Goal: Task Accomplishment & Management: Manage account settings

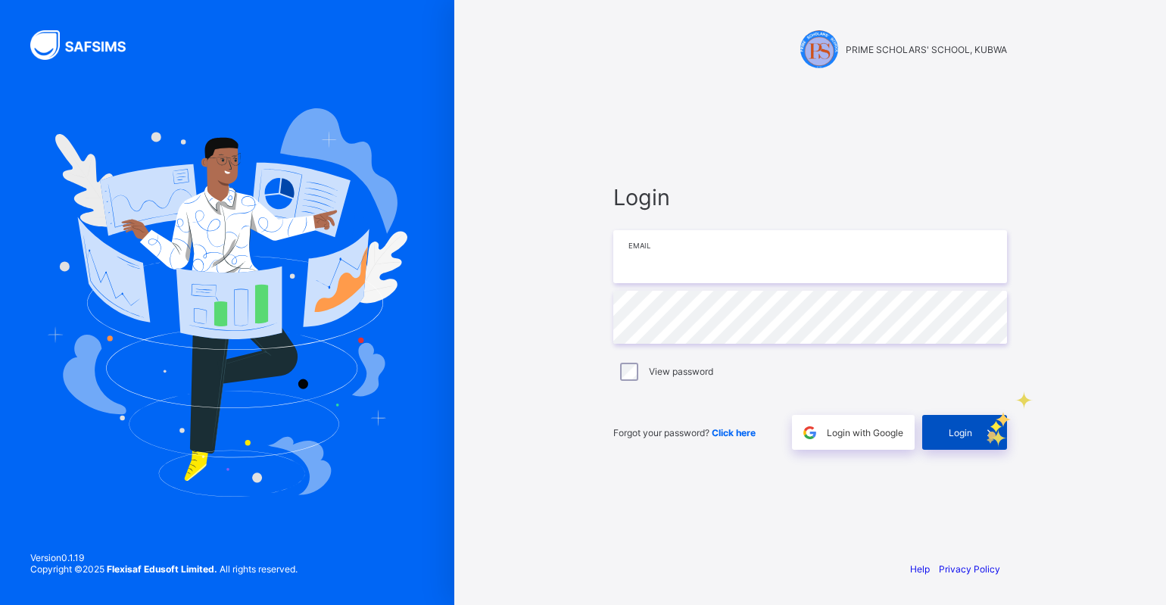
type input "**********"
click at [985, 437] on icon at bounding box center [989, 432] width 16 height 14
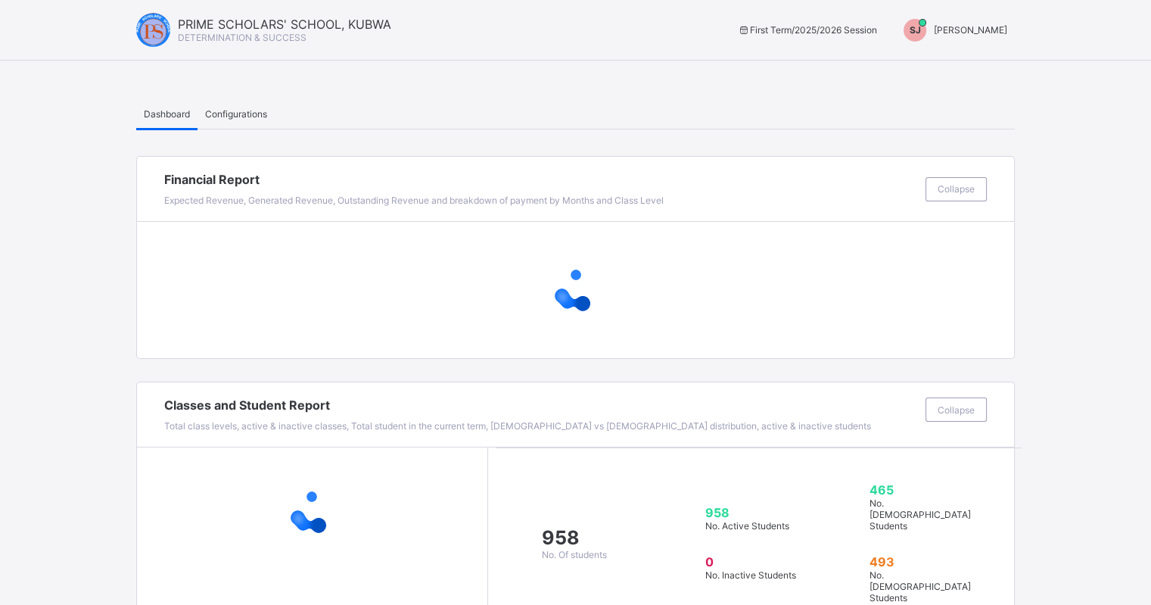
click at [983, 39] on div "SJ SHORKA JOEL" at bounding box center [952, 30] width 126 height 23
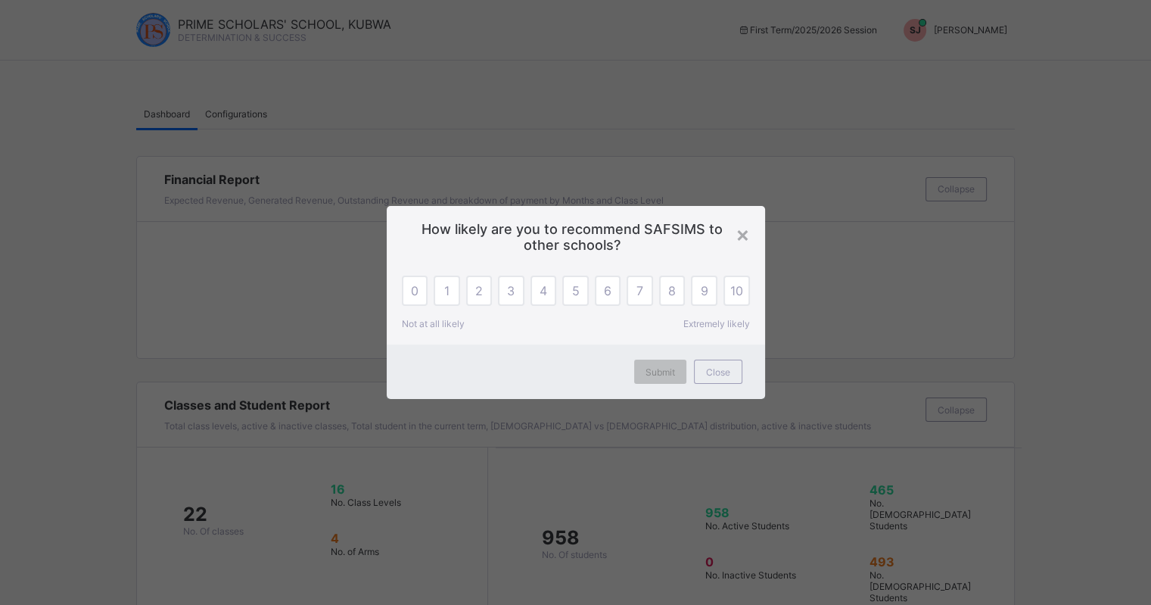
click at [986, 32] on div "× How likely are you to recommend SAFSIMS to other schools? 0 1 2 3 4 5 6 7 8 9…" at bounding box center [575, 302] width 1151 height 605
drag, startPoint x: 736, startPoint y: 235, endPoint x: 751, endPoint y: 227, distance: 17.3
click at [737, 235] on div "×" at bounding box center [743, 234] width 14 height 26
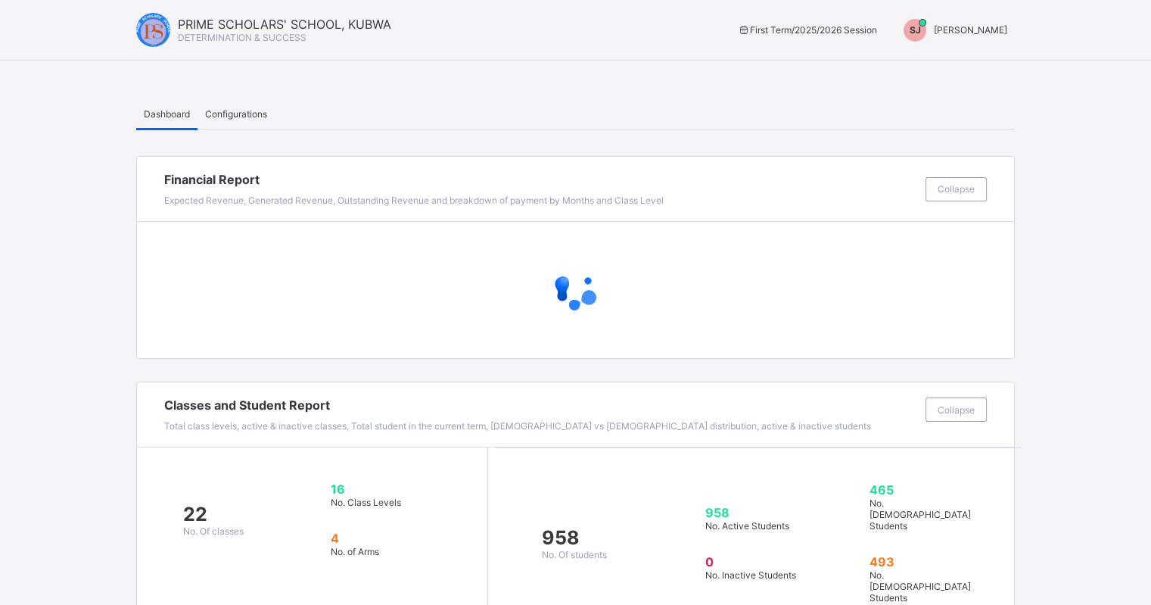
drag, startPoint x: 991, startPoint y: 26, endPoint x: 984, endPoint y: 30, distance: 8.2
click at [991, 26] on span "SHORKA JOEL" at bounding box center [970, 29] width 73 height 11
click at [960, 67] on span "Switch to Admin View" at bounding box center [950, 64] width 115 height 17
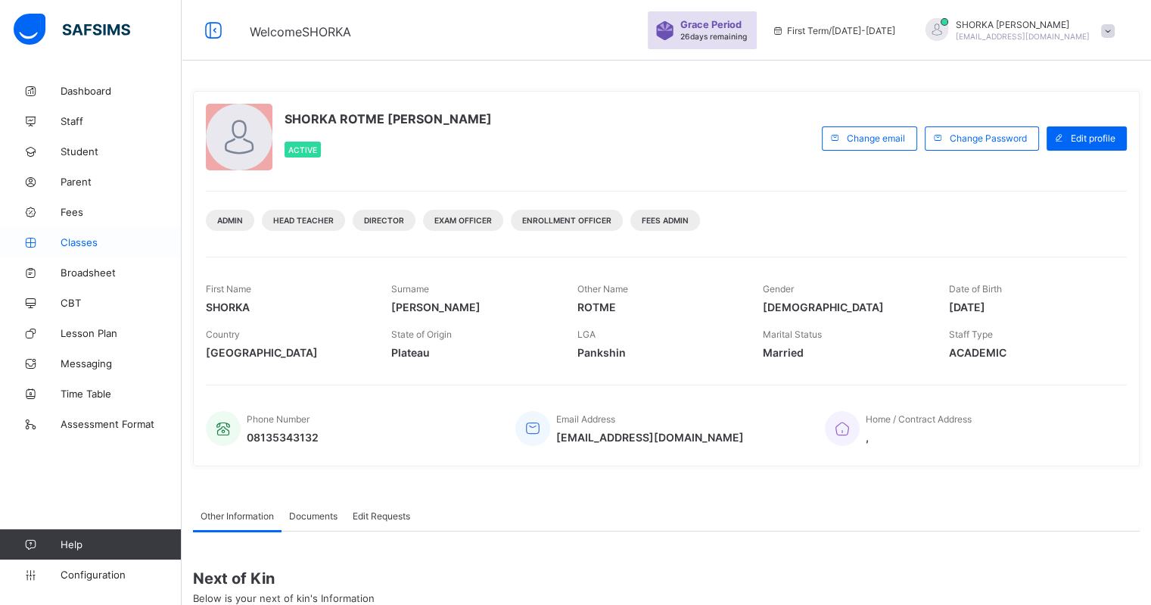
click at [109, 253] on link "Classes" at bounding box center [91, 242] width 182 height 30
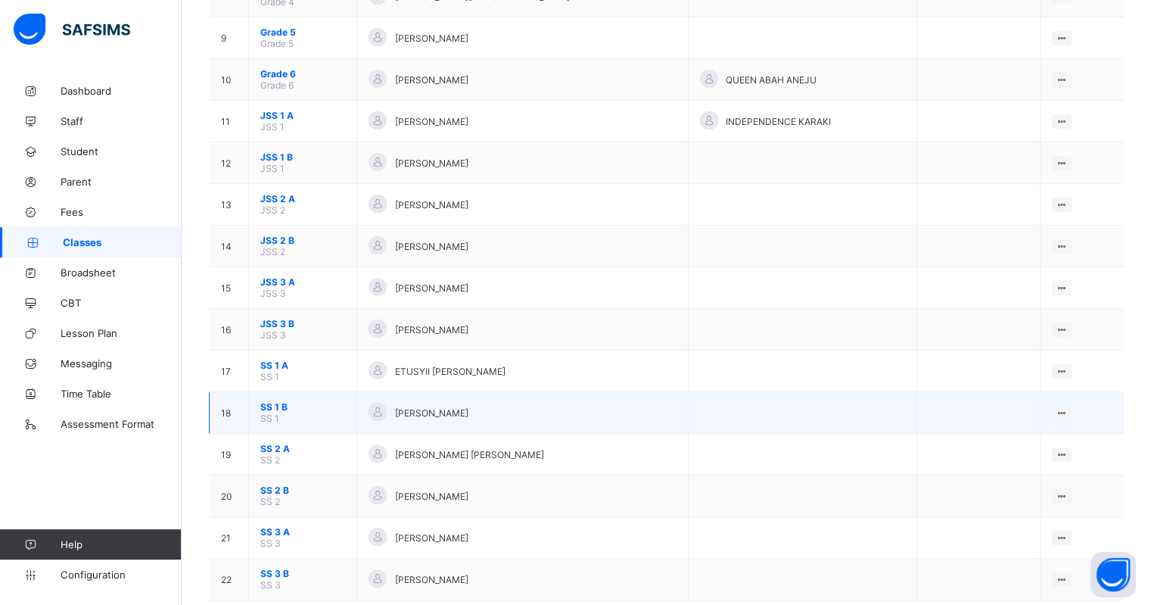
scroll to position [495, 0]
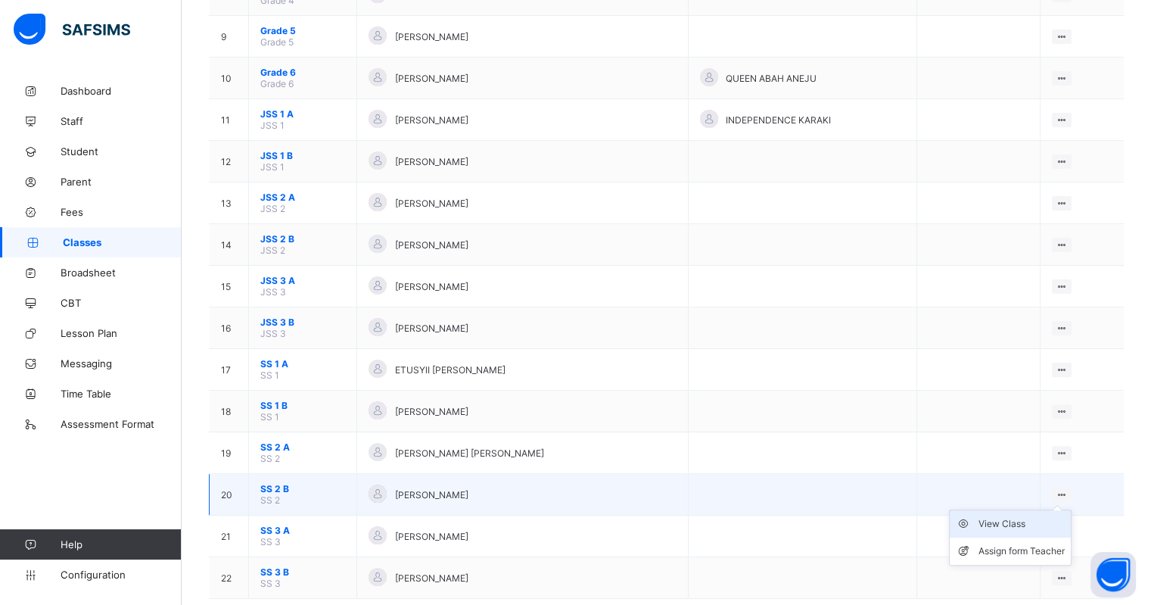
click at [1005, 516] on div "View Class" at bounding box center [1022, 523] width 86 height 15
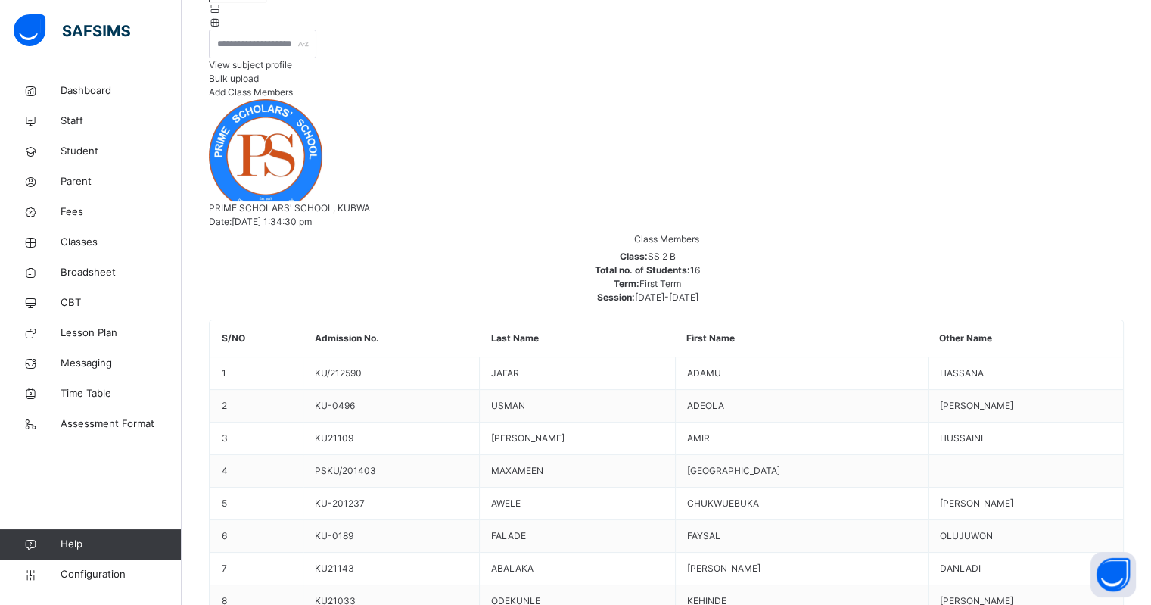
scroll to position [189, 0]
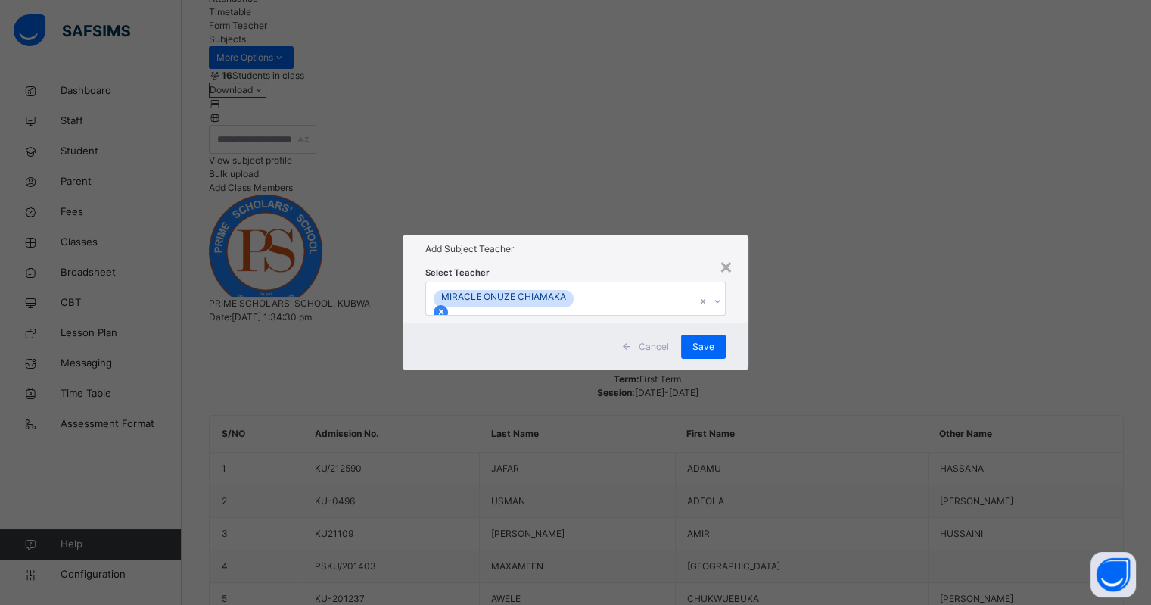
click at [447, 307] on icon at bounding box center [441, 312] width 11 height 11
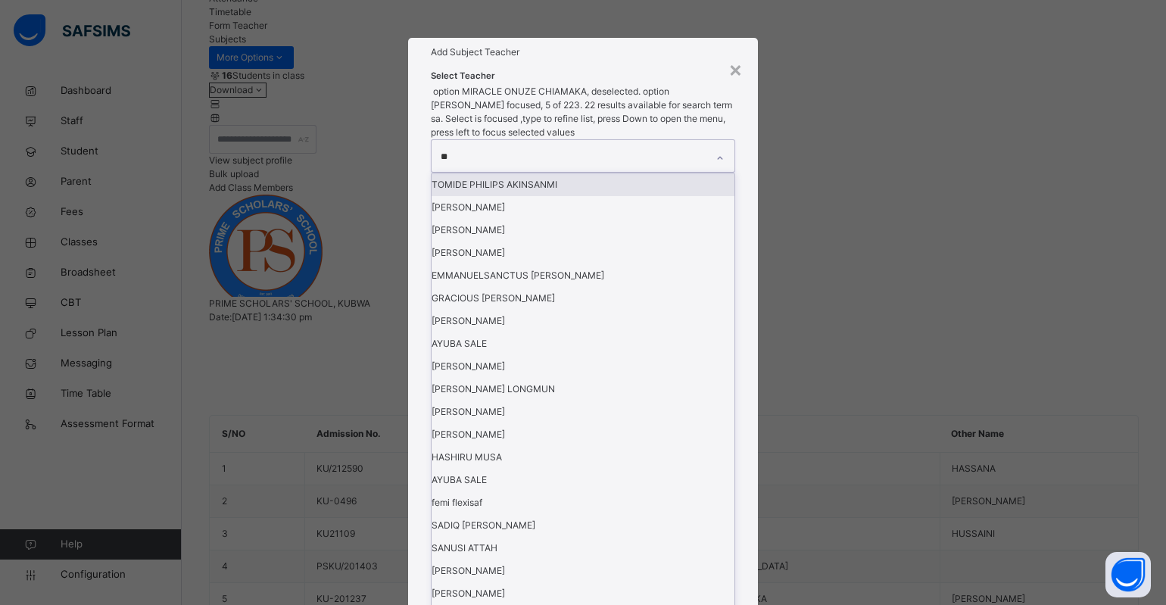
type input "***"
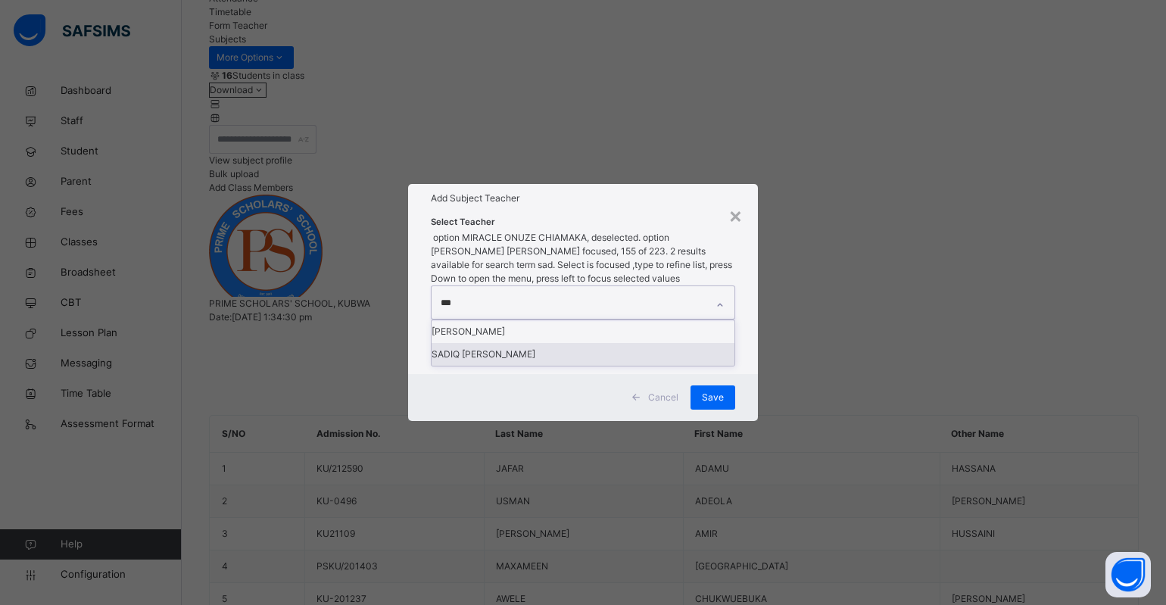
click at [542, 343] on div "SADIQ [PERSON_NAME]" at bounding box center [583, 354] width 303 height 23
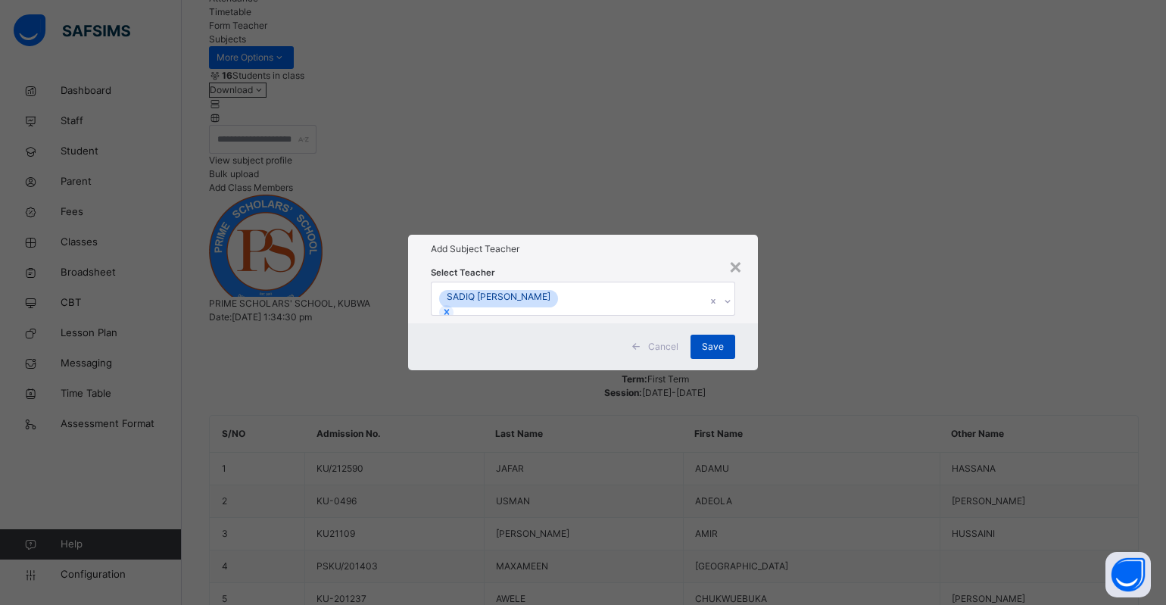
click at [711, 354] on span "Save" at bounding box center [713, 347] width 22 height 14
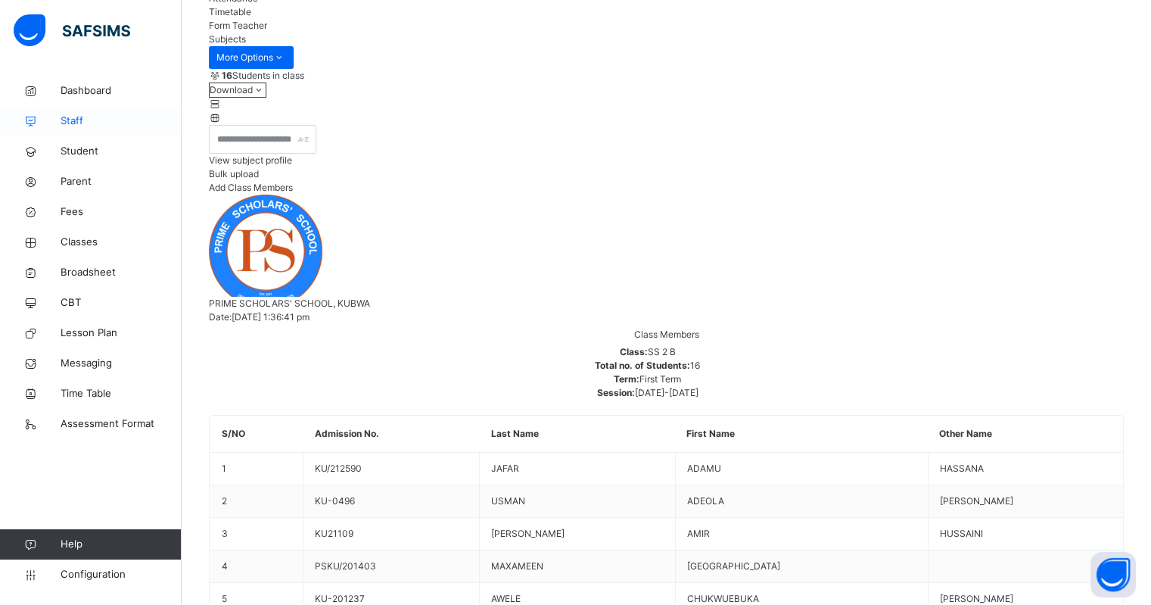
click at [70, 122] on span "Staff" at bounding box center [121, 121] width 121 height 15
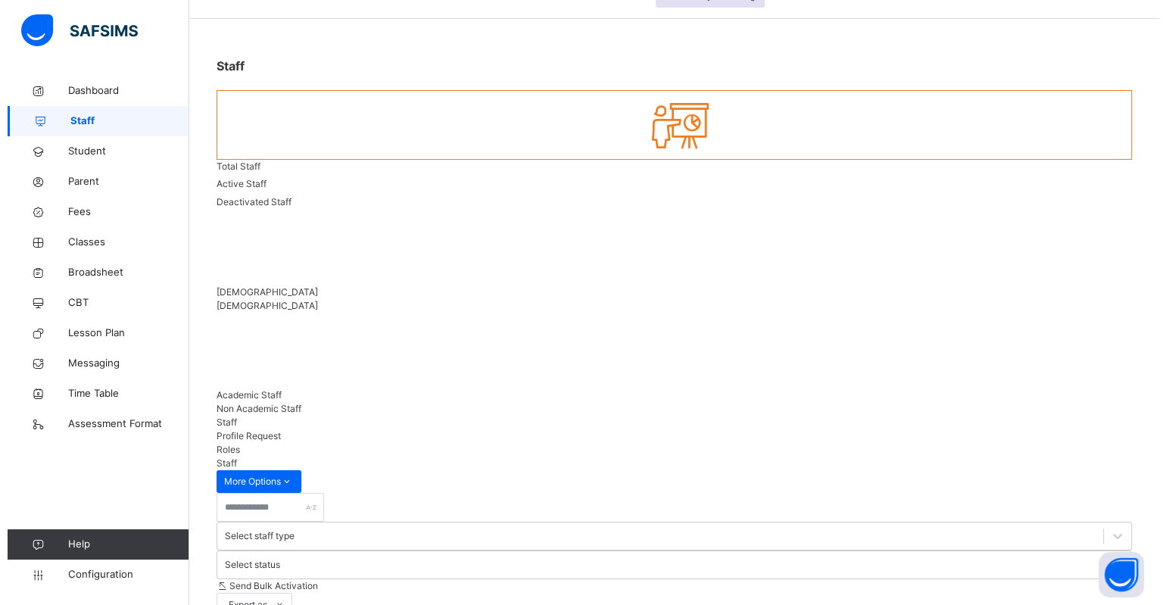
scroll to position [80, 0]
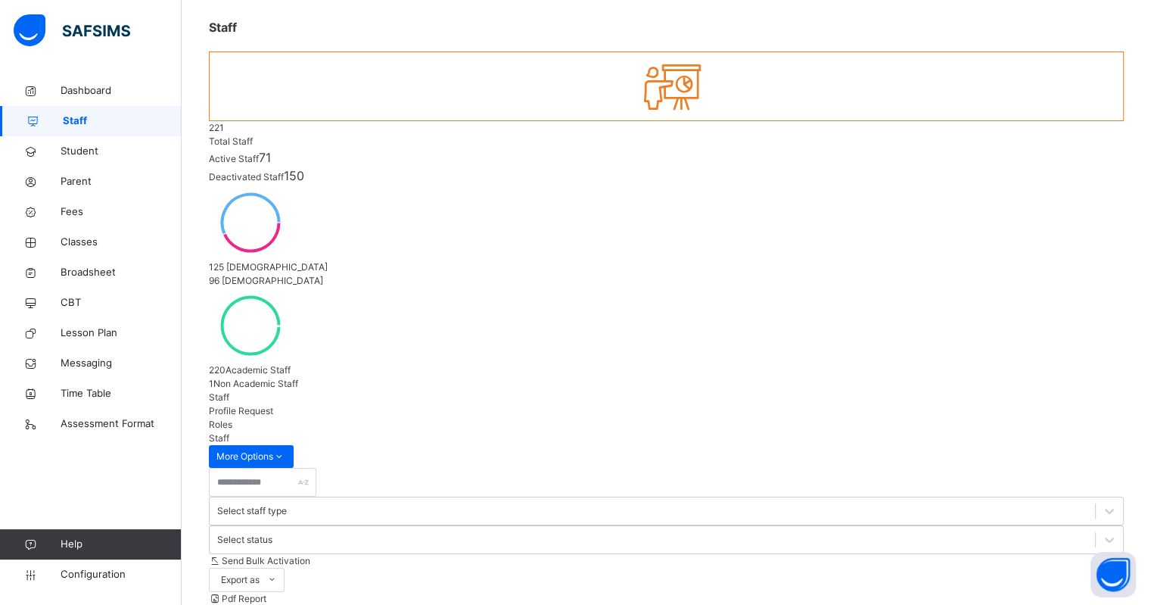
drag, startPoint x: 323, startPoint y: 363, endPoint x: 230, endPoint y: 336, distance: 96.8
copy div "EDACHE JON AGBO STAFF/PSSK/184"
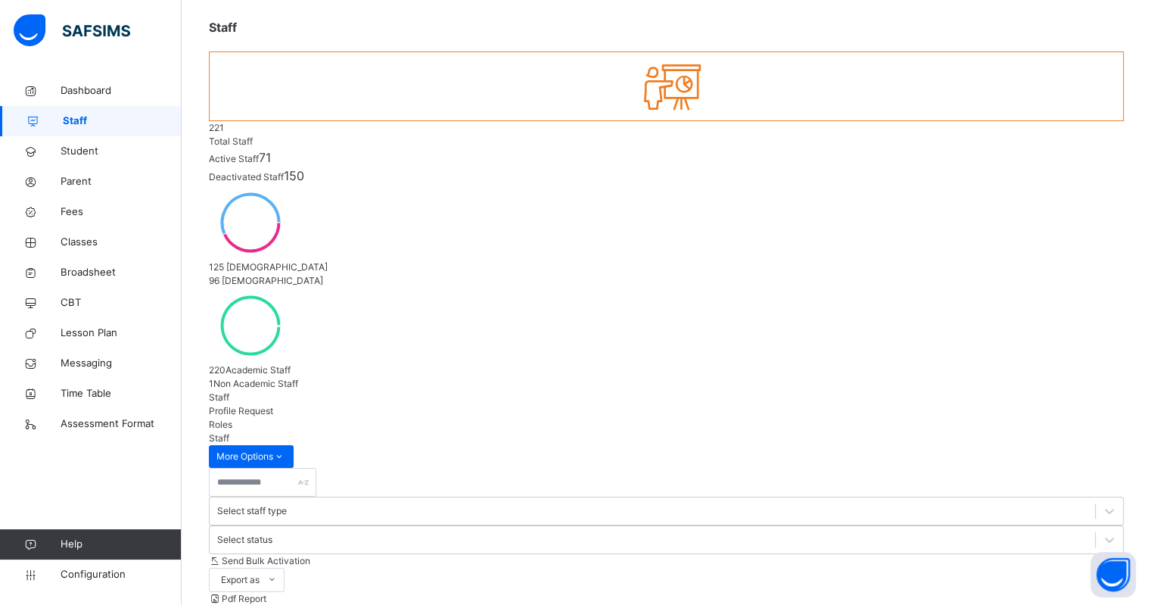
select select "**"
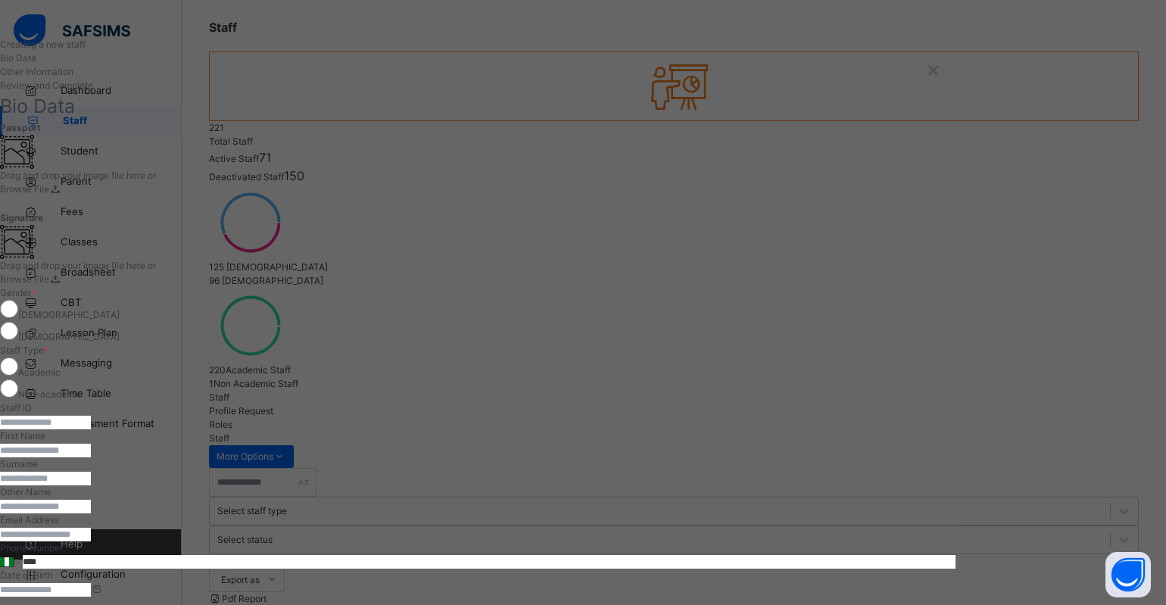
click at [91, 416] on input "text" at bounding box center [45, 423] width 91 height 14
paste input "**********"
type input "**********"
click at [645, 322] on div "[DEMOGRAPHIC_DATA]" at bounding box center [477, 333] width 955 height 22
click at [91, 444] on input "text" at bounding box center [45, 451] width 91 height 14
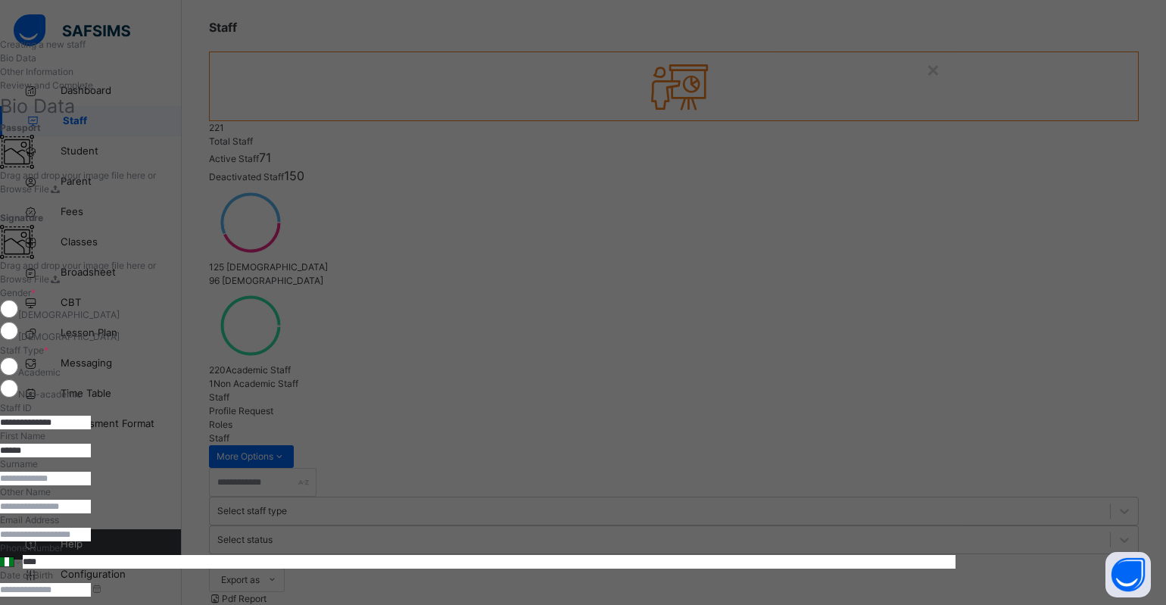
type input "******"
click at [91, 472] on input "text" at bounding box center [45, 479] width 91 height 14
type input "********"
click at [91, 500] on input "text" at bounding box center [45, 507] width 91 height 14
click at [91, 528] on input "email" at bounding box center [45, 535] width 91 height 14
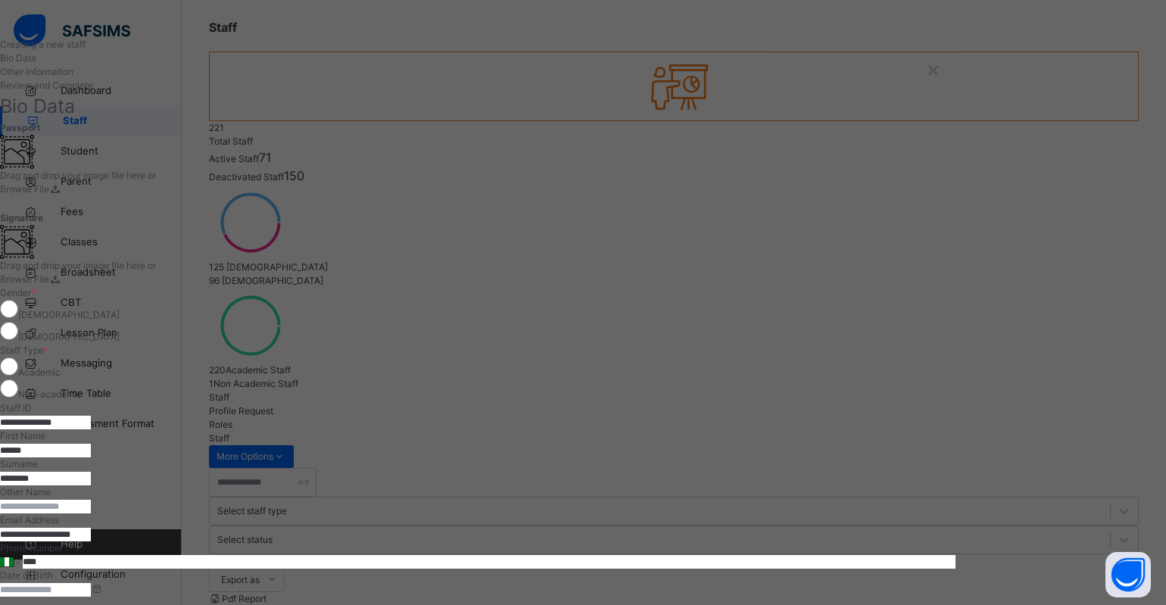
click at [733, 555] on input "****" at bounding box center [489, 562] width 933 height 14
click at [945, 429] on div at bounding box center [477, 429] width 955 height 0
click at [91, 528] on input "**********" at bounding box center [45, 535] width 91 height 14
type input "**********"
click at [91, 583] on input at bounding box center [45, 590] width 91 height 14
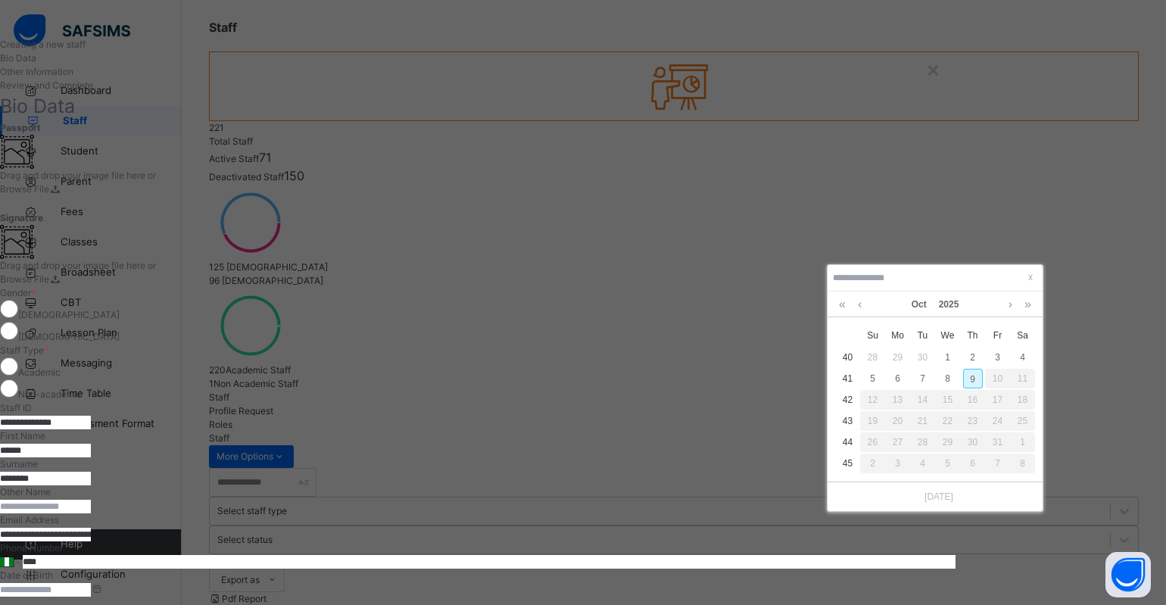
click at [955, 140] on div "**********" at bounding box center [477, 480] width 955 height 777
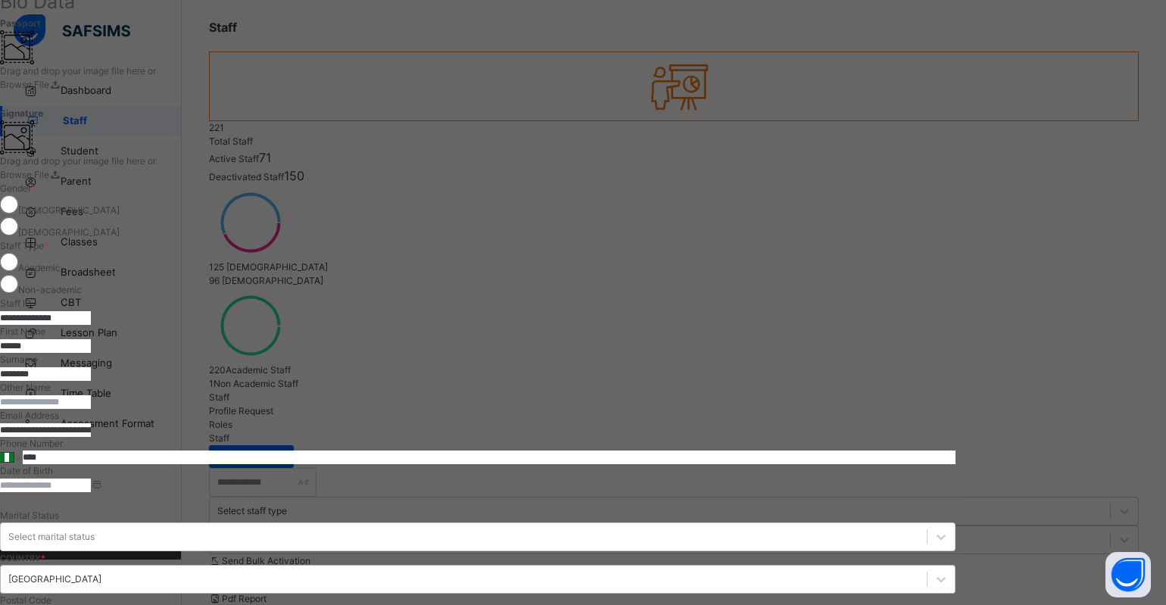
scroll to position [189, 0]
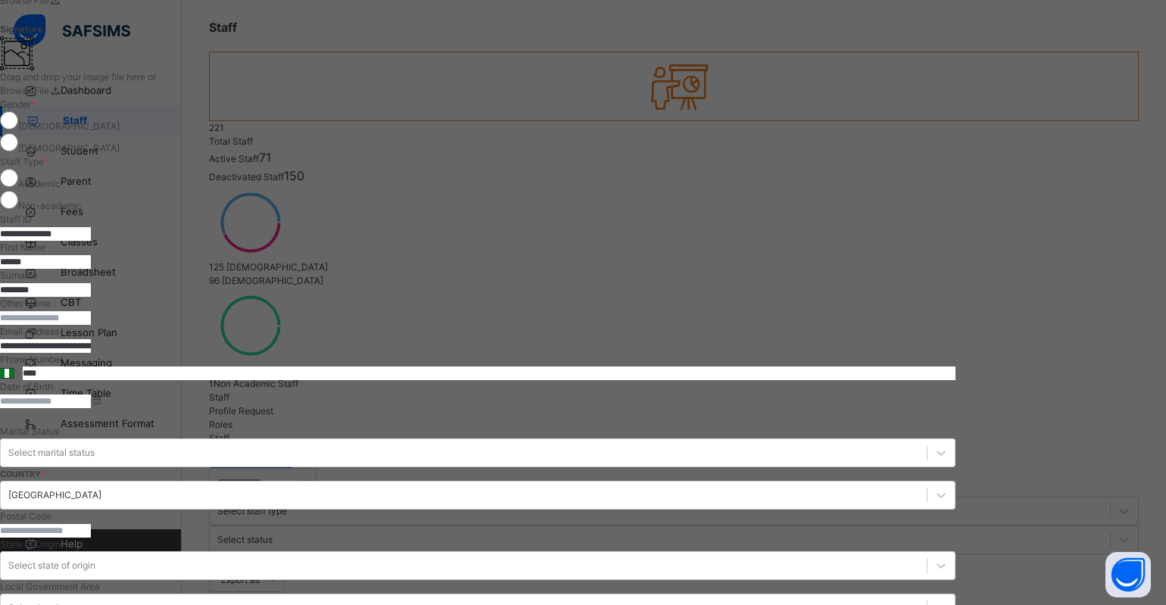
click at [91, 394] on input at bounding box center [45, 401] width 91 height 14
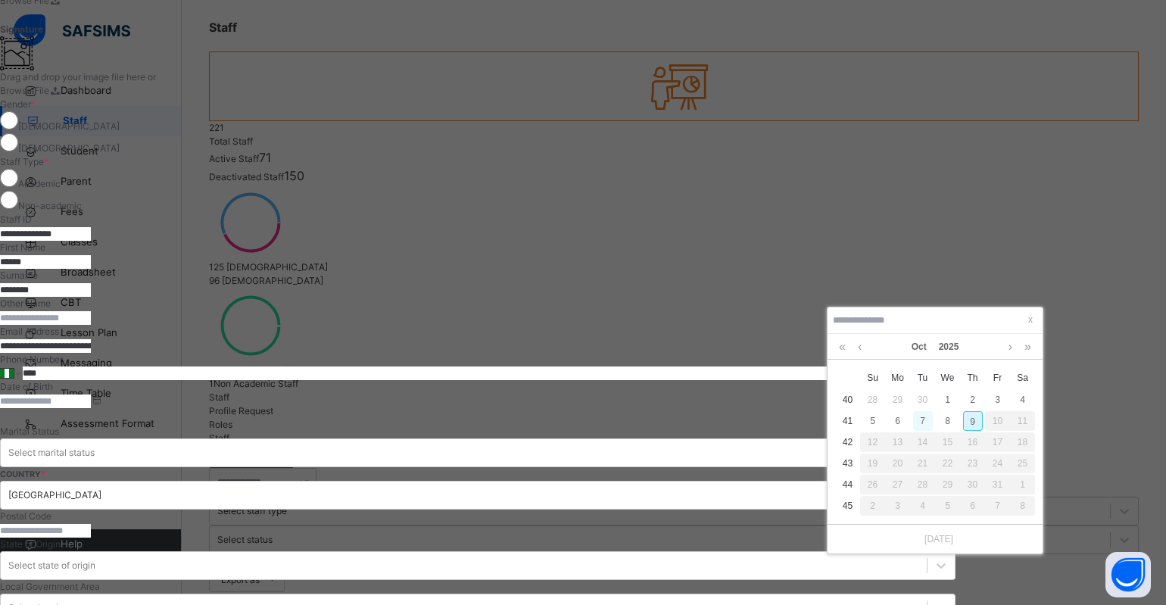
click at [921, 417] on div "7" at bounding box center [923, 421] width 20 height 20
type input "**********"
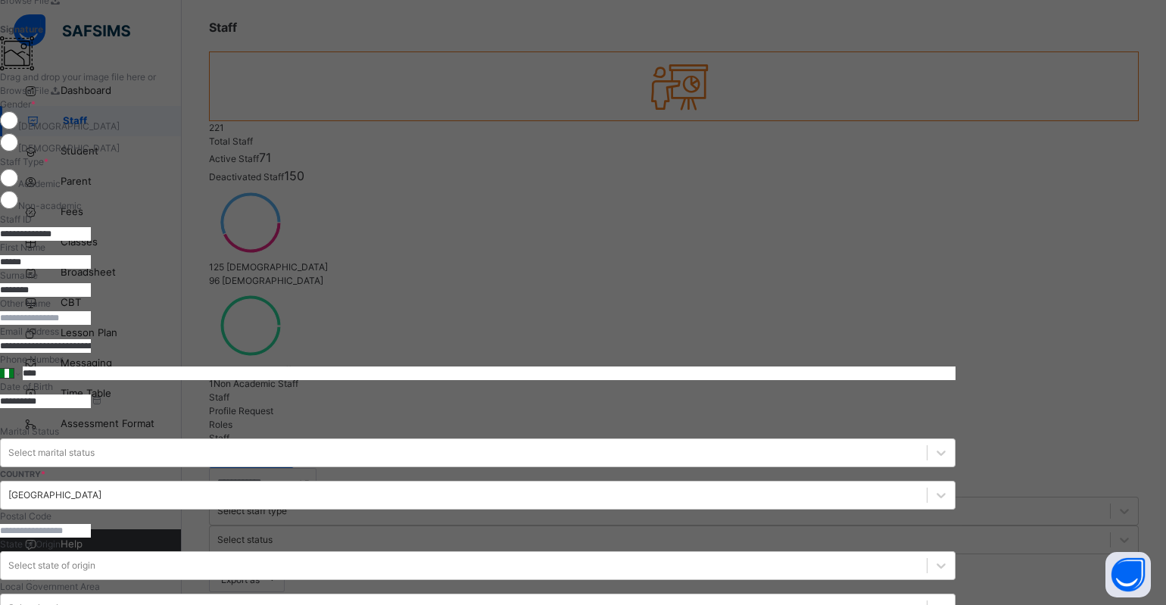
click at [955, 241] on div at bounding box center [477, 241] width 955 height 0
click at [740, 366] on input "****" at bounding box center [489, 373] width 933 height 14
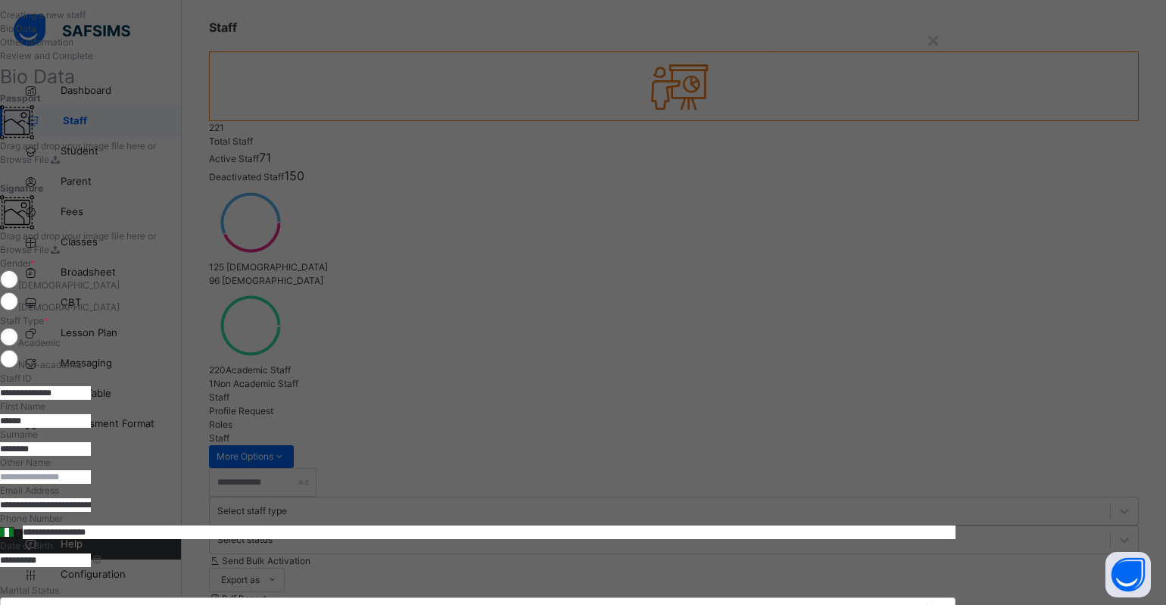
scroll to position [0, 0]
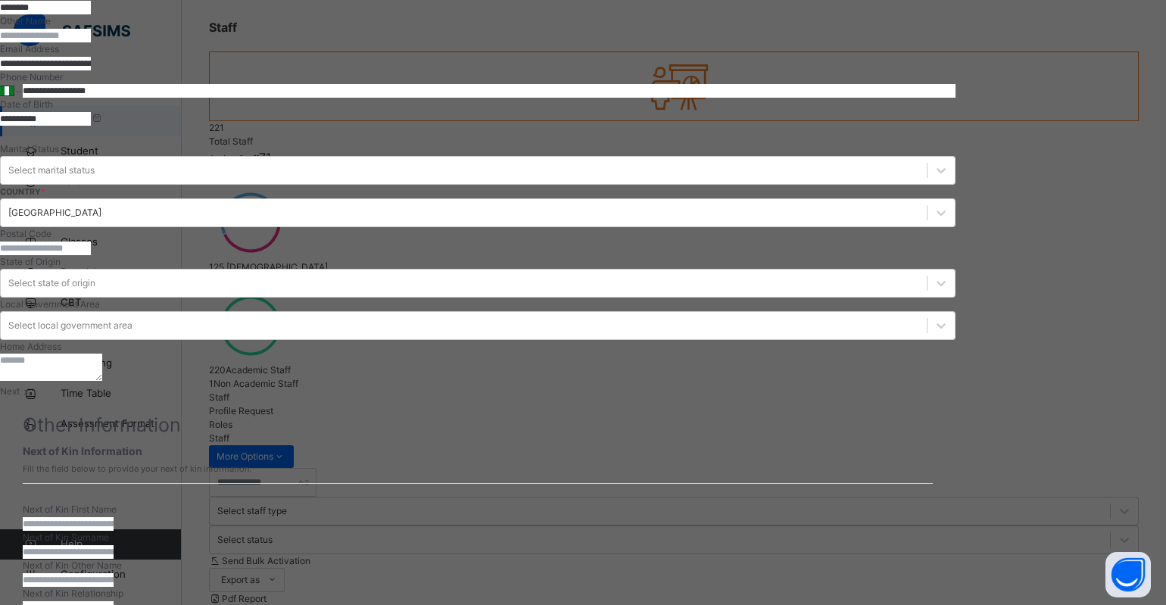
type input "**********"
click at [20, 397] on span "Next" at bounding box center [10, 390] width 20 height 11
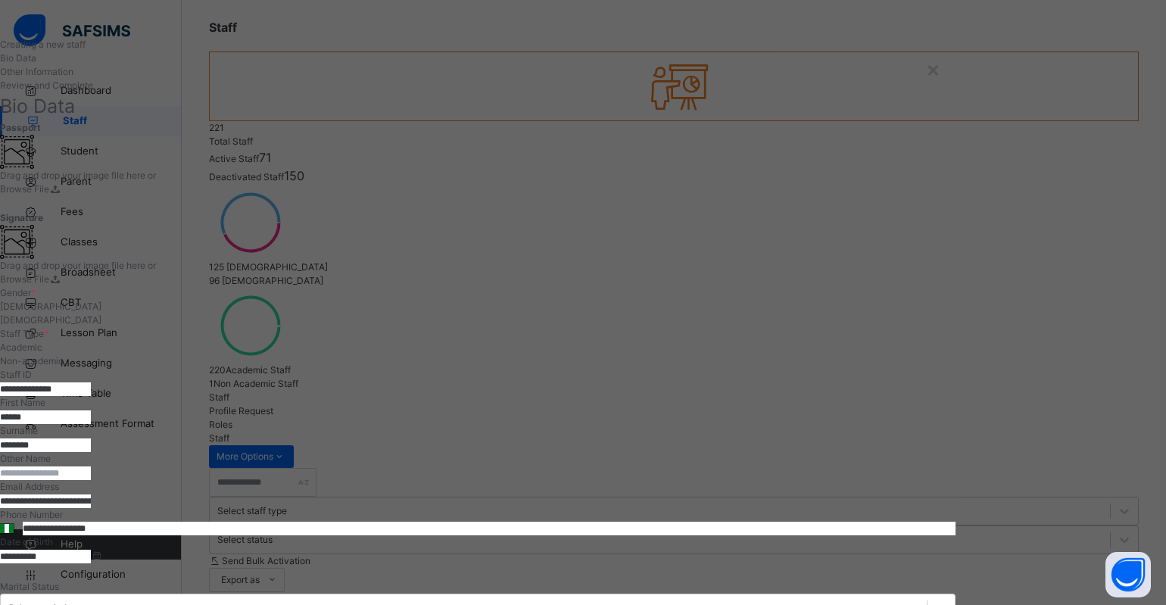
scroll to position [201, 0]
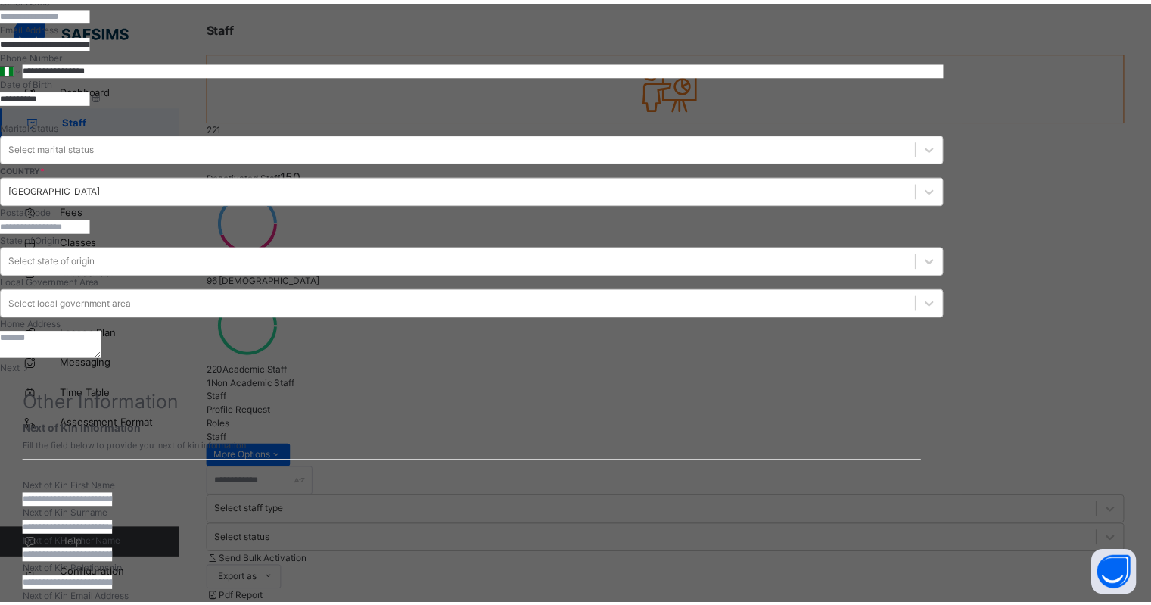
scroll to position [468, 0]
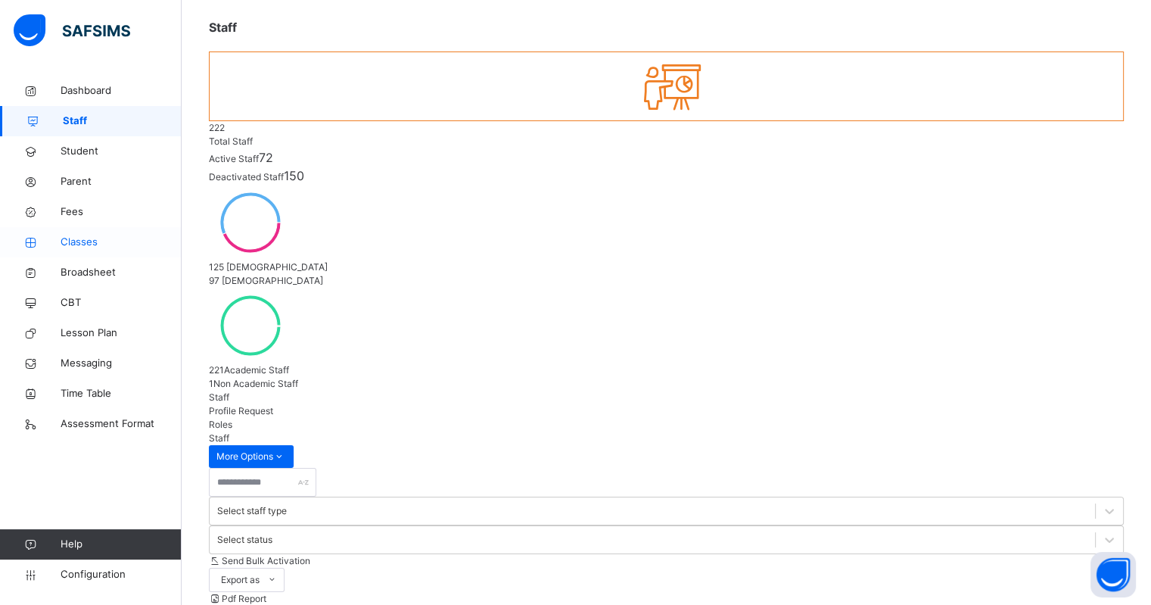
click at [91, 235] on span "Classes" at bounding box center [121, 242] width 121 height 15
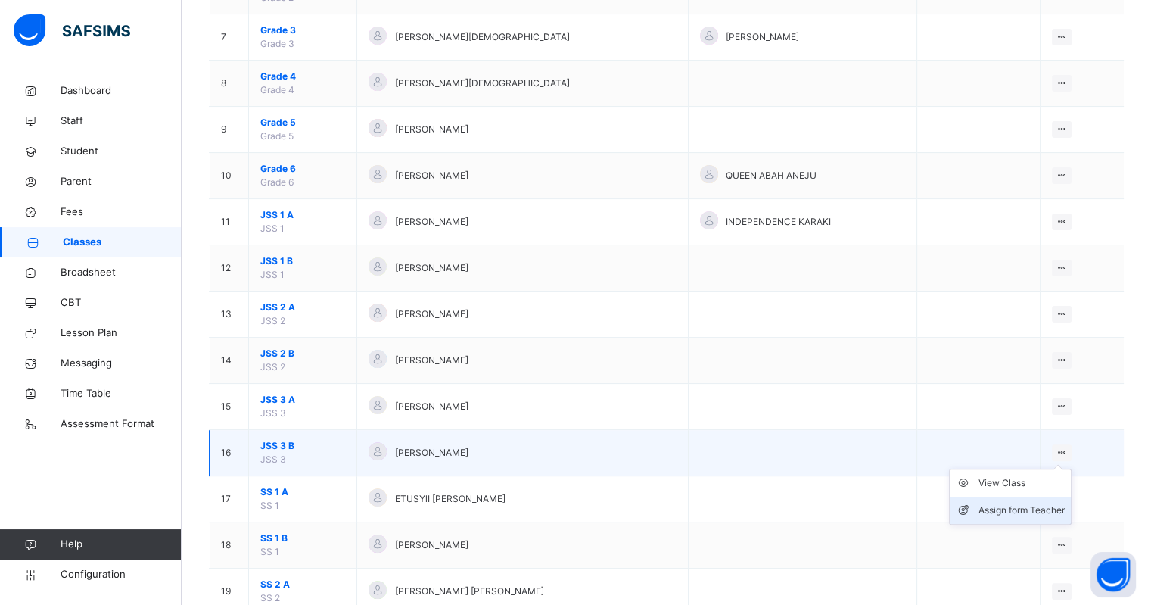
scroll to position [473, 0]
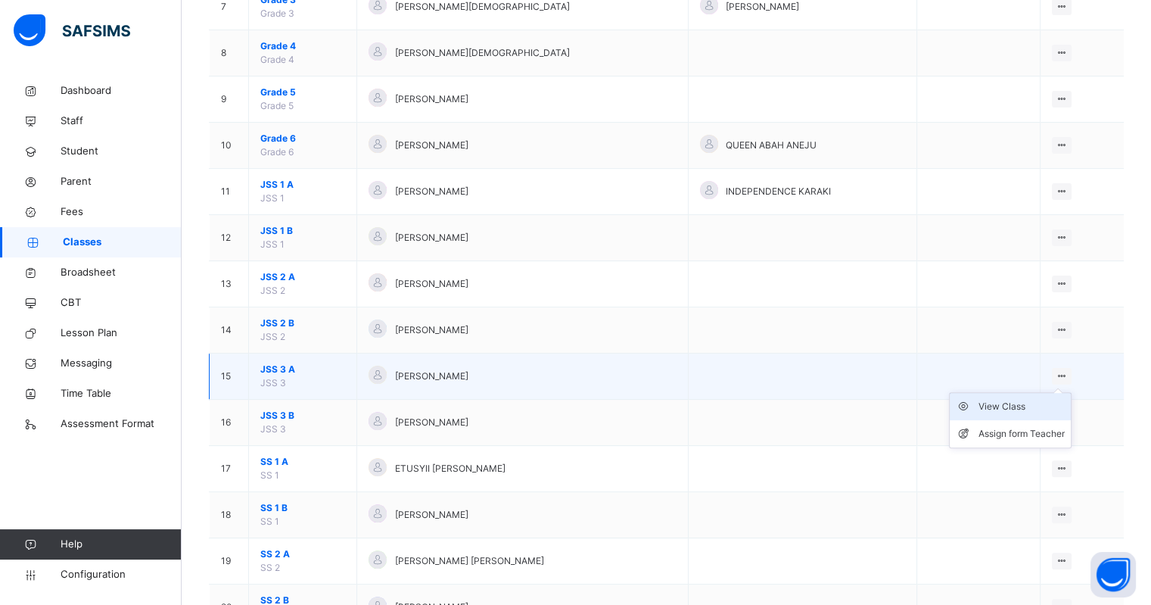
click at [1016, 403] on div "View Class" at bounding box center [1022, 406] width 86 height 15
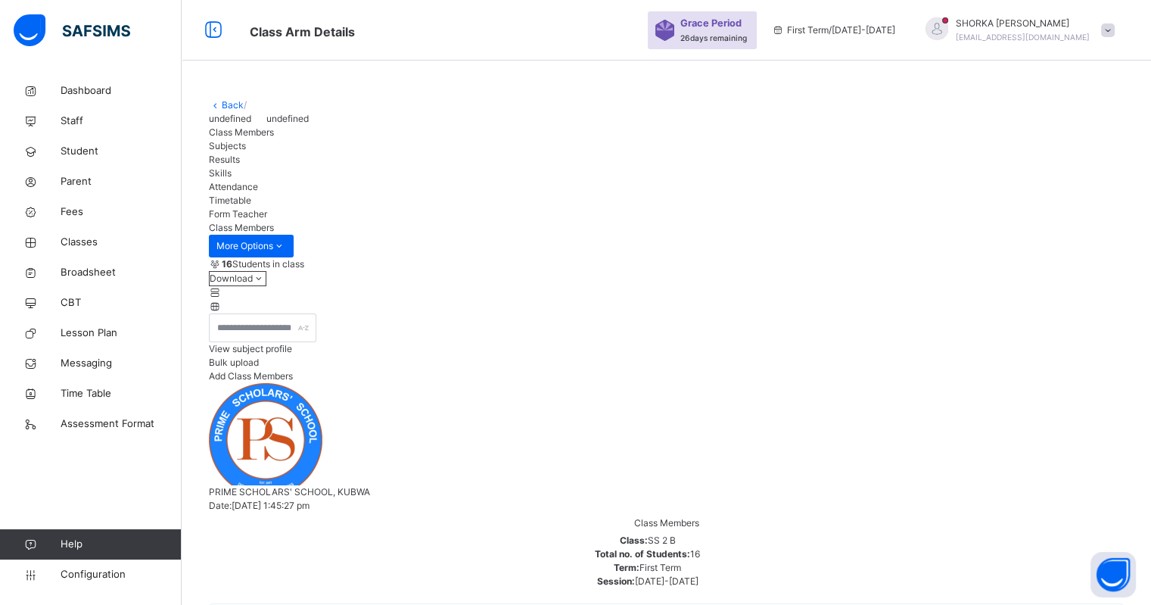
click at [344, 167] on div "Results" at bounding box center [666, 160] width 915 height 14
click at [246, 151] on span "Subjects" at bounding box center [227, 145] width 37 height 11
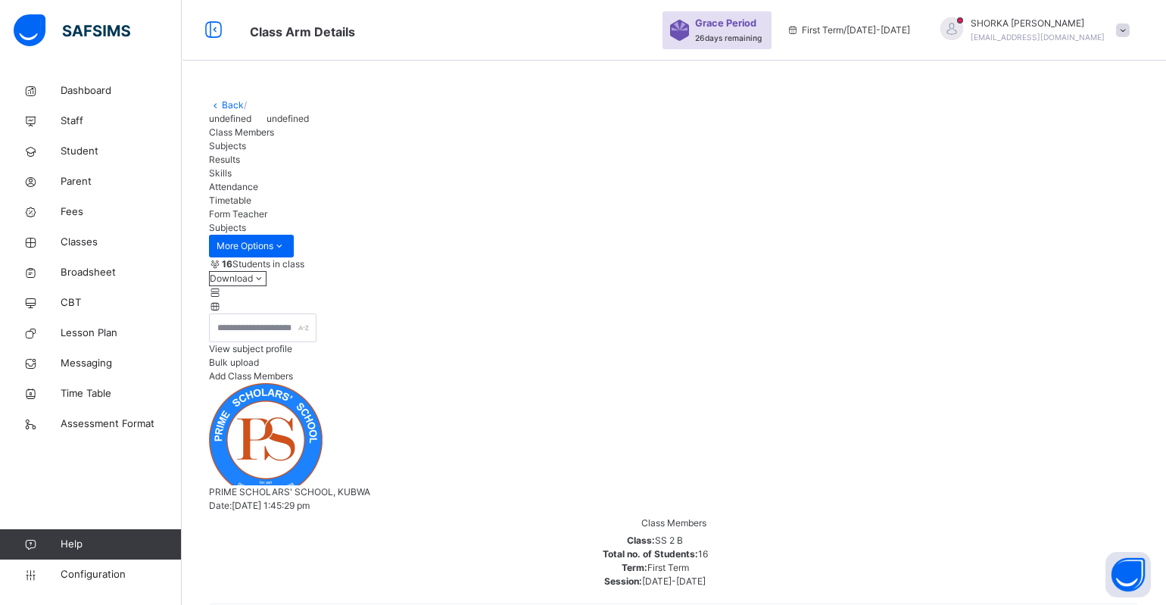
click at [274, 138] on span "Class Members" at bounding box center [241, 131] width 65 height 11
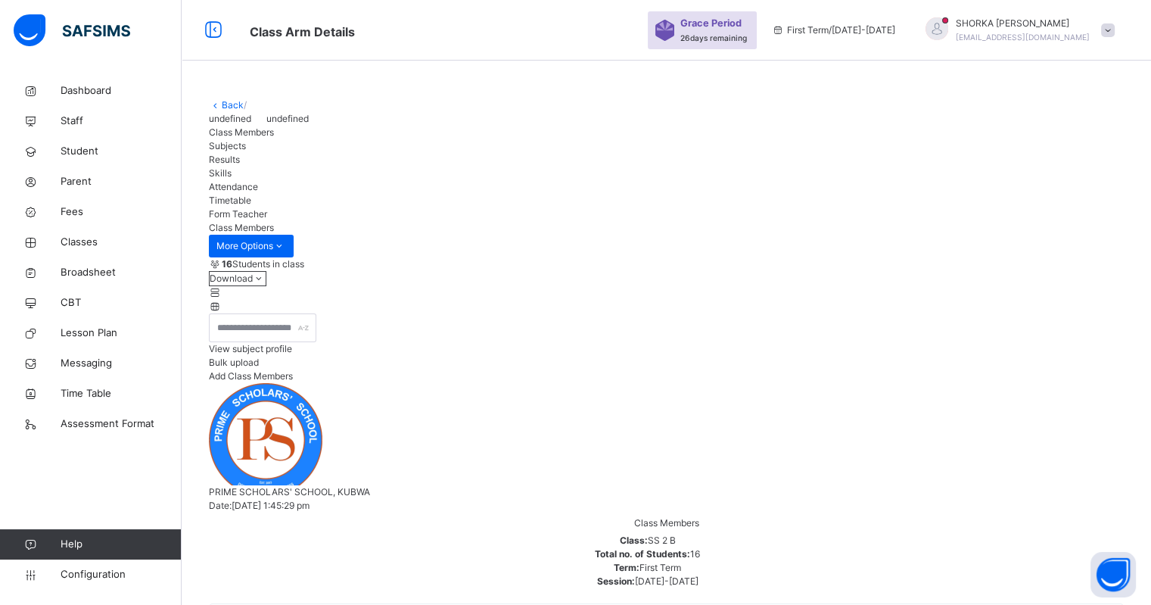
click at [246, 151] on span "Subjects" at bounding box center [227, 145] width 37 height 11
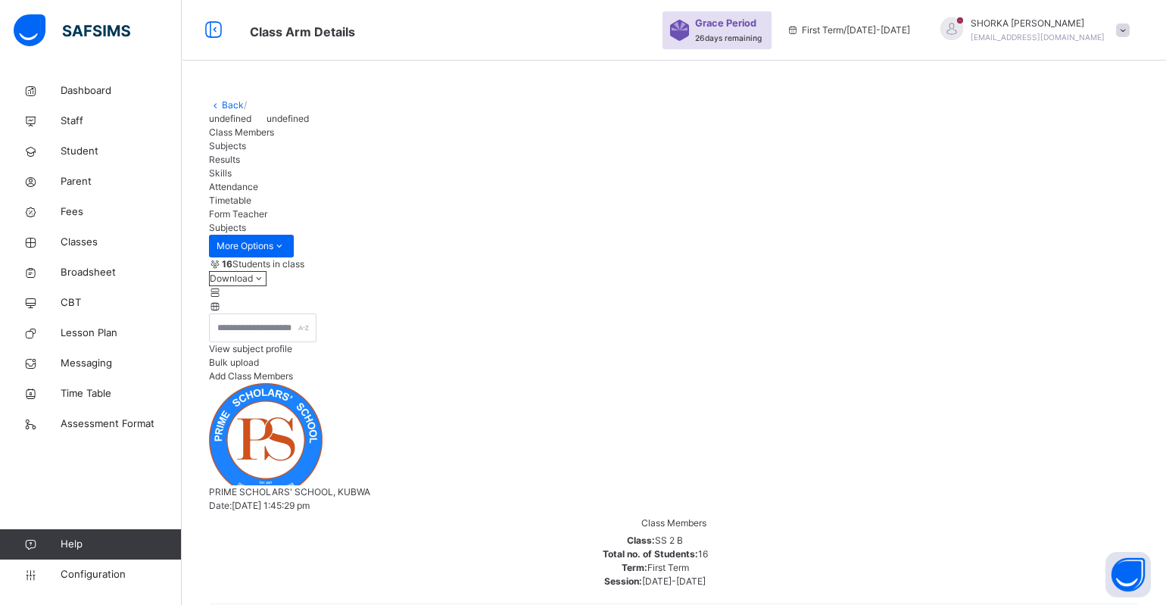
click at [260, 138] on span "Class Members" at bounding box center [241, 131] width 65 height 11
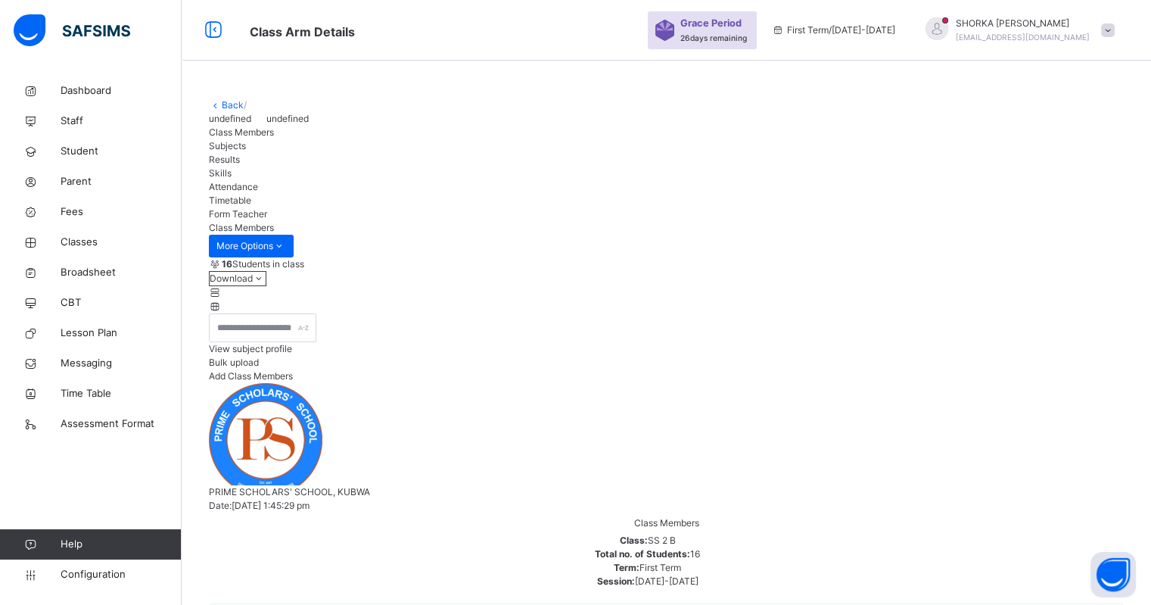
click at [246, 151] on span "Subjects" at bounding box center [227, 145] width 37 height 11
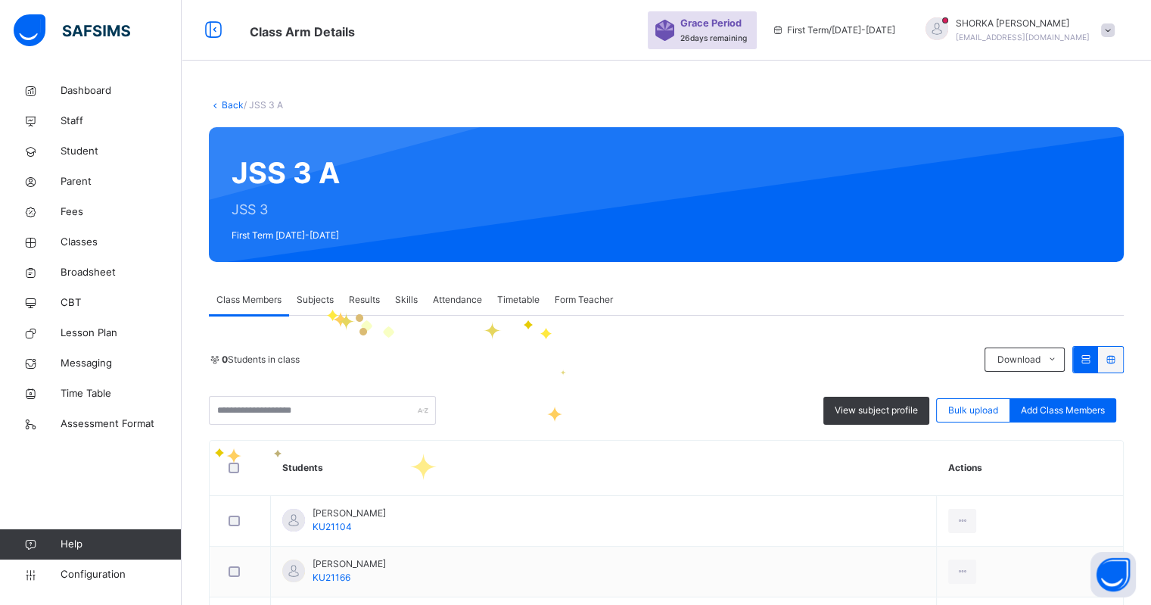
click at [326, 309] on div "Subjects" at bounding box center [315, 300] width 52 height 30
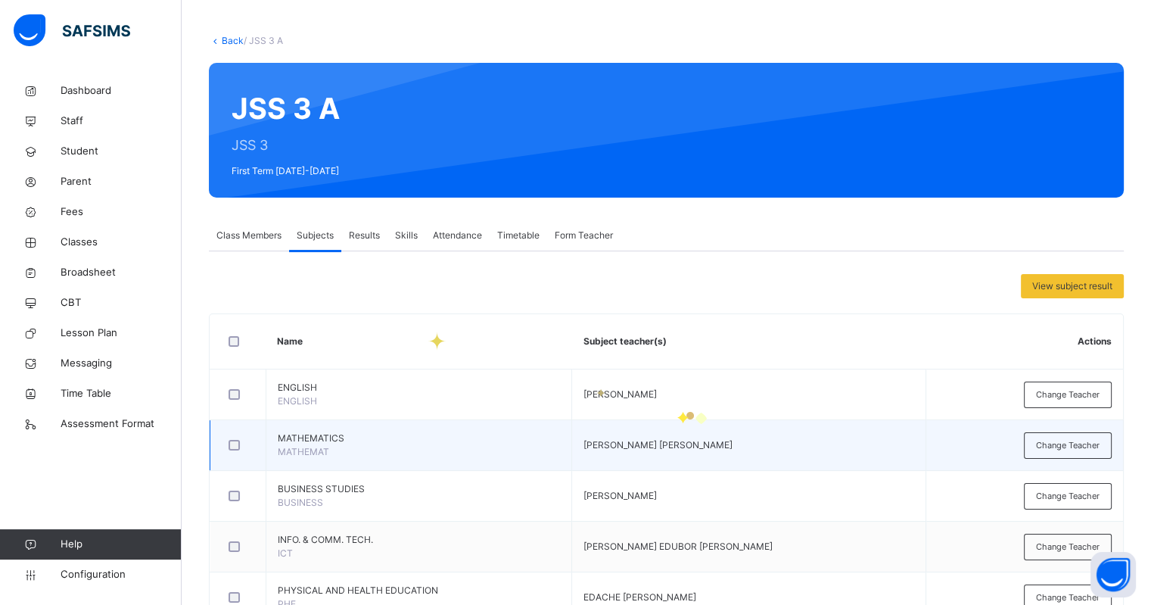
scroll to position [94, 0]
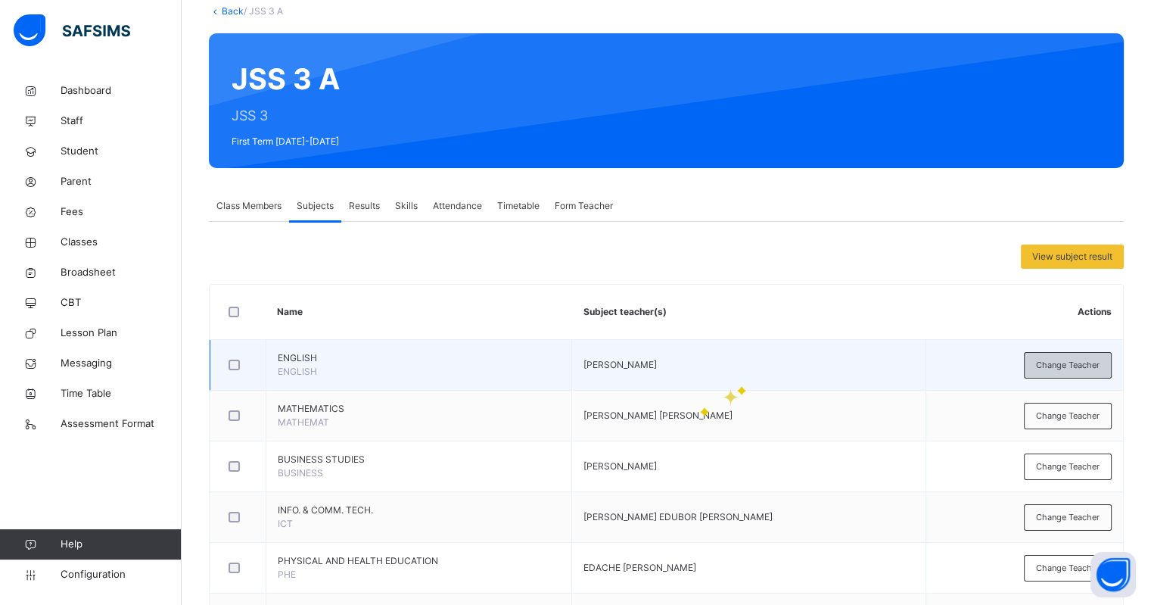
click at [1084, 354] on div "Change Teacher" at bounding box center [1068, 365] width 88 height 26
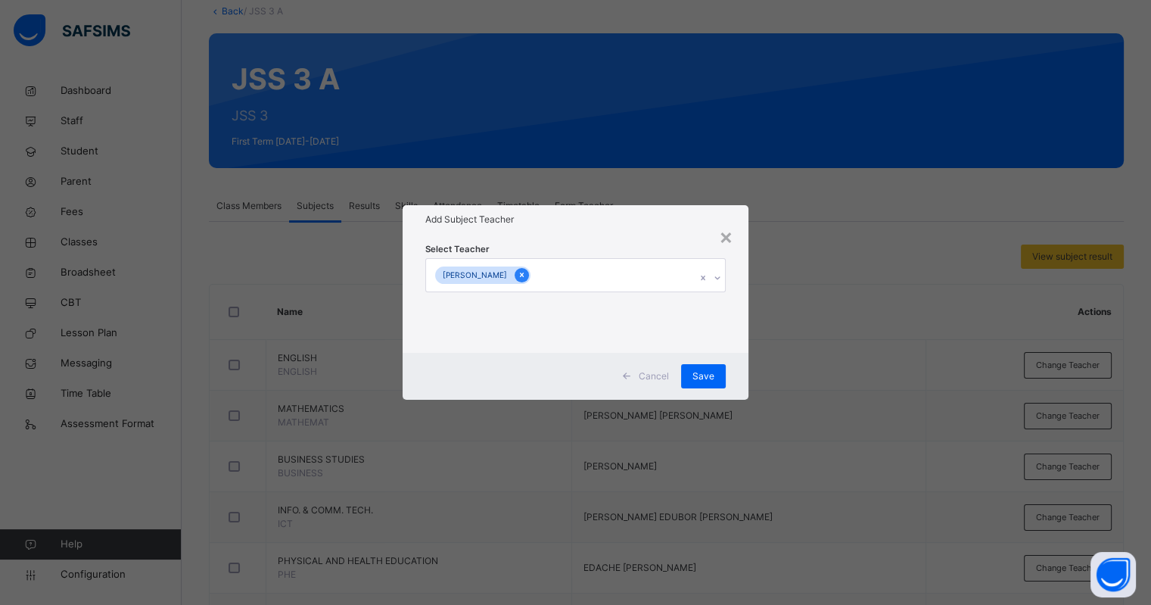
click at [529, 276] on div at bounding box center [522, 275] width 14 height 14
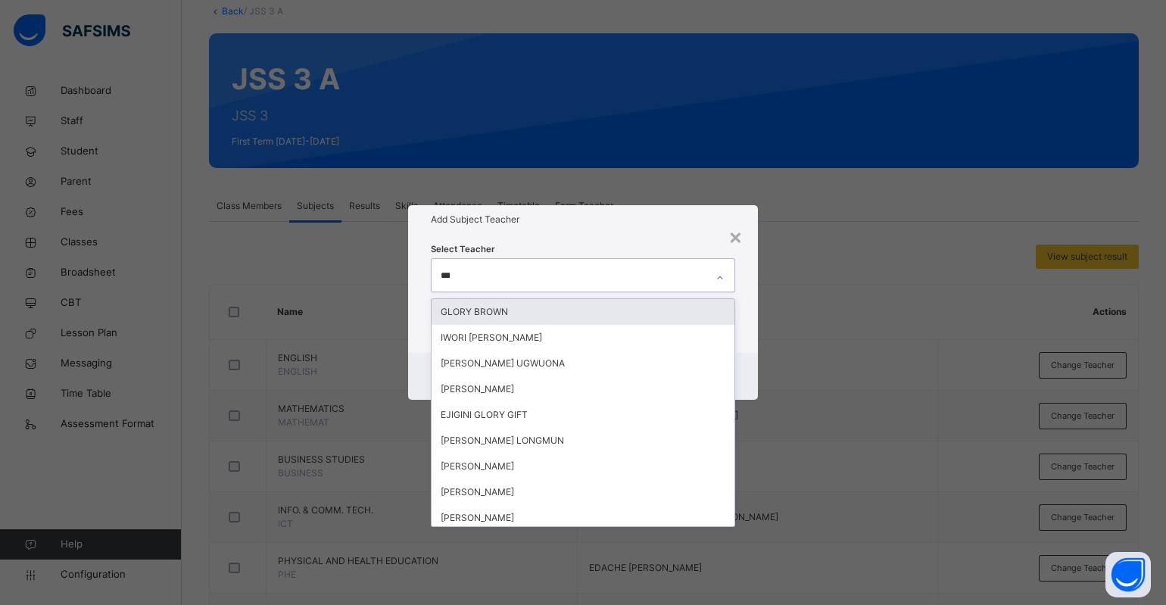
type input "****"
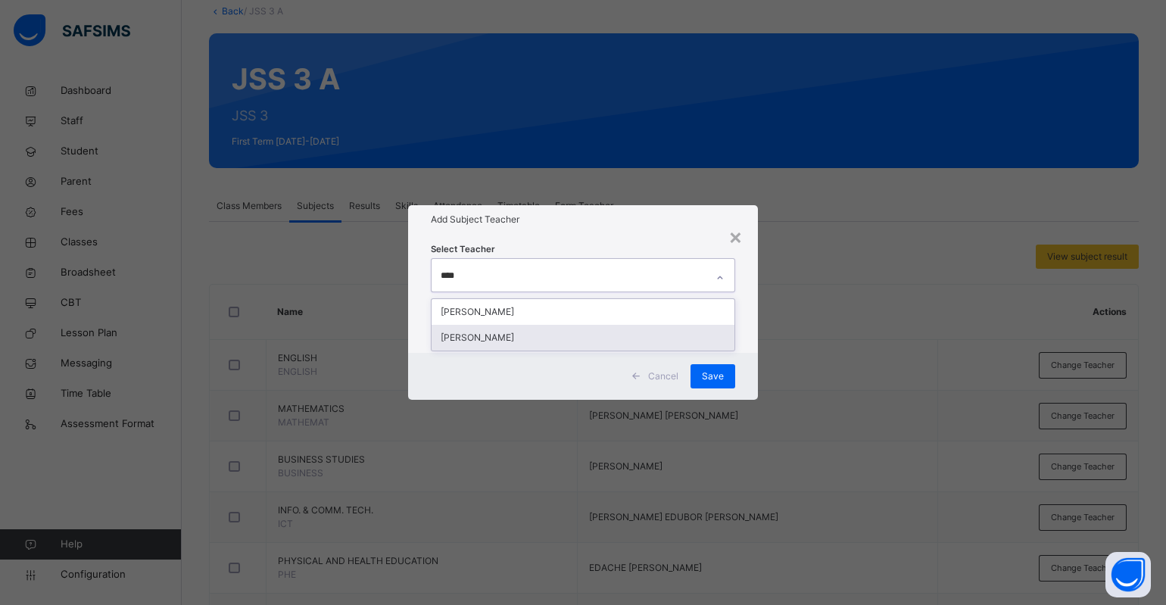
click at [485, 337] on div "[PERSON_NAME]" at bounding box center [583, 338] width 303 height 26
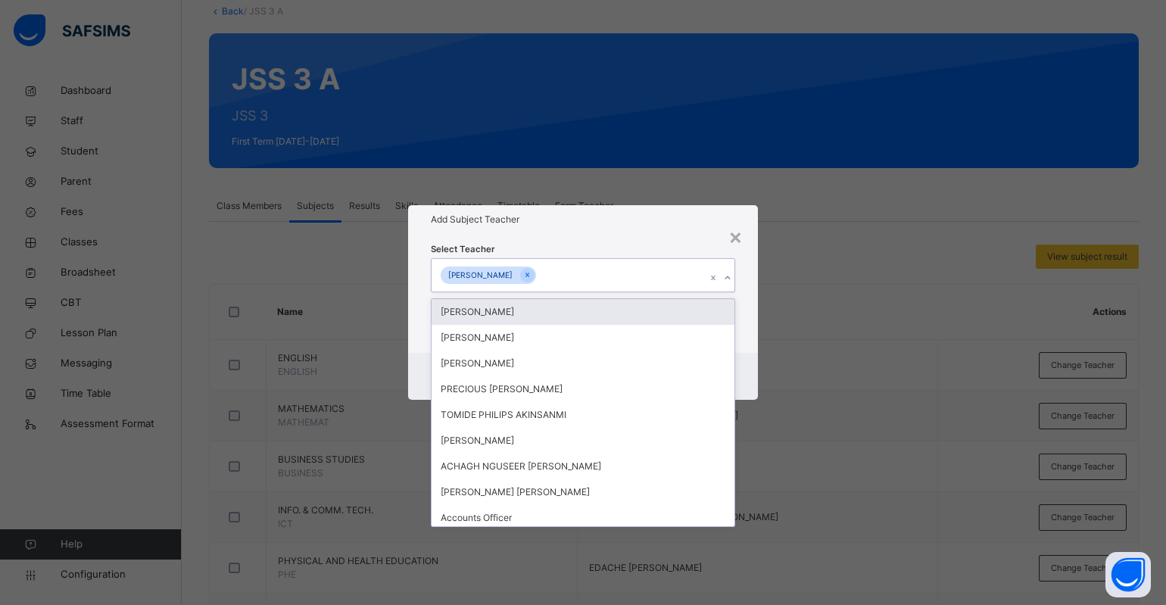
click at [653, 234] on div "Select Teacher option [PERSON_NAME], selected. option [PERSON_NAME] focused, 1 …" at bounding box center [583, 293] width 350 height 118
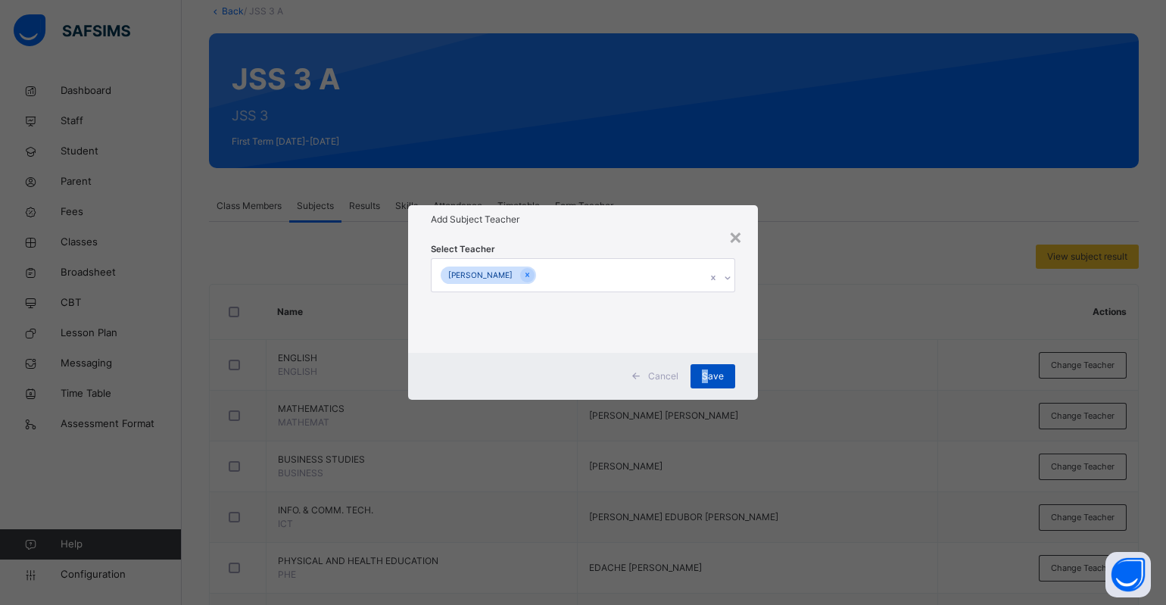
click at [706, 367] on div "Save" at bounding box center [712, 376] width 45 height 24
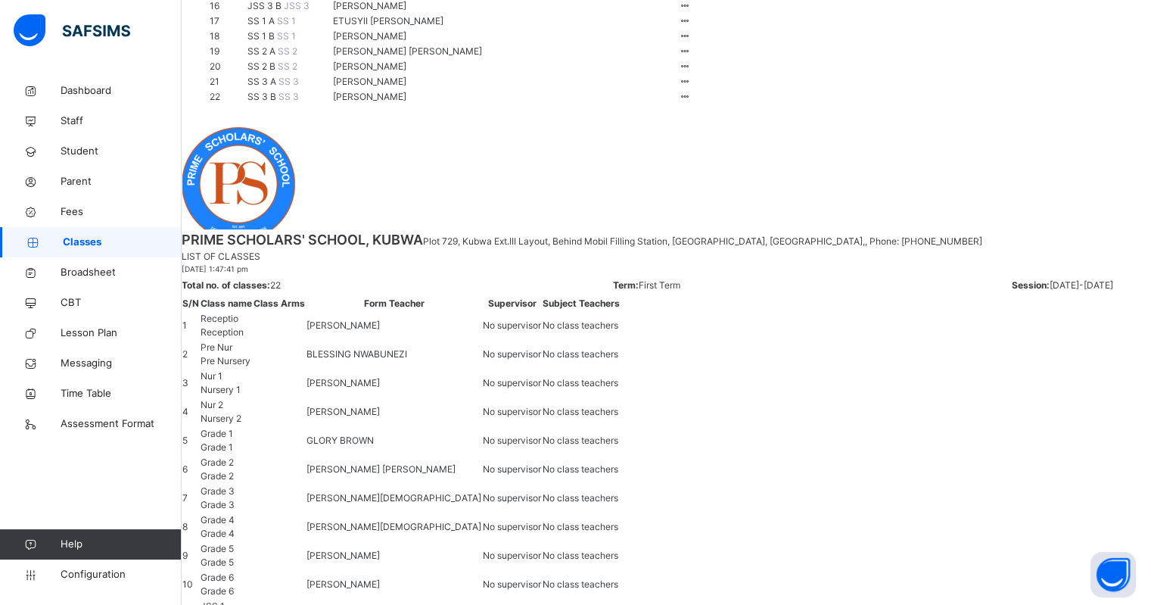
scroll to position [473, 0]
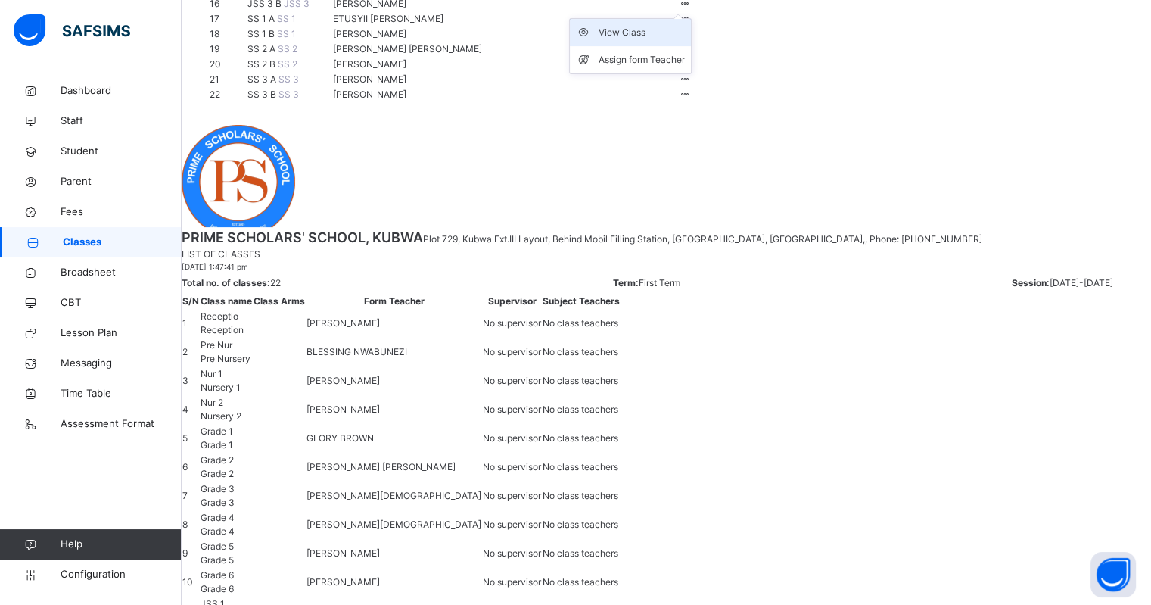
click at [685, 40] on div "View Class" at bounding box center [642, 32] width 86 height 15
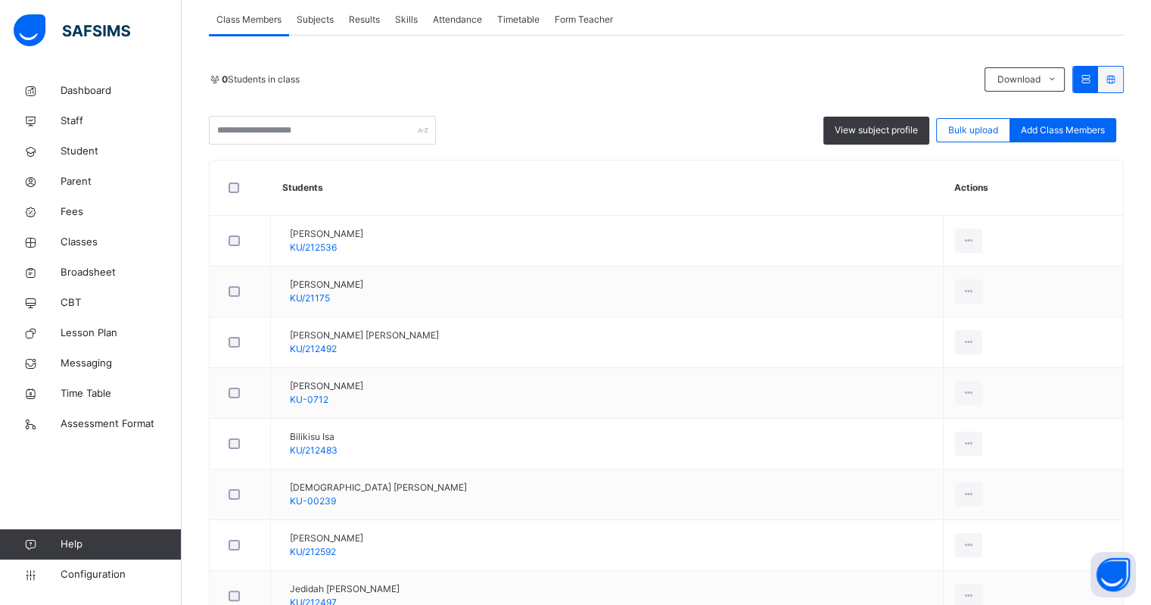
scroll to position [284, 0]
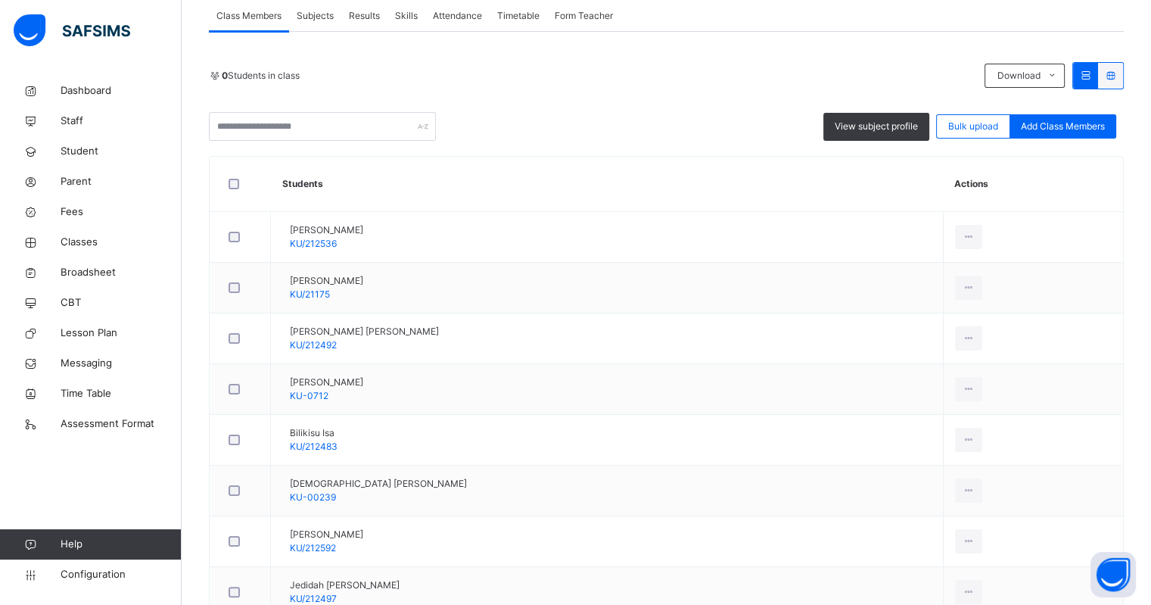
click at [320, 13] on span "Subjects" at bounding box center [315, 16] width 37 height 14
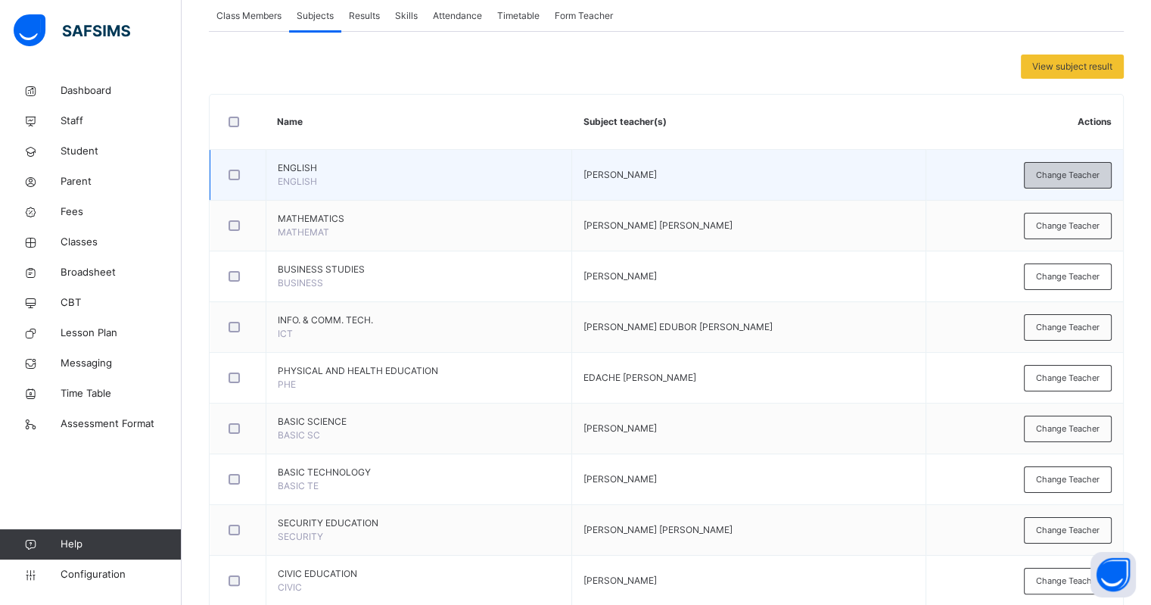
click at [1091, 173] on span "Change Teacher" at bounding box center [1068, 175] width 64 height 13
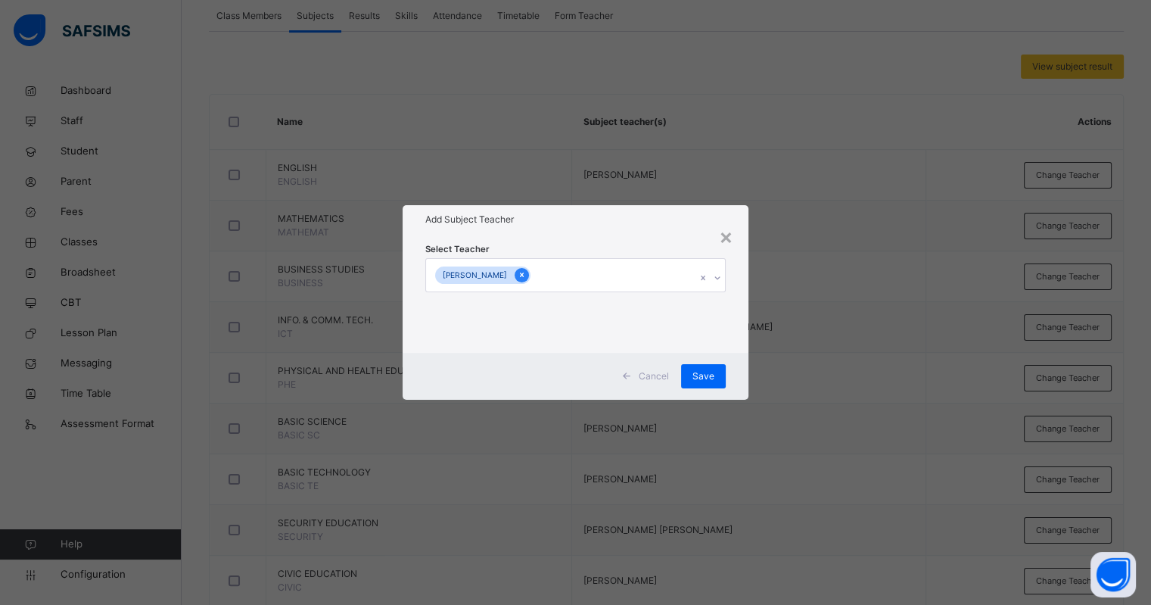
click at [524, 276] on icon at bounding box center [522, 275] width 4 height 5
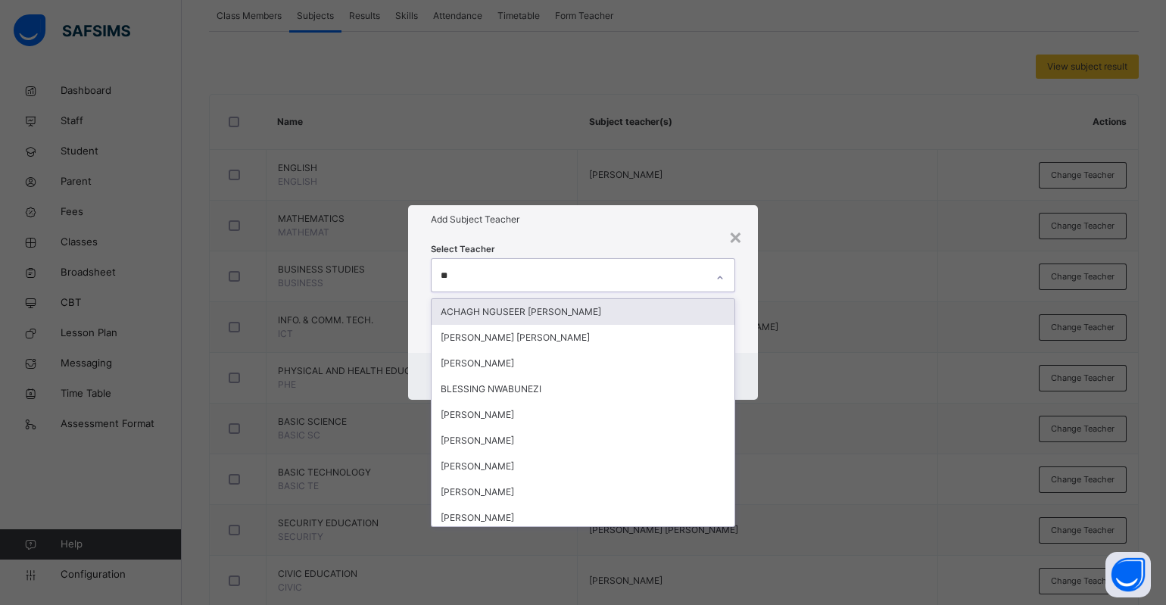
type input "***"
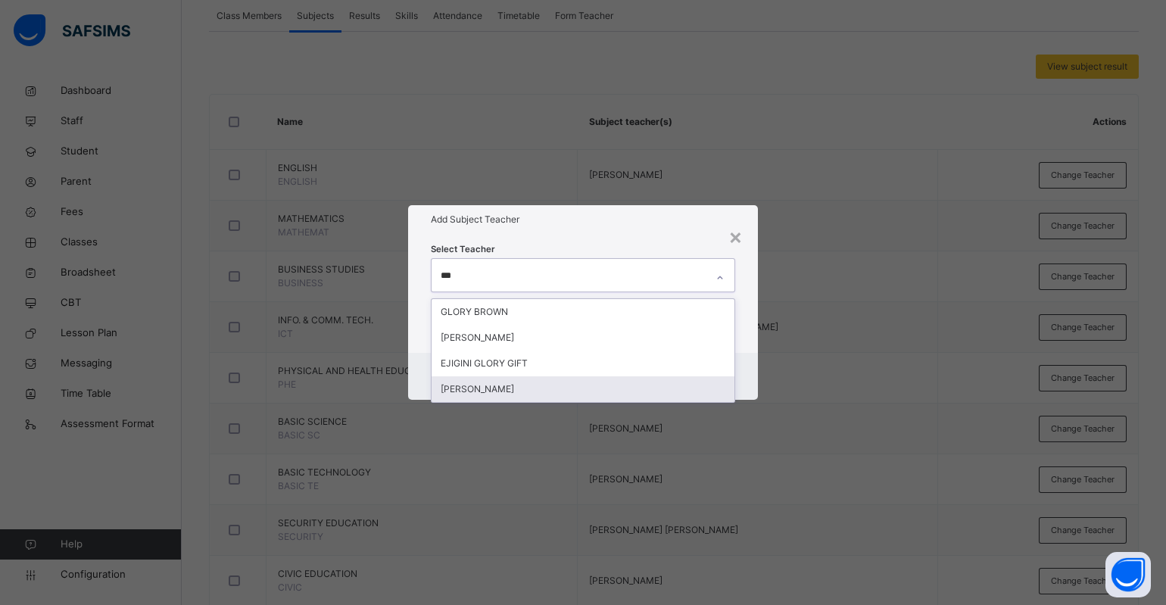
click at [502, 385] on div "[PERSON_NAME]" at bounding box center [583, 389] width 303 height 26
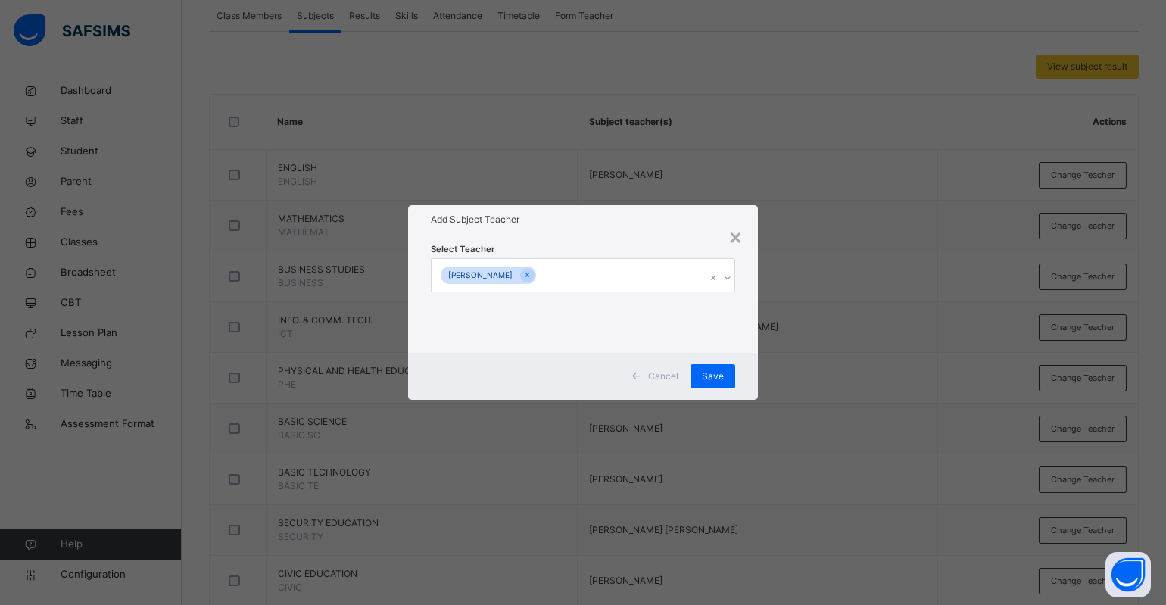
click at [598, 218] on h1 "Add Subject Teacher" at bounding box center [583, 220] width 304 height 14
click at [709, 376] on span "Save" at bounding box center [713, 376] width 22 height 14
click at [709, 376] on span "Save" at bounding box center [704, 376] width 22 height 14
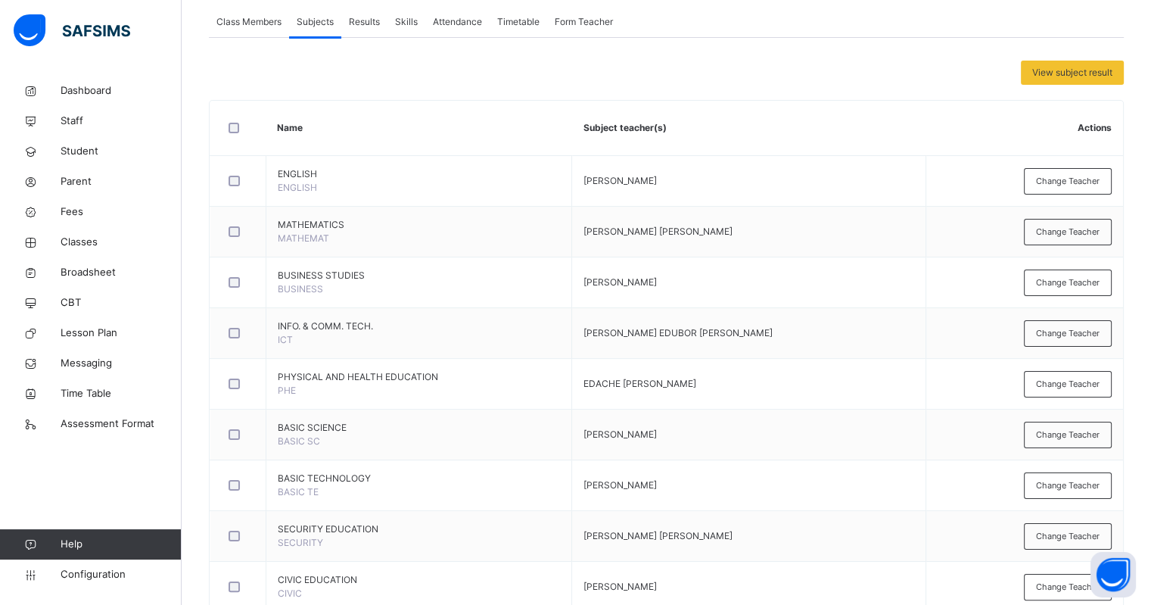
scroll to position [0, 0]
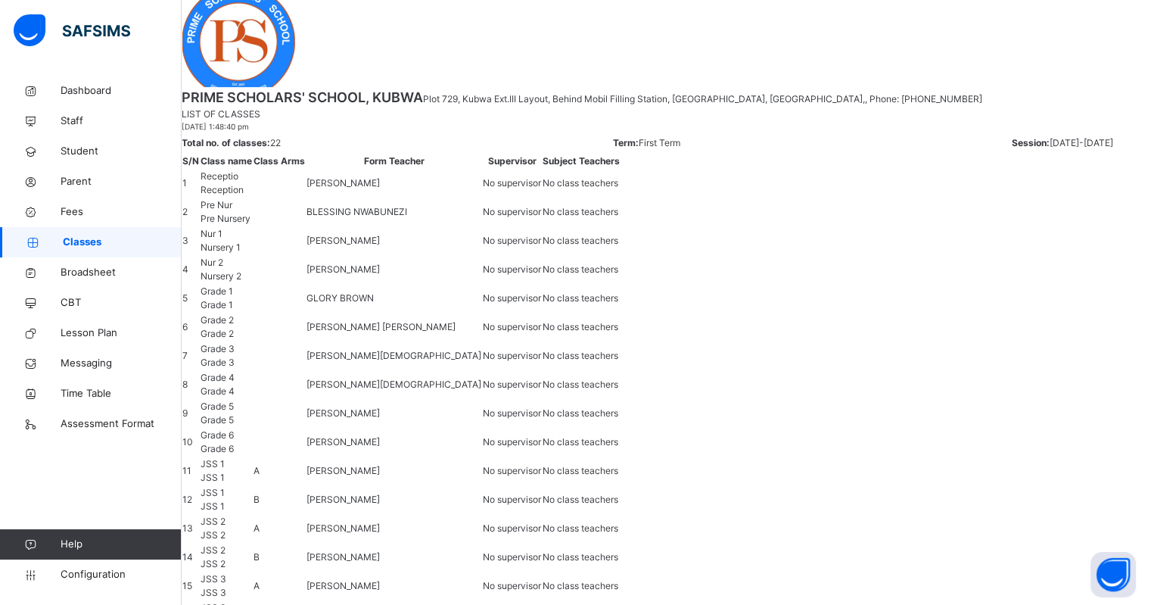
scroll to position [625, 0]
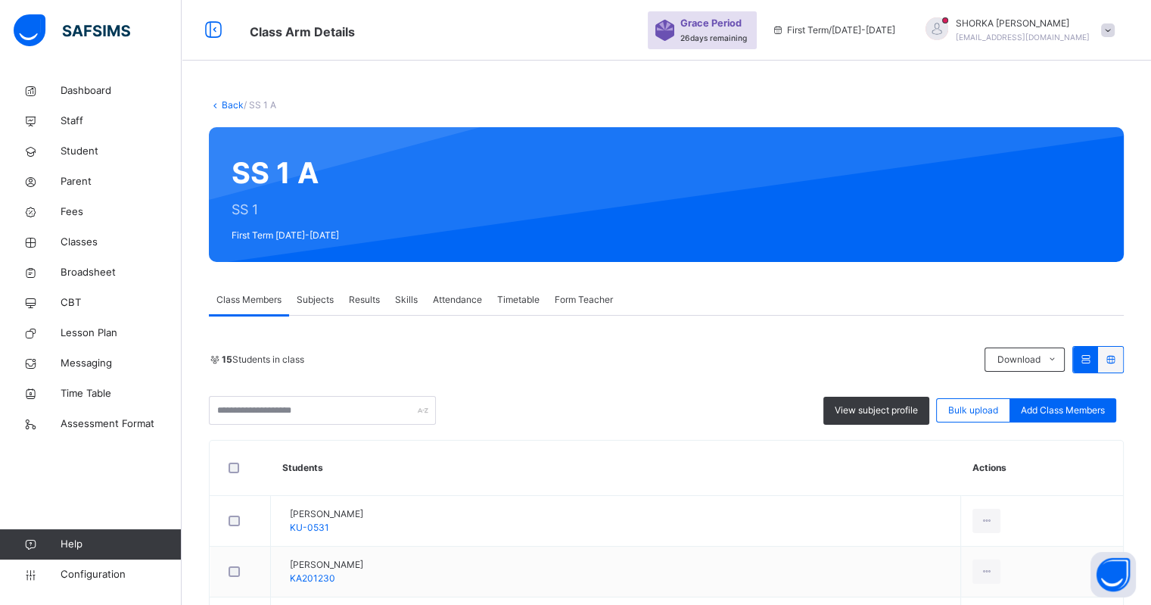
click at [301, 285] on div "Subjects" at bounding box center [315, 300] width 52 height 30
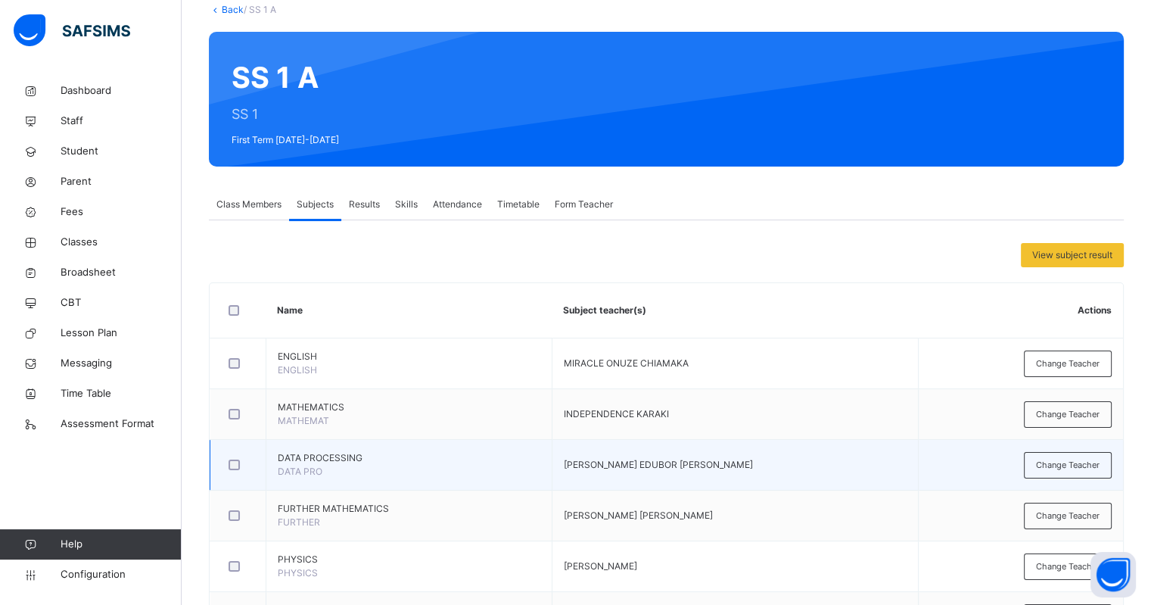
scroll to position [189, 0]
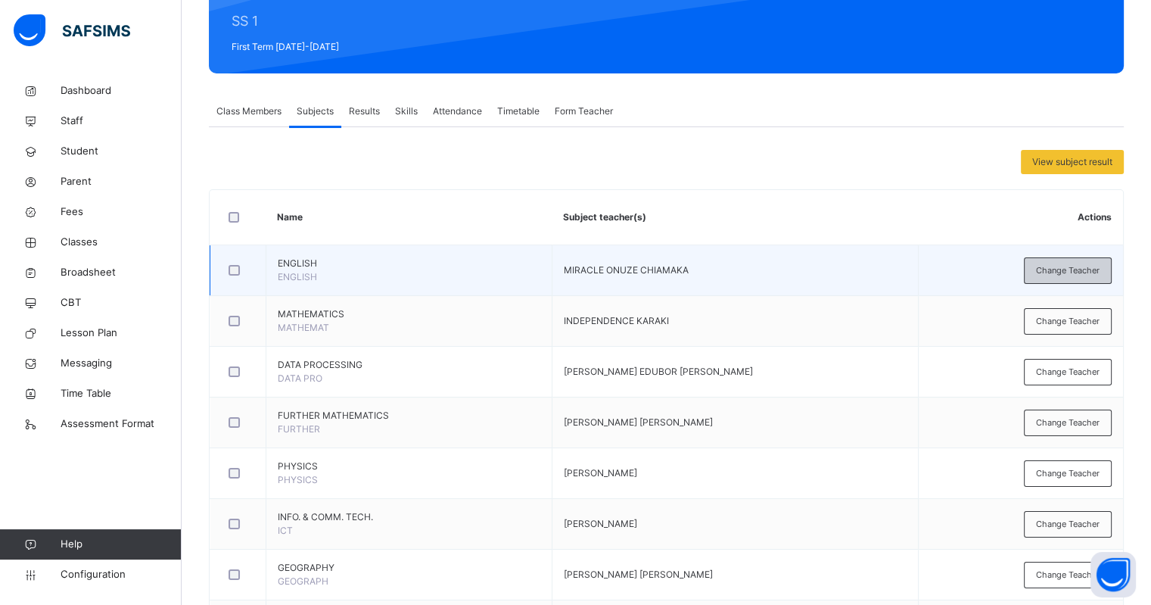
click at [1058, 271] on span "Change Teacher" at bounding box center [1068, 270] width 64 height 13
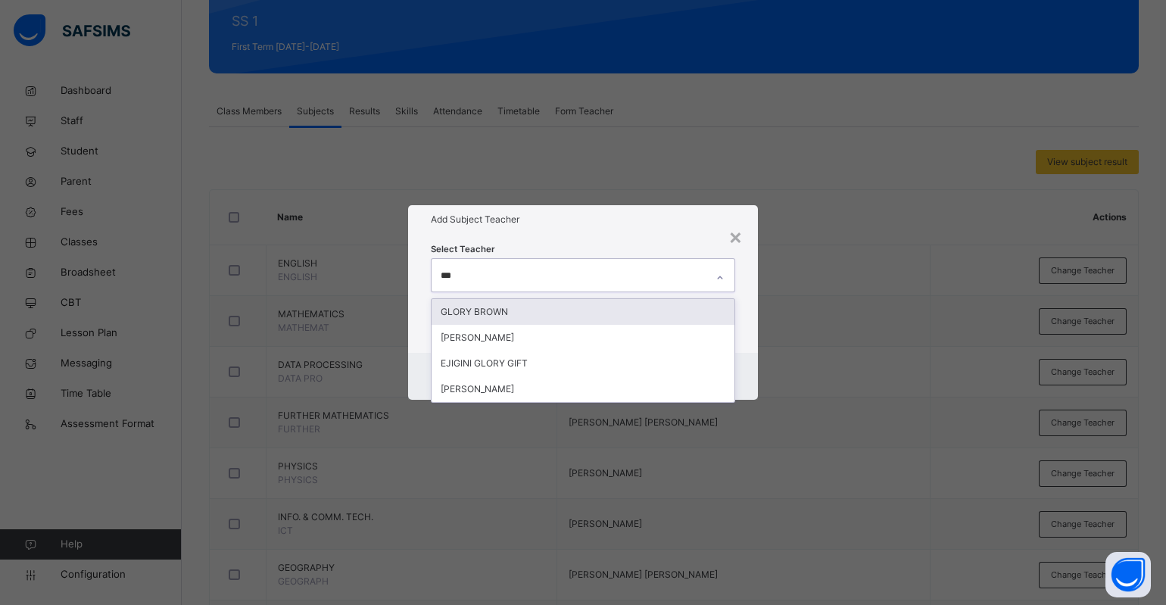
type input "****"
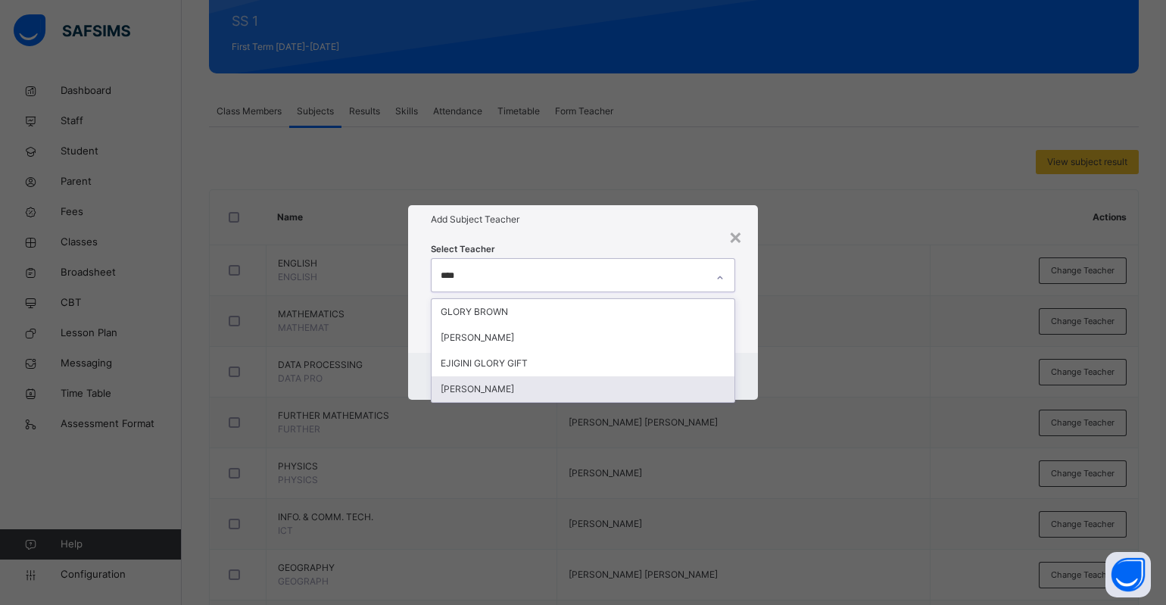
click at [490, 390] on div "[PERSON_NAME]" at bounding box center [583, 389] width 303 height 26
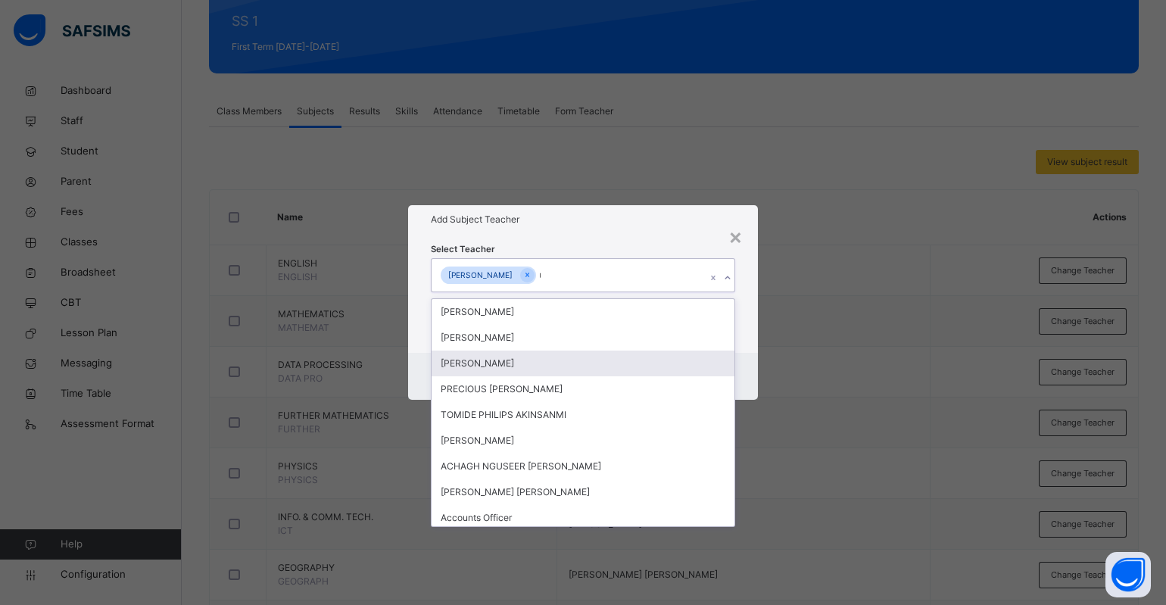
click at [619, 229] on div "Add Subject Teacher" at bounding box center [583, 219] width 350 height 29
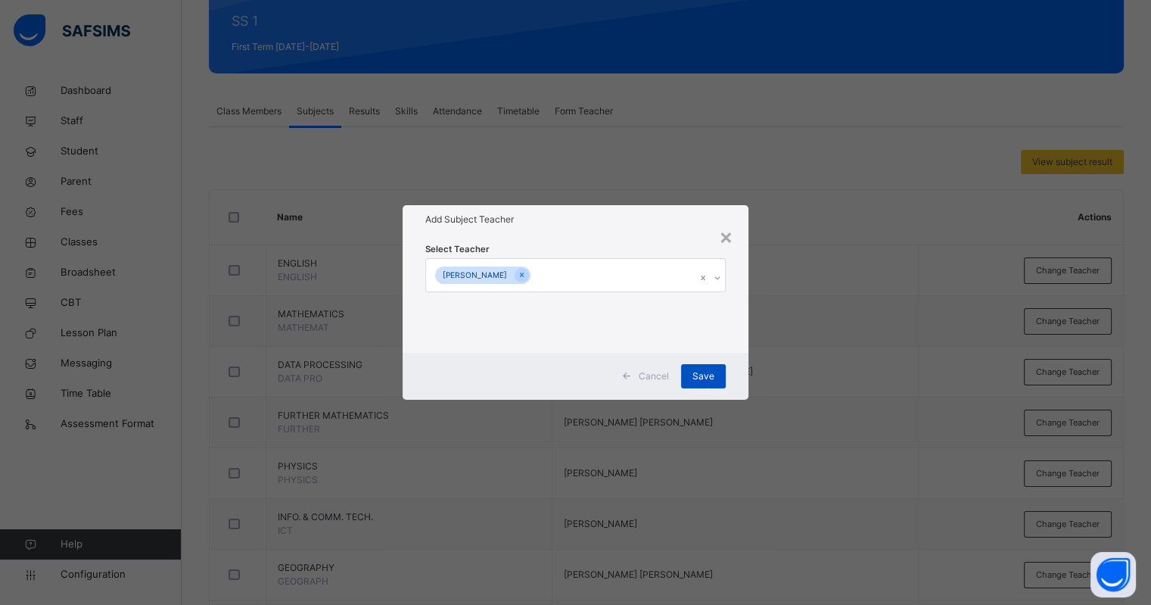
click at [710, 368] on div "Save" at bounding box center [703, 376] width 45 height 24
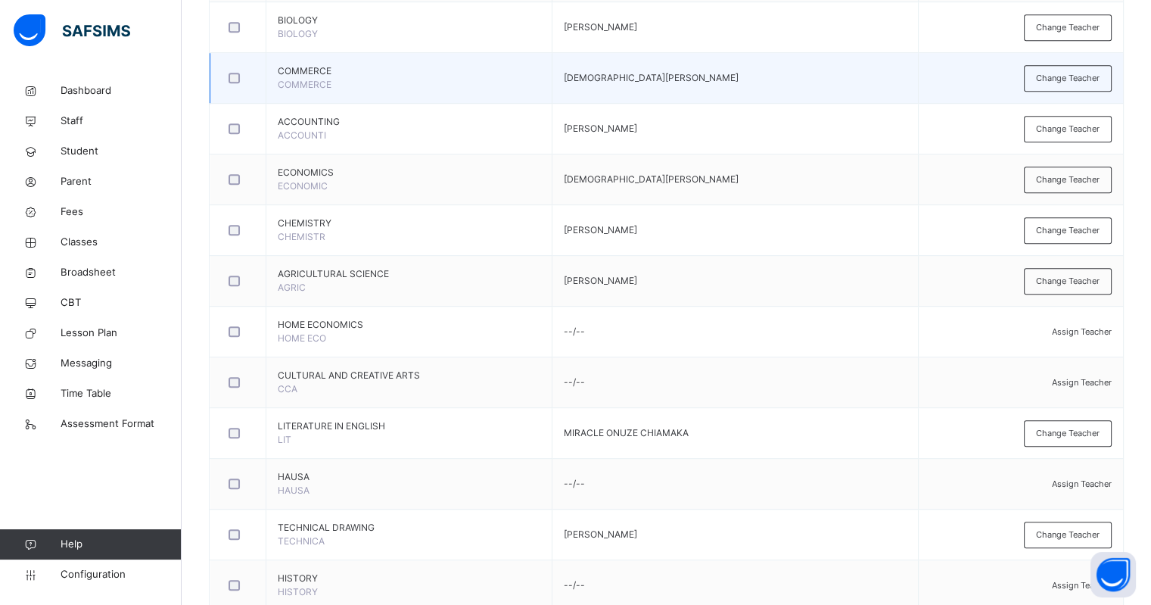
scroll to position [1080, 0]
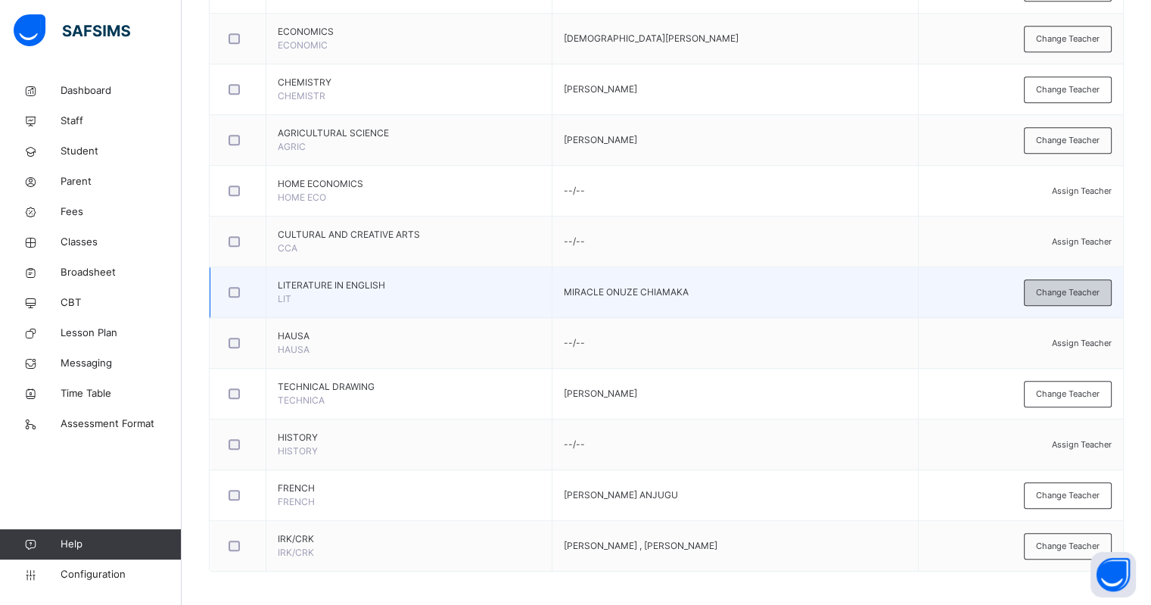
click at [1062, 295] on div "Change Teacher" at bounding box center [1068, 292] width 88 height 26
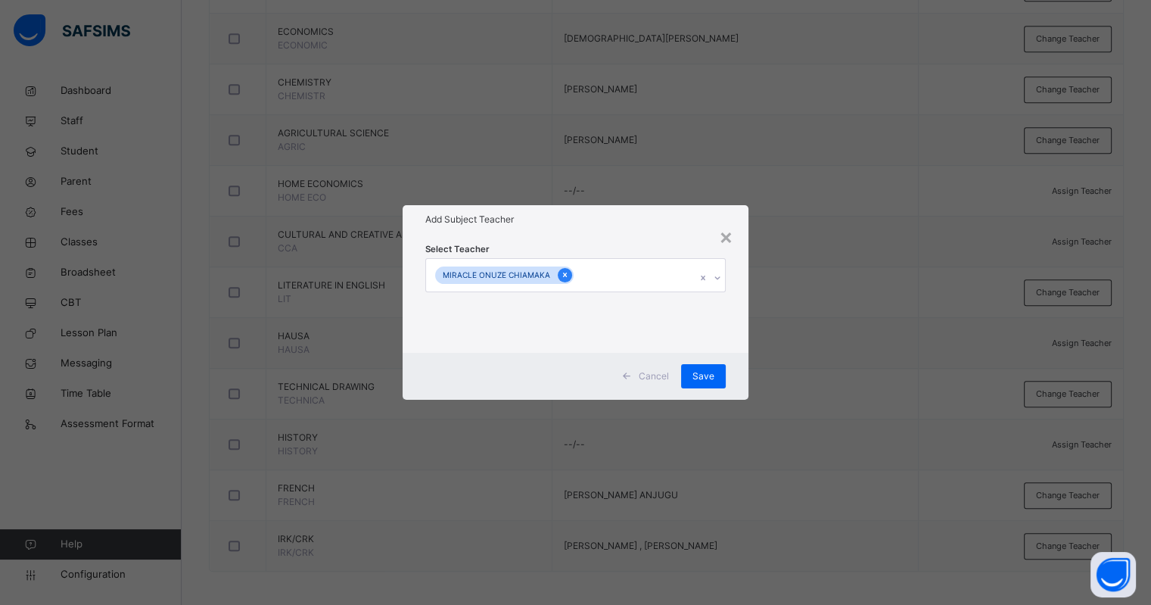
click at [561, 270] on icon at bounding box center [565, 275] width 8 height 11
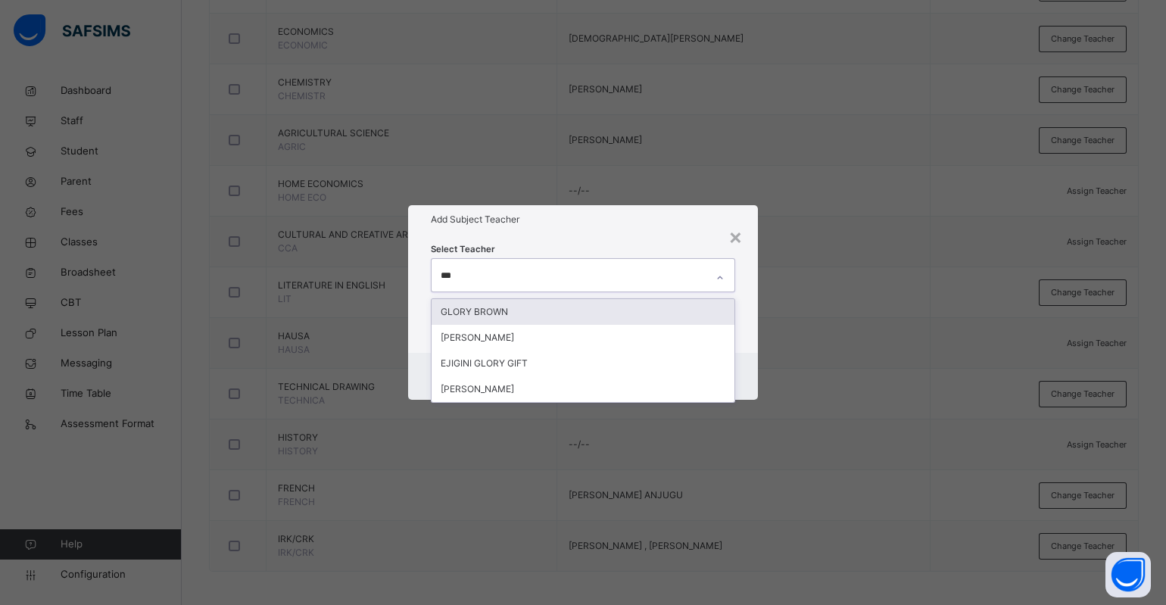
type input "****"
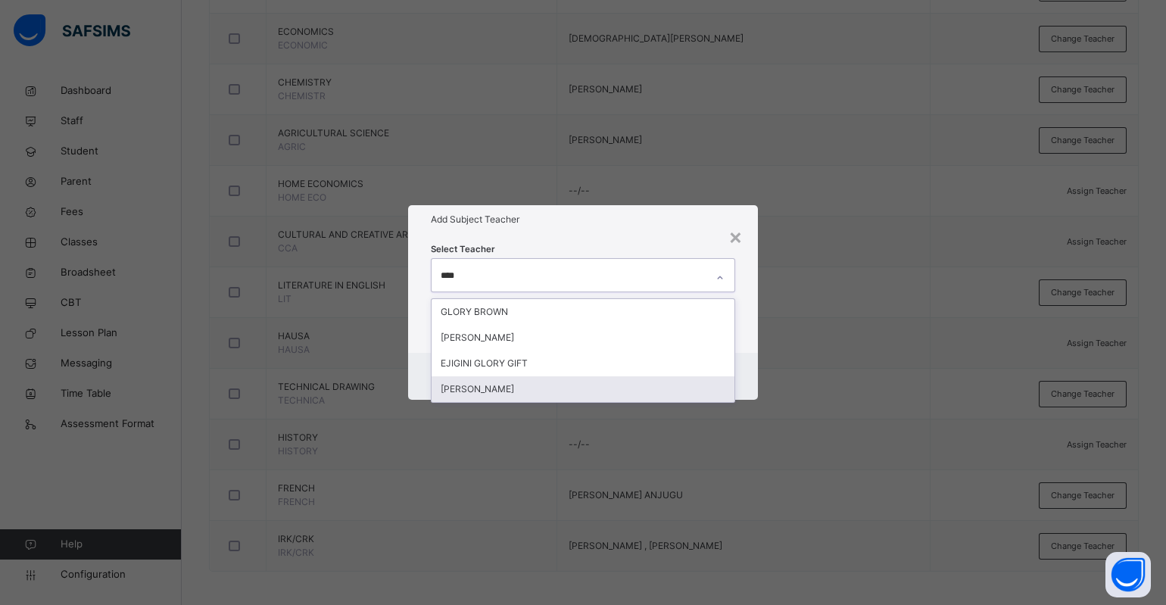
click at [488, 391] on div "[PERSON_NAME]" at bounding box center [583, 389] width 303 height 26
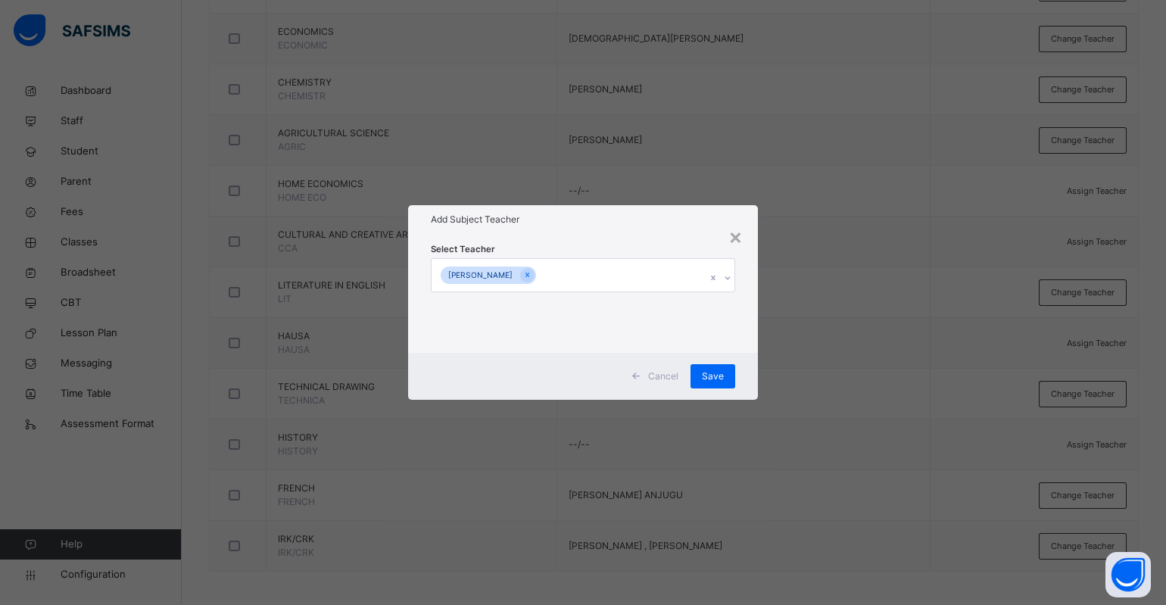
click at [622, 245] on div "Select Teacher [PERSON_NAME]" at bounding box center [583, 293] width 304 height 103
click at [711, 377] on span "Save" at bounding box center [713, 376] width 22 height 14
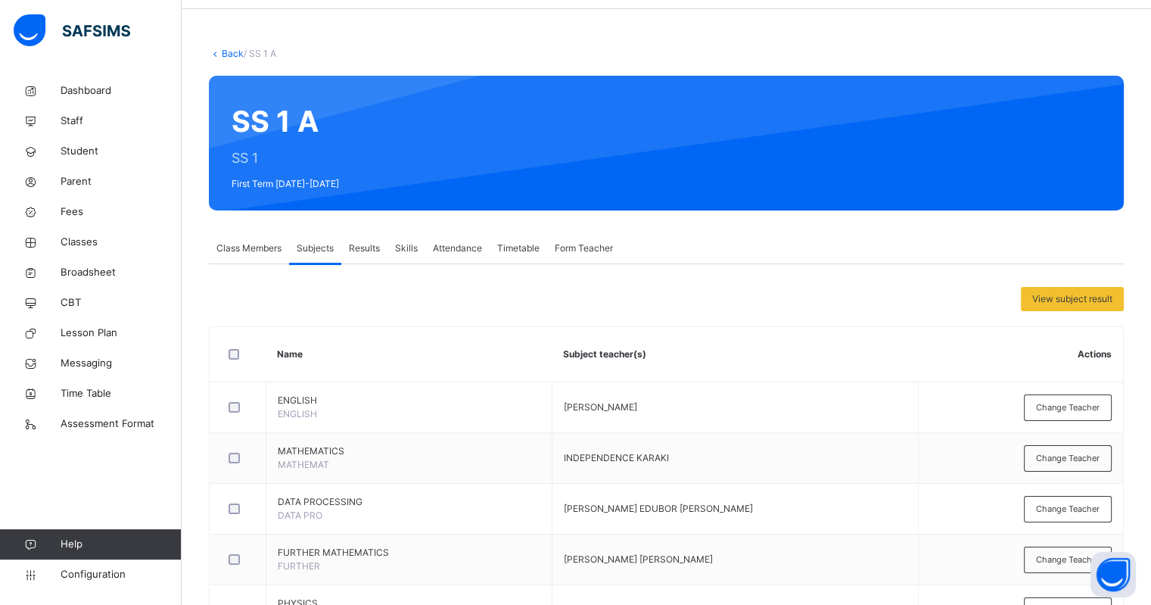
scroll to position [0, 0]
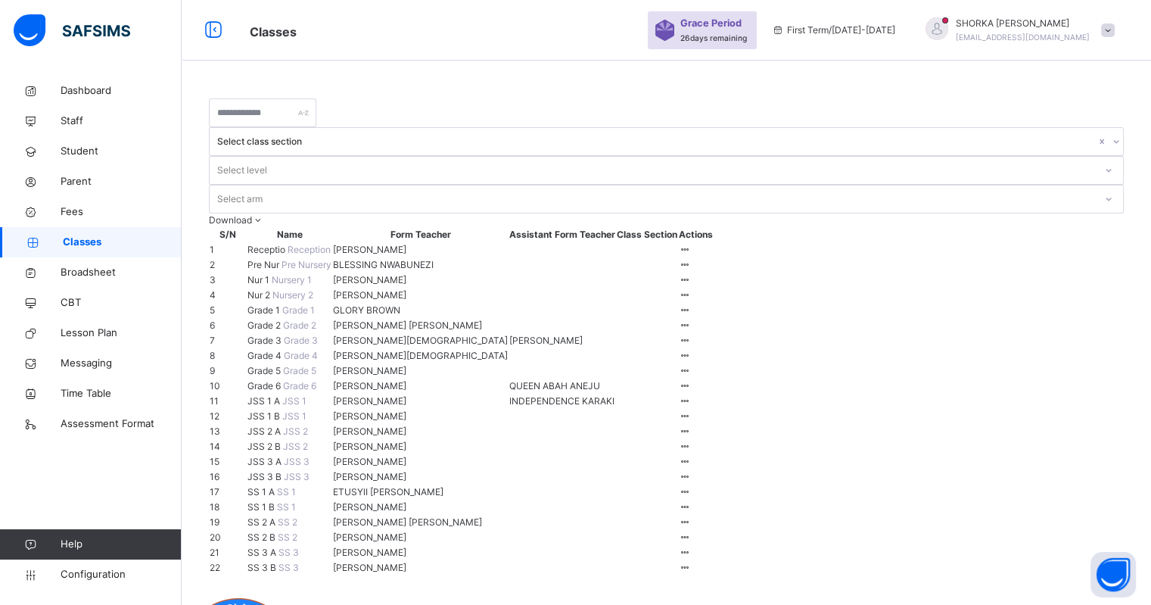
click at [1115, 28] on span at bounding box center [1109, 30] width 14 height 14
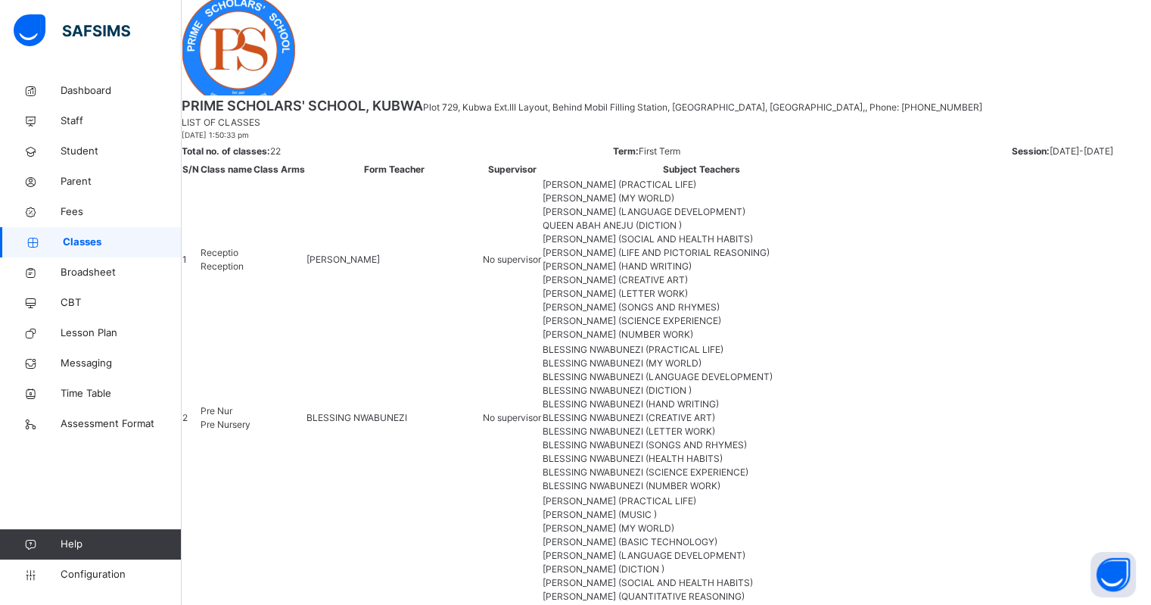
scroll to position [625, 0]
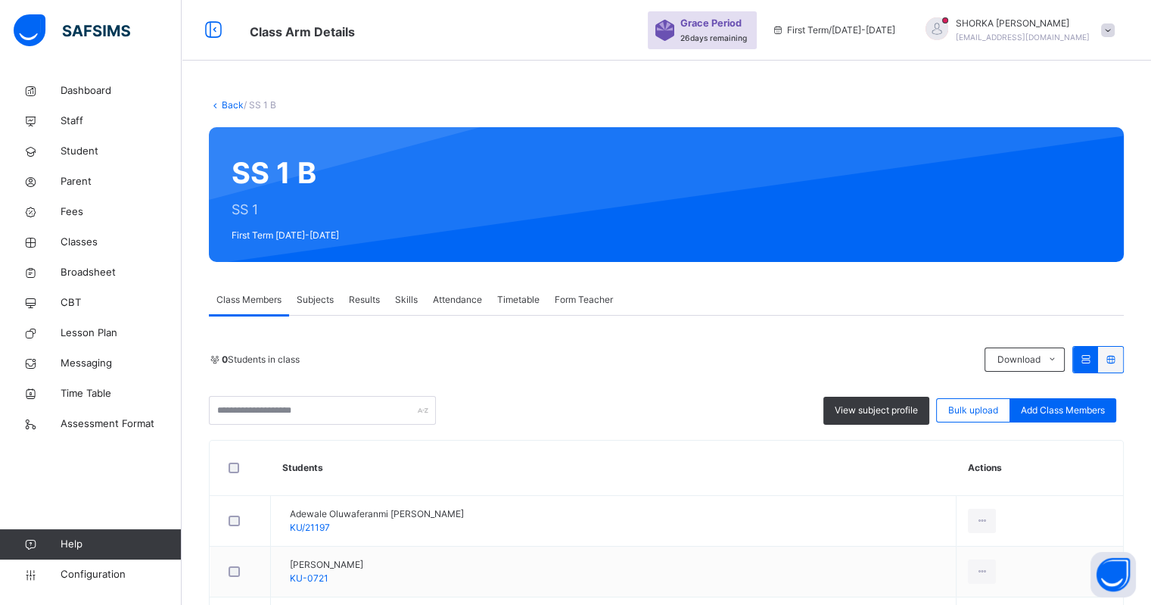
scroll to position [189, 0]
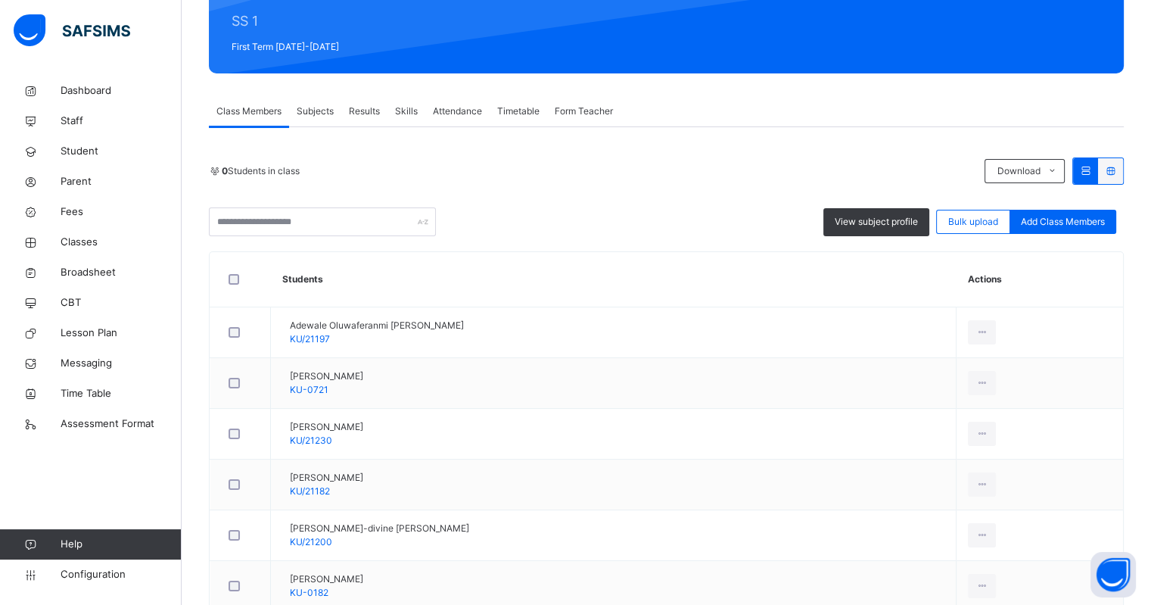
click at [309, 111] on span "Subjects" at bounding box center [315, 111] width 37 height 14
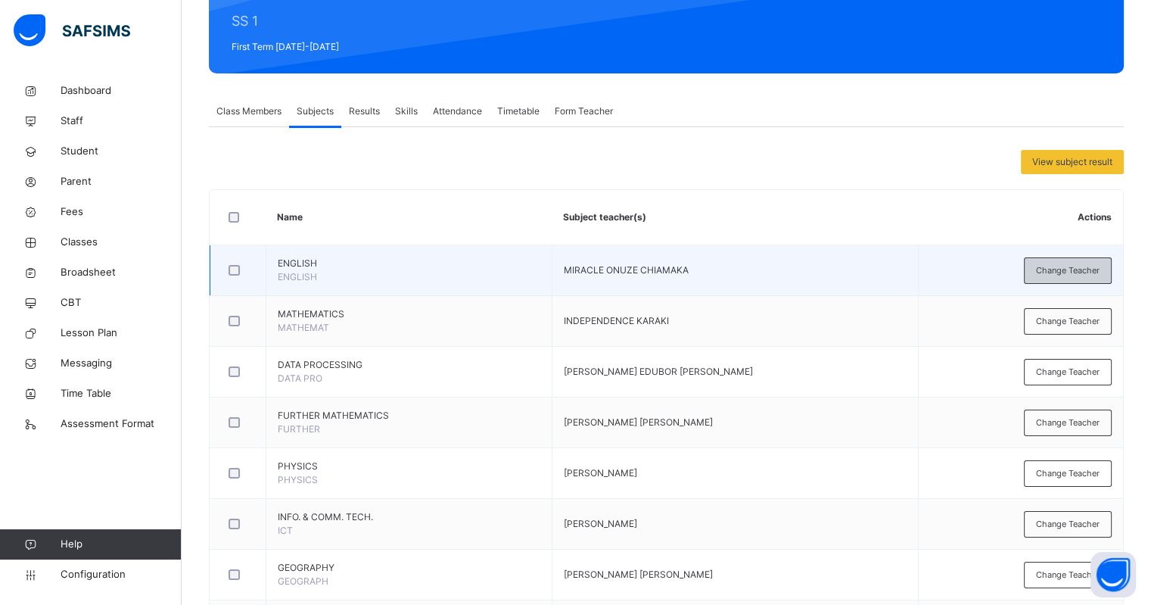
click at [1077, 265] on span "Change Teacher" at bounding box center [1068, 270] width 64 height 13
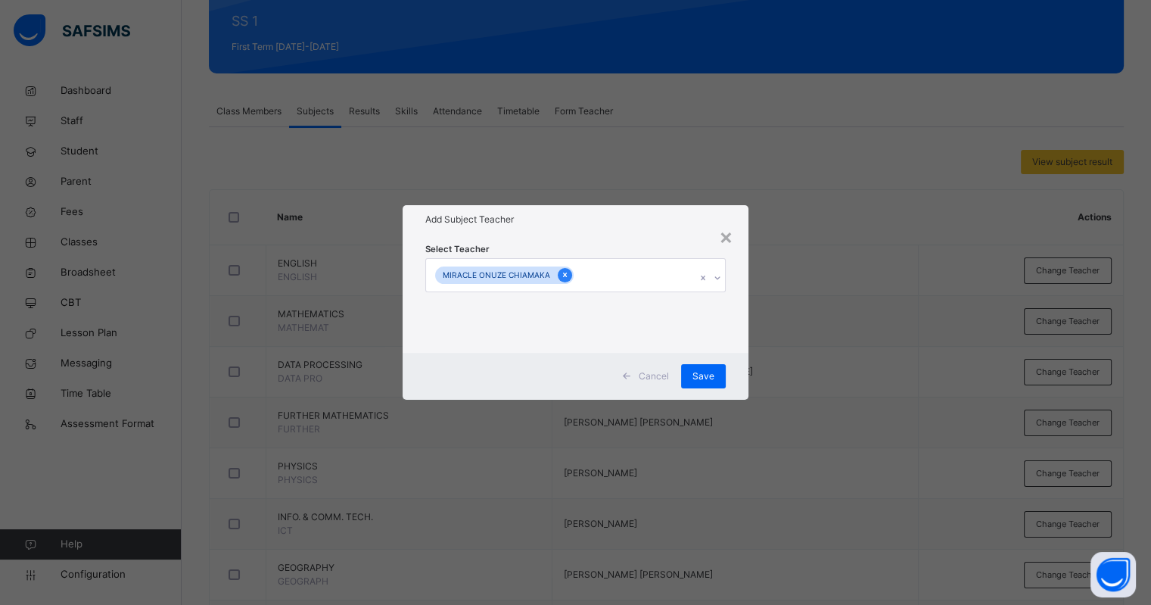
click at [563, 276] on icon at bounding box center [565, 275] width 4 height 5
click at [500, 277] on div "Select subject teacher's name" at bounding box center [505, 275] width 128 height 29
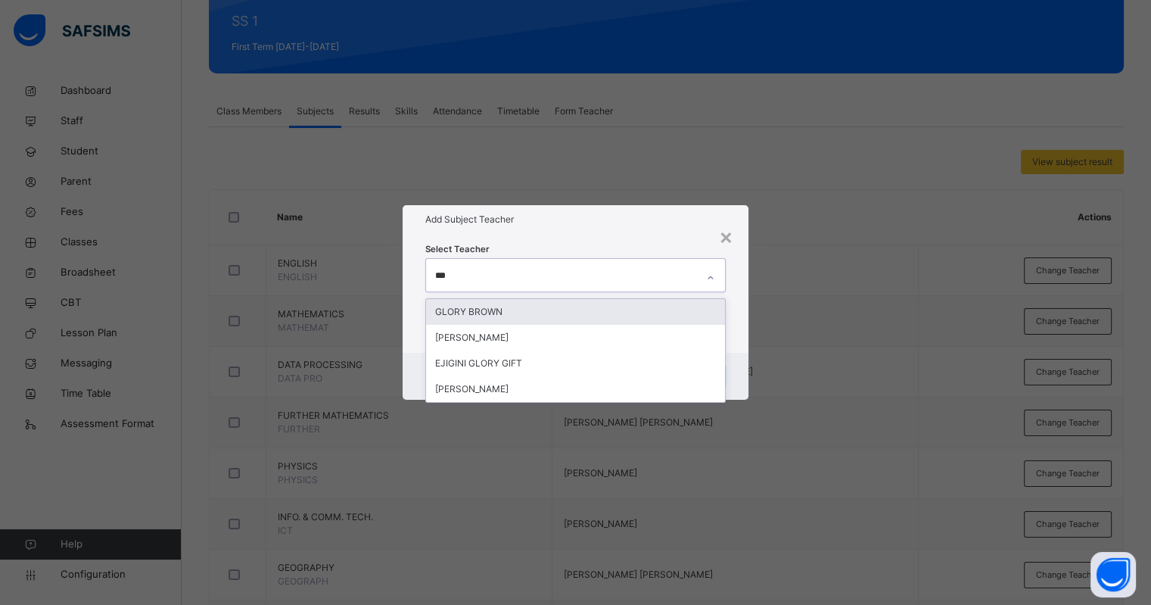
type input "****"
click at [469, 307] on div "GLORY BROWN" at bounding box center [575, 312] width 298 height 26
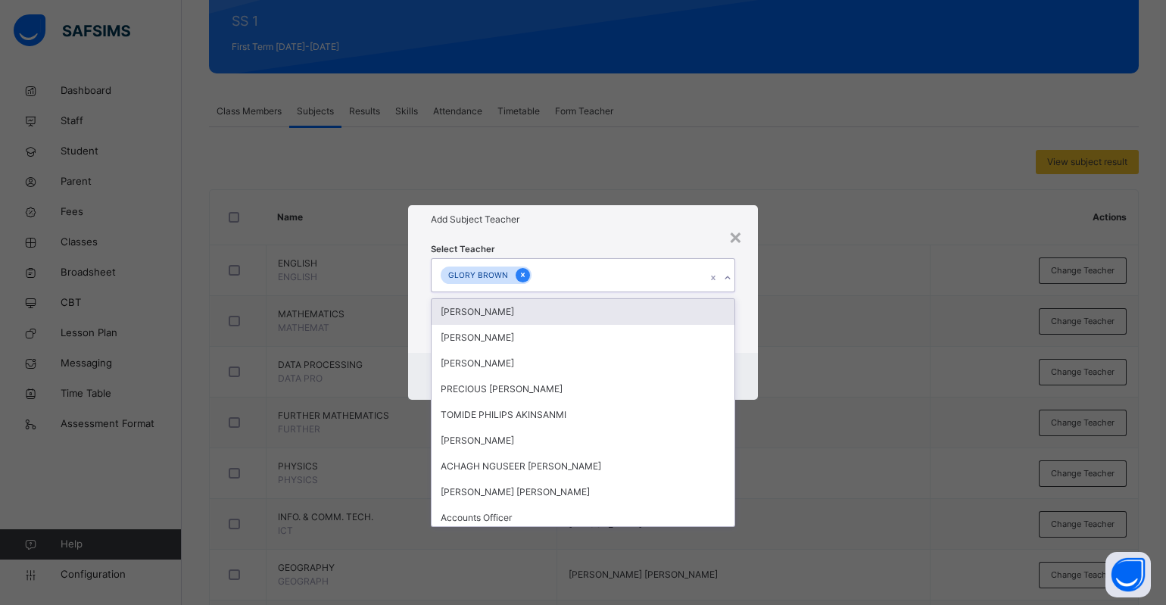
click at [519, 275] on icon at bounding box center [523, 275] width 8 height 11
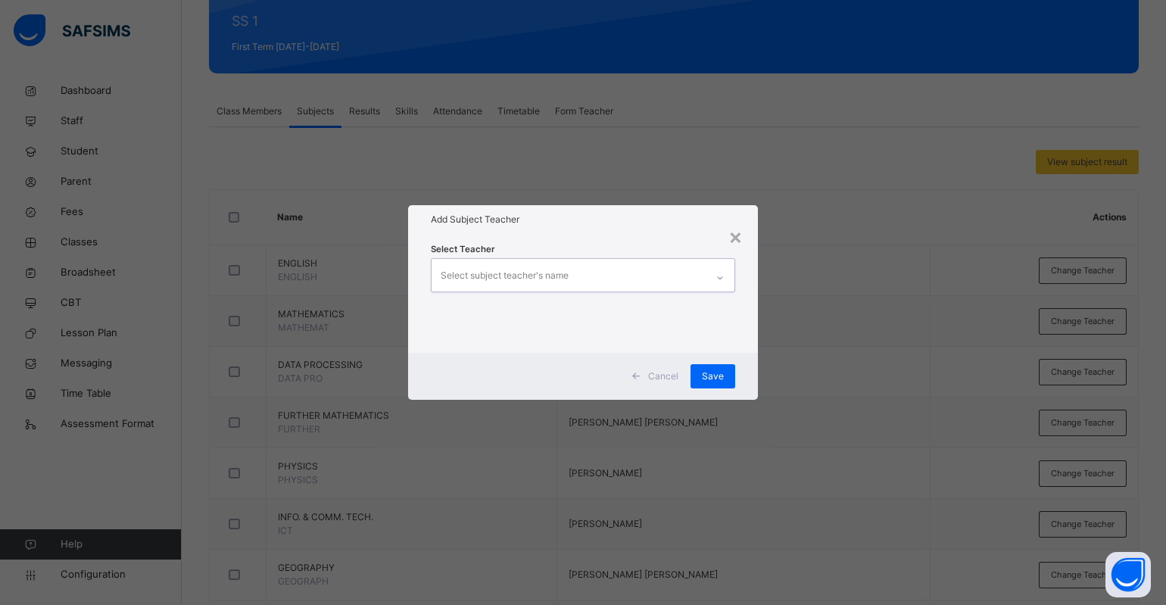
click at [513, 276] on div "Select subject teacher's name" at bounding box center [505, 275] width 128 height 29
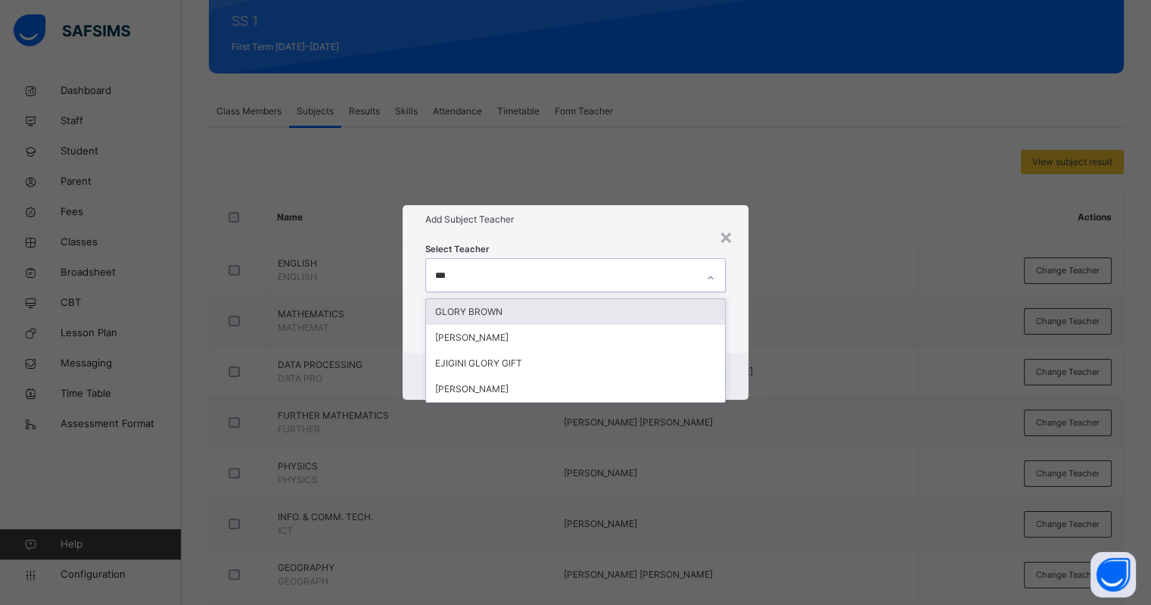
type input "****"
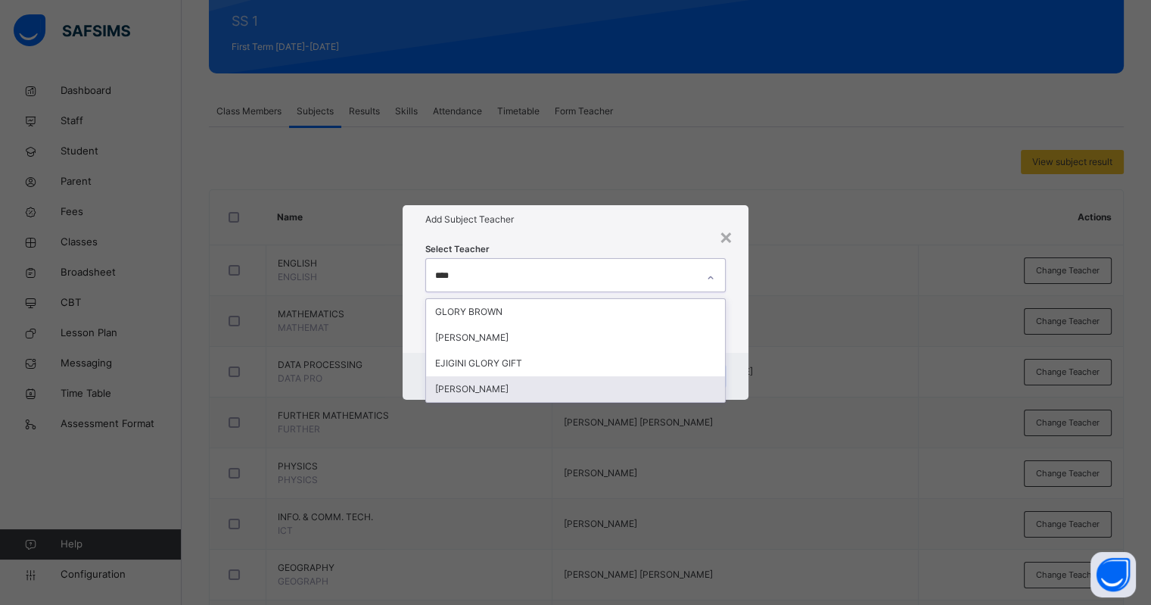
click at [492, 385] on div "[PERSON_NAME]" at bounding box center [575, 389] width 298 height 26
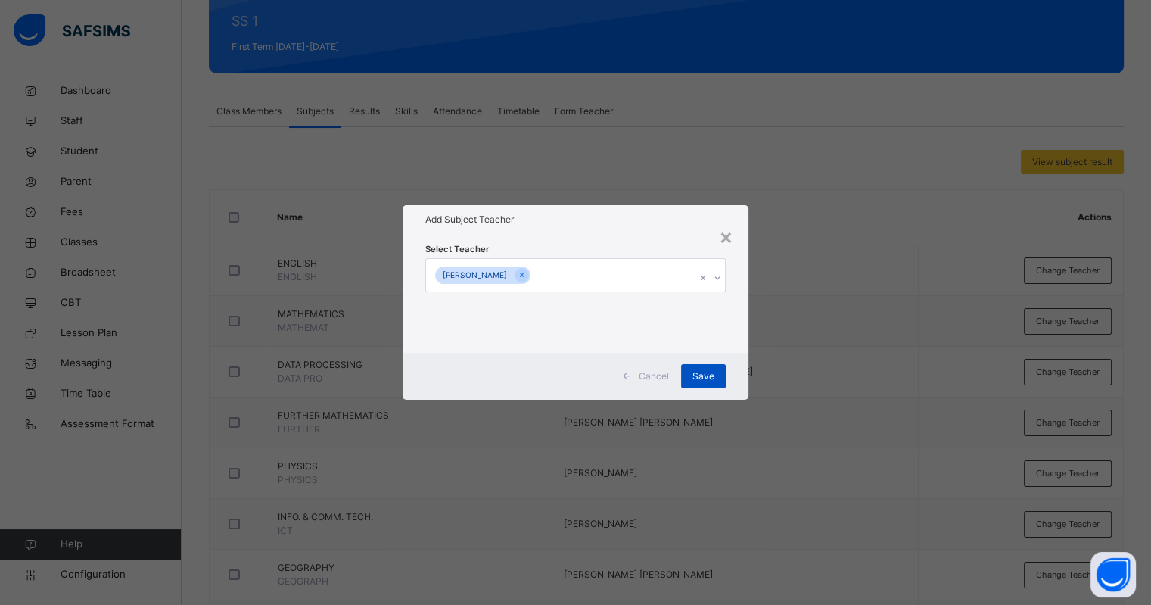
drag, startPoint x: 579, startPoint y: 232, endPoint x: 709, endPoint y: 381, distance: 197.4
click at [580, 232] on div "Add Subject Teacher" at bounding box center [575, 219] width 345 height 29
click at [710, 382] on span "Save" at bounding box center [704, 376] width 22 height 14
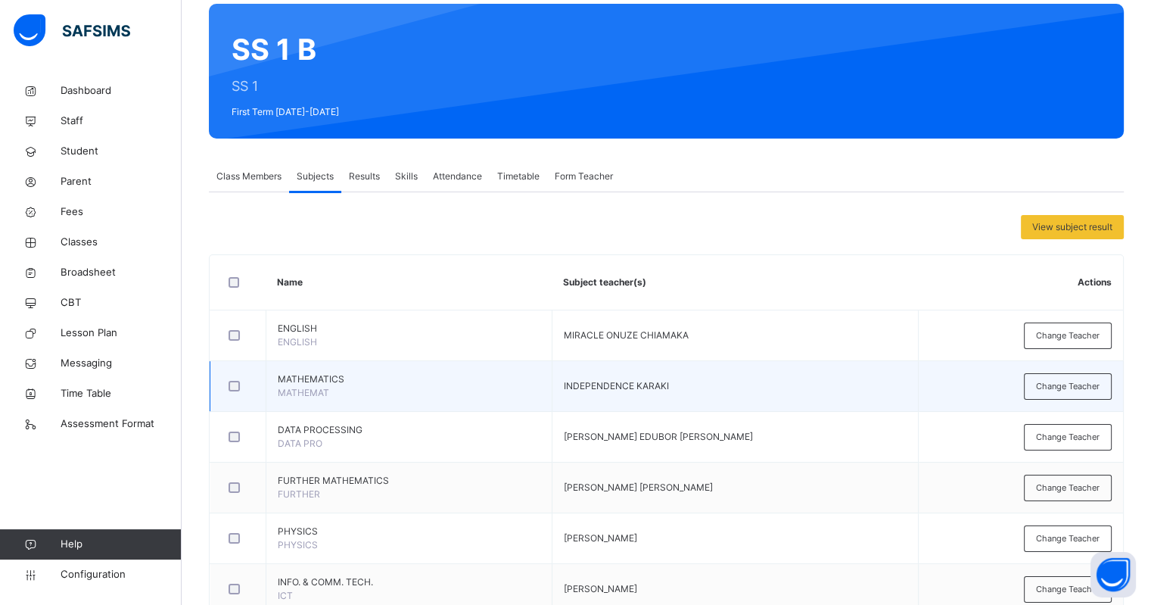
scroll to position [94, 0]
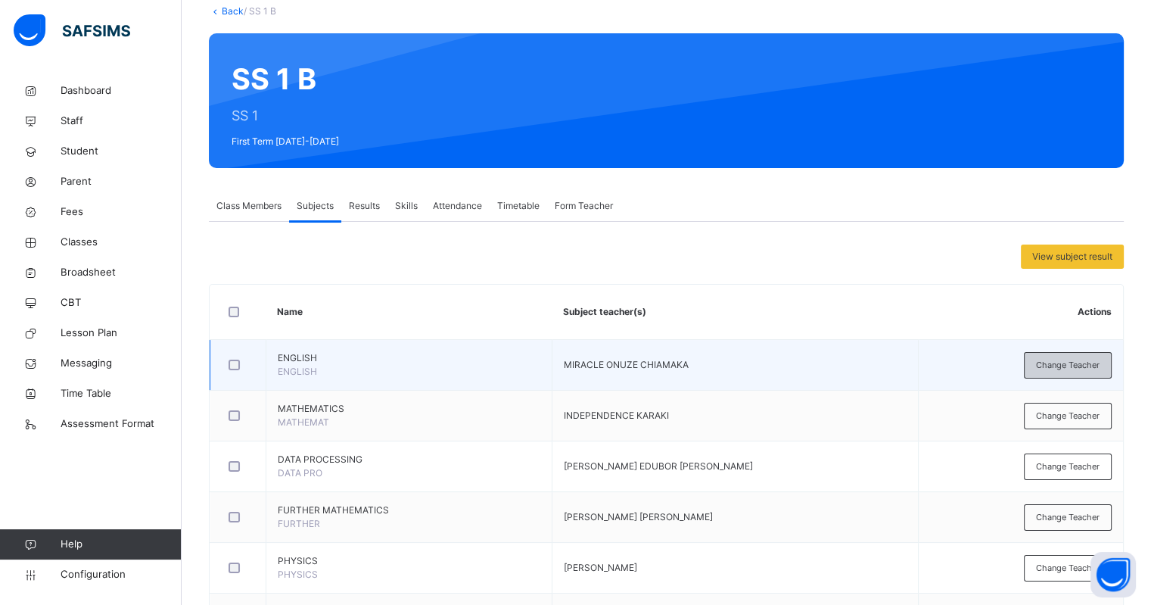
click at [1052, 359] on span "Change Teacher" at bounding box center [1068, 365] width 64 height 13
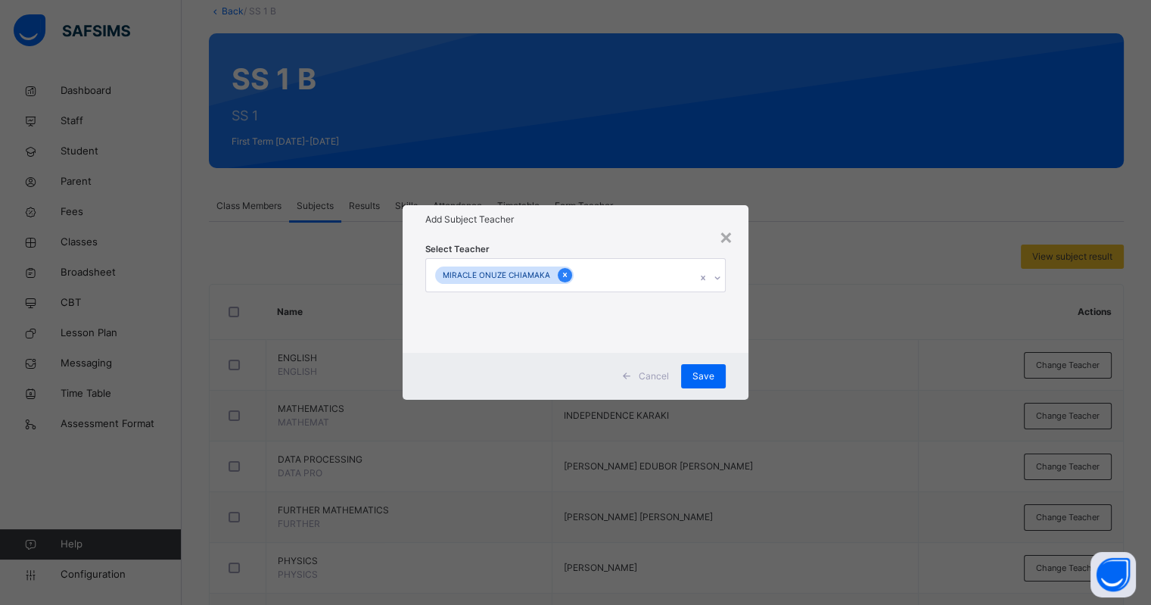
click at [562, 278] on icon at bounding box center [565, 275] width 8 height 11
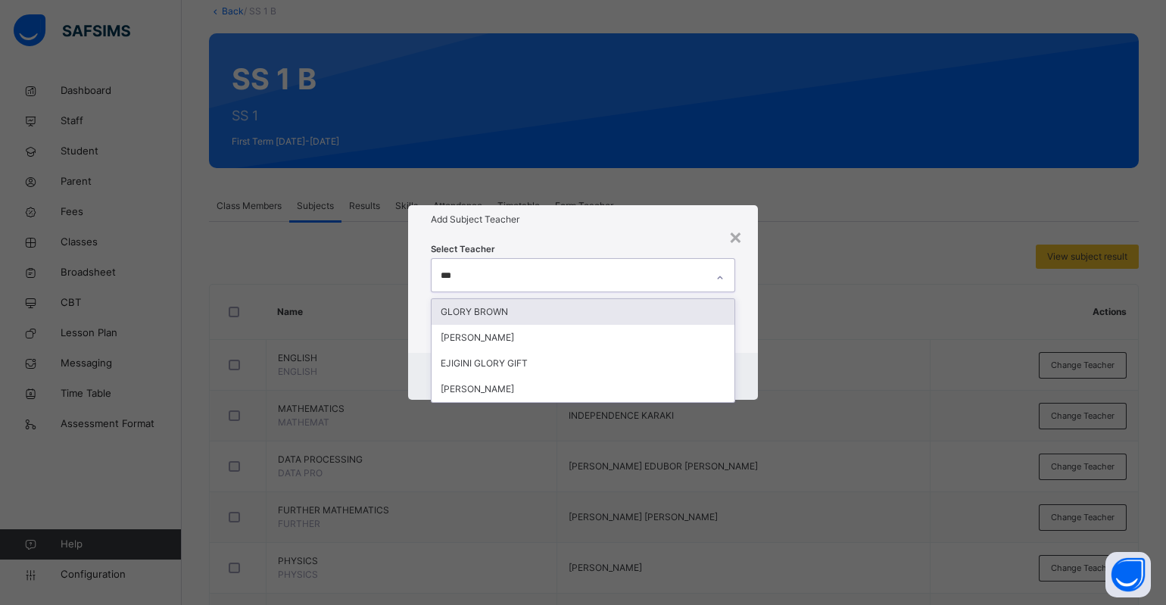
type input "****"
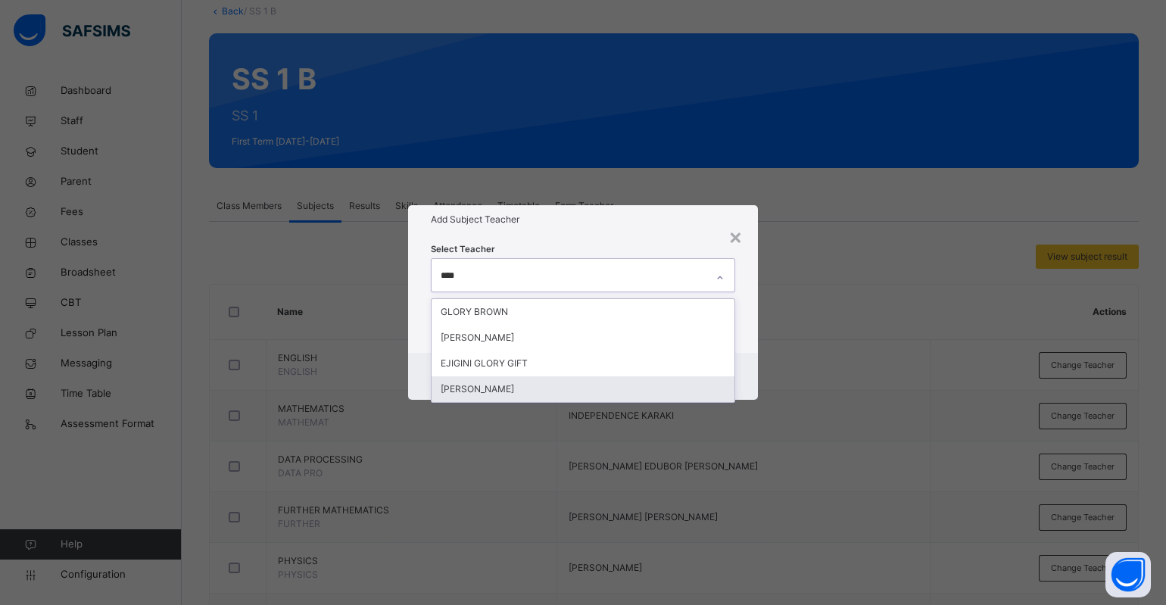
click at [488, 391] on div "[PERSON_NAME]" at bounding box center [583, 389] width 303 height 26
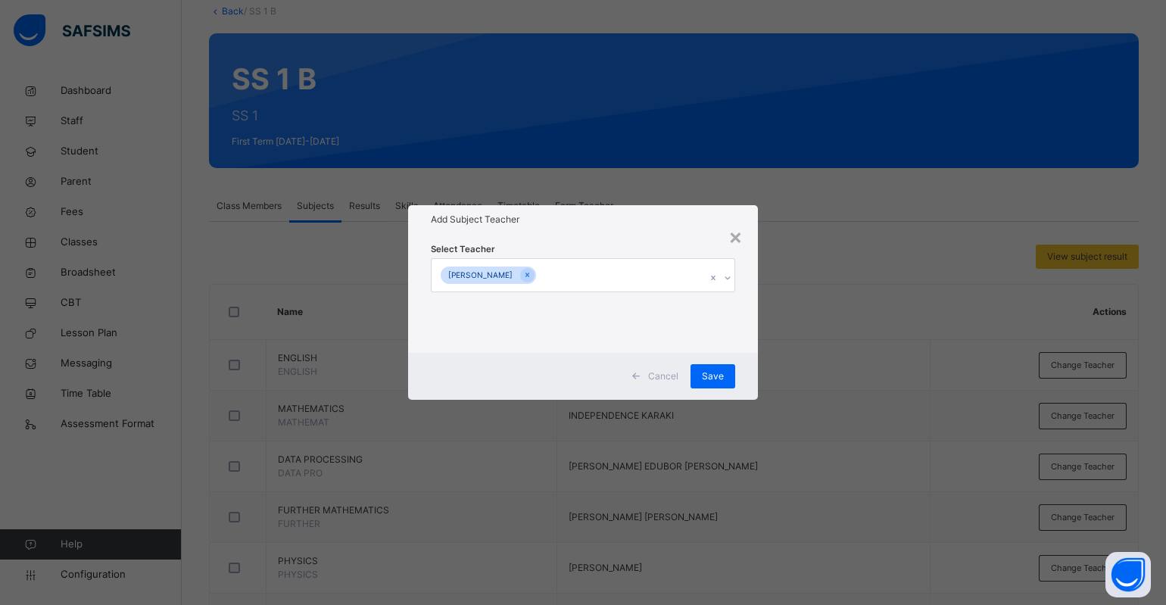
click at [592, 233] on div "Add Subject Teacher" at bounding box center [583, 219] width 350 height 29
click at [725, 376] on div "Save" at bounding box center [712, 376] width 45 height 24
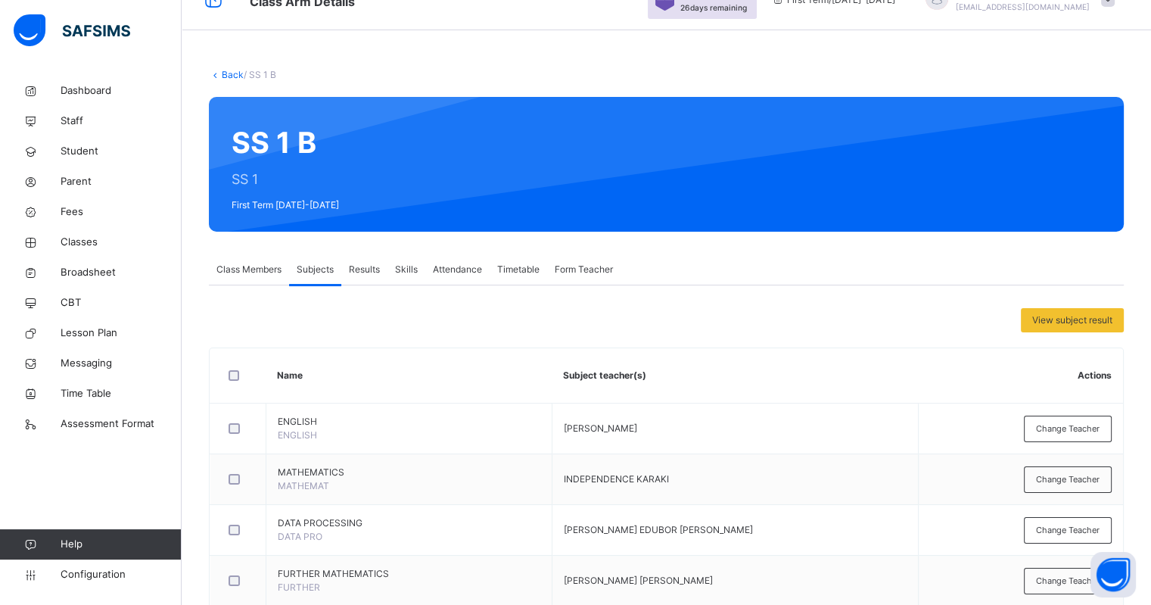
scroll to position [0, 0]
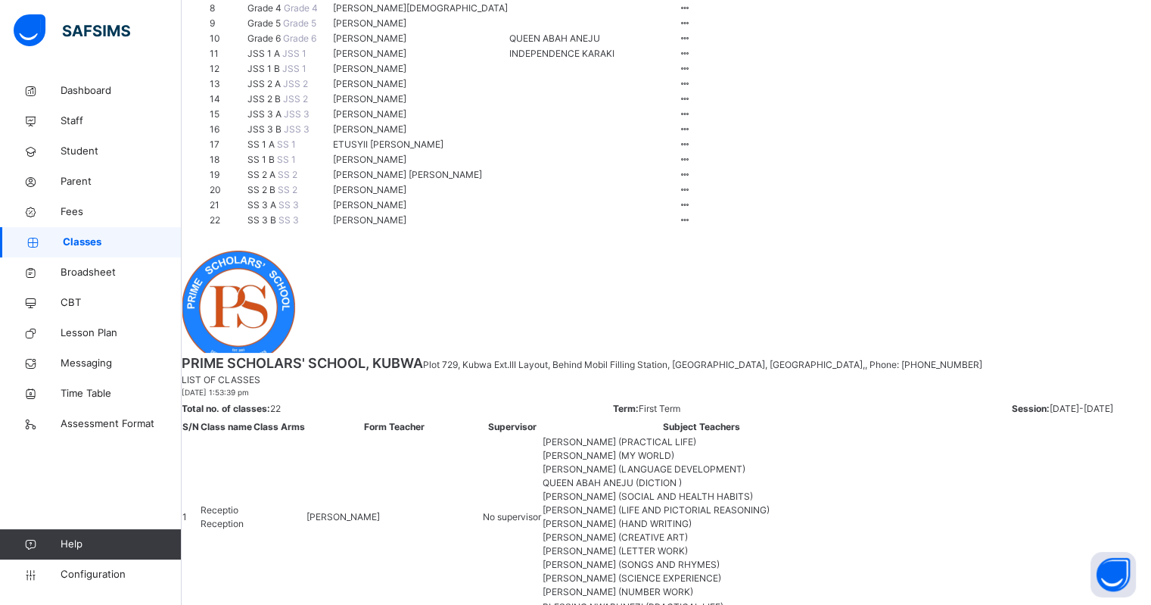
scroll to position [625, 0]
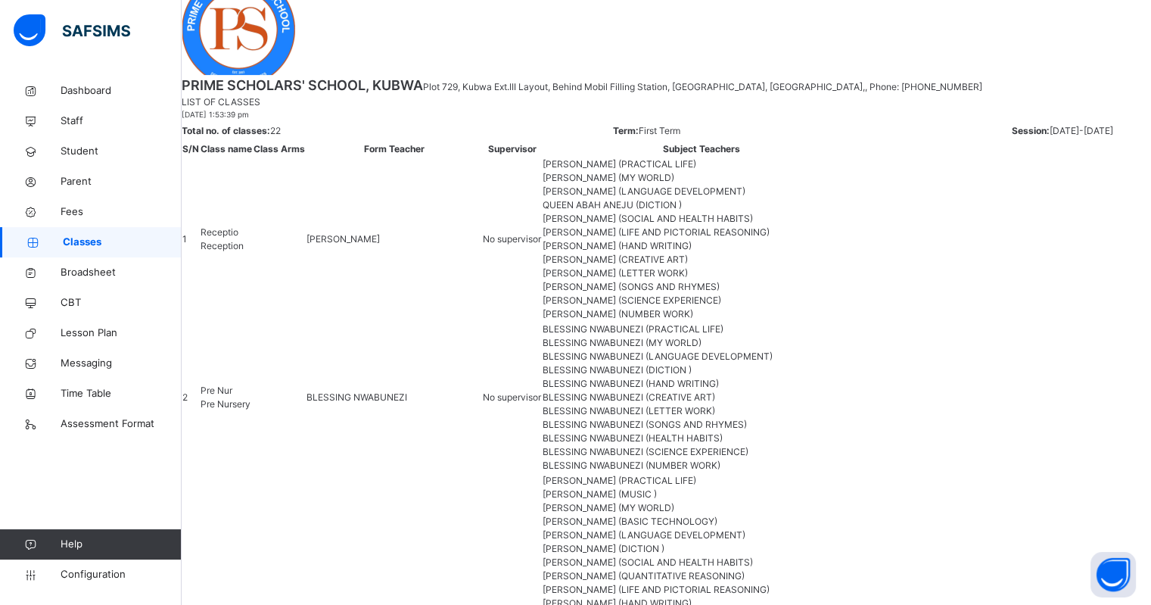
click at [0, 0] on div "View Class" at bounding box center [0, 0] width 0 height 0
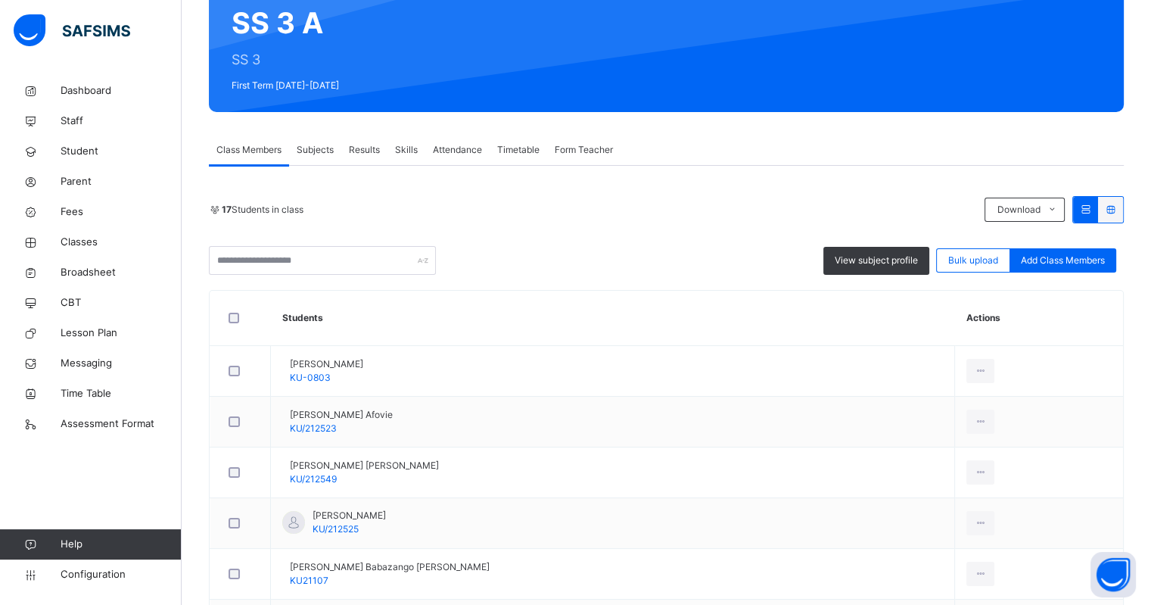
scroll to position [189, 0]
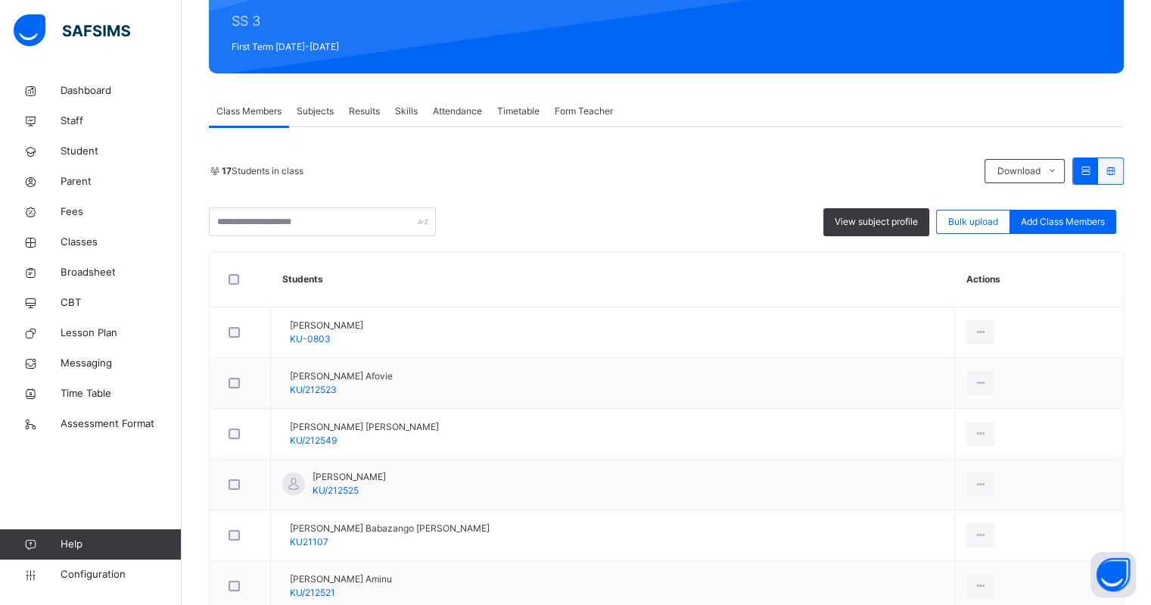
click at [305, 101] on div "Subjects" at bounding box center [315, 111] width 52 height 30
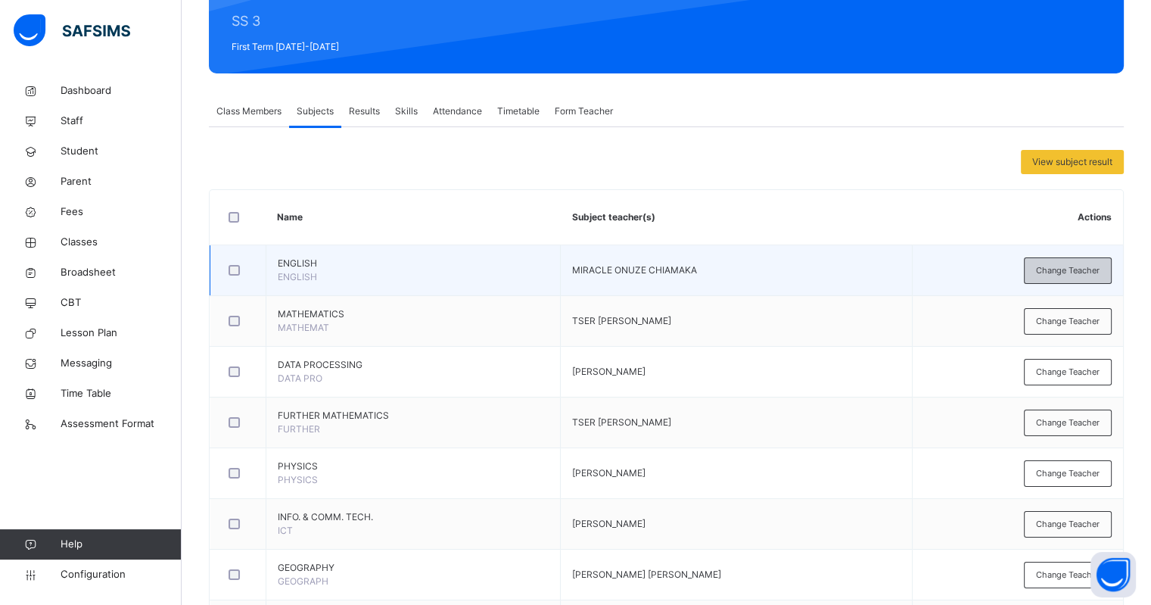
click at [1070, 264] on span "Change Teacher" at bounding box center [1068, 270] width 64 height 13
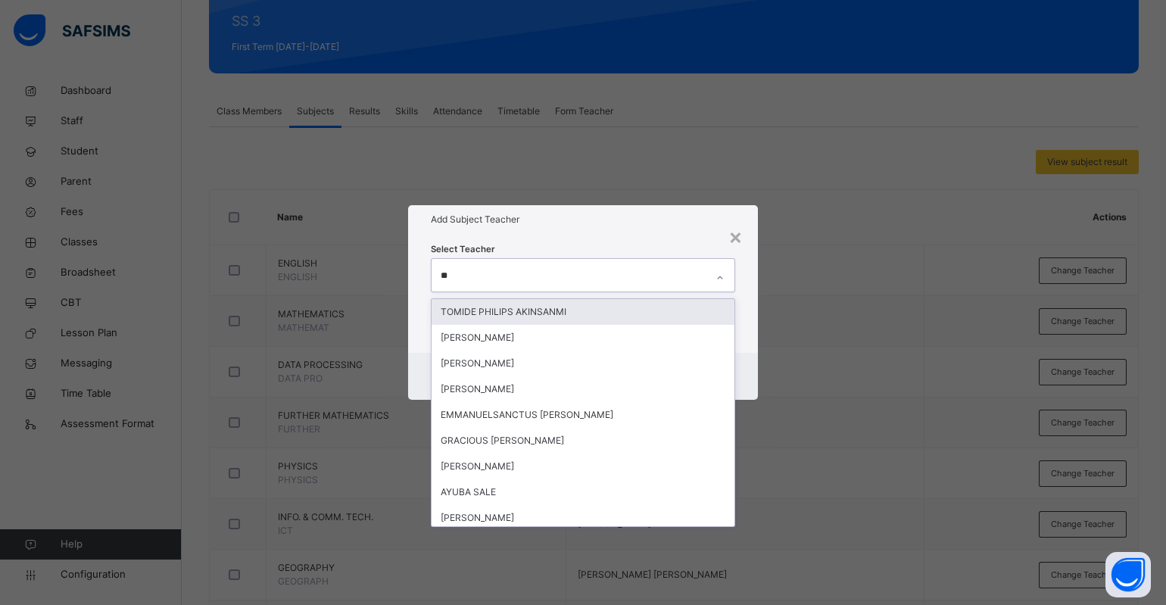
type input "***"
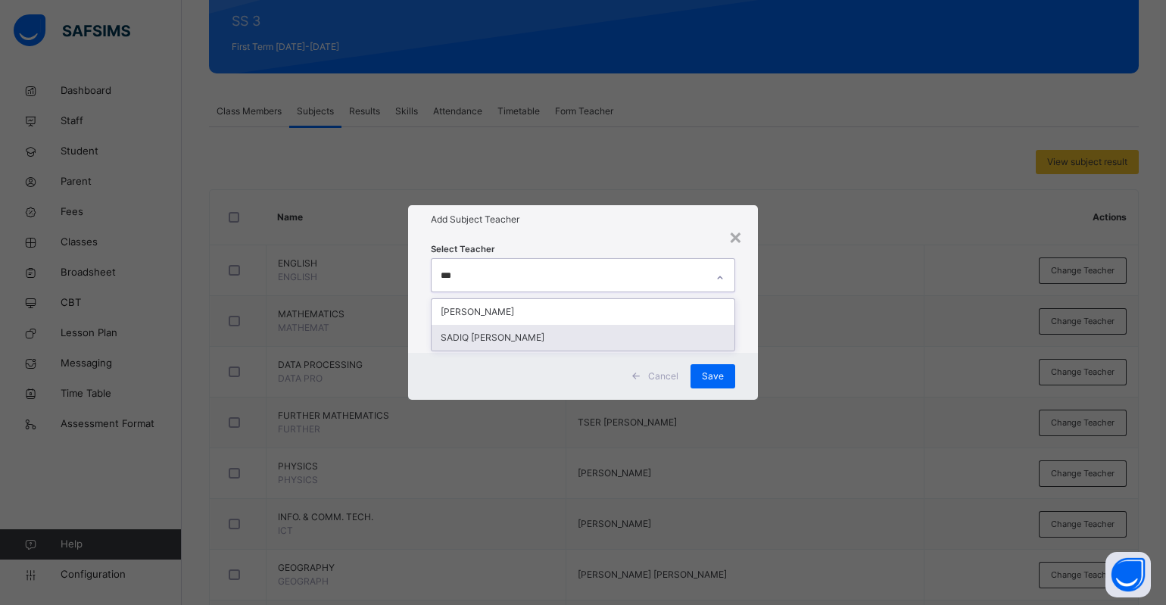
click at [526, 332] on div "SADIQ [PERSON_NAME]" at bounding box center [583, 338] width 303 height 26
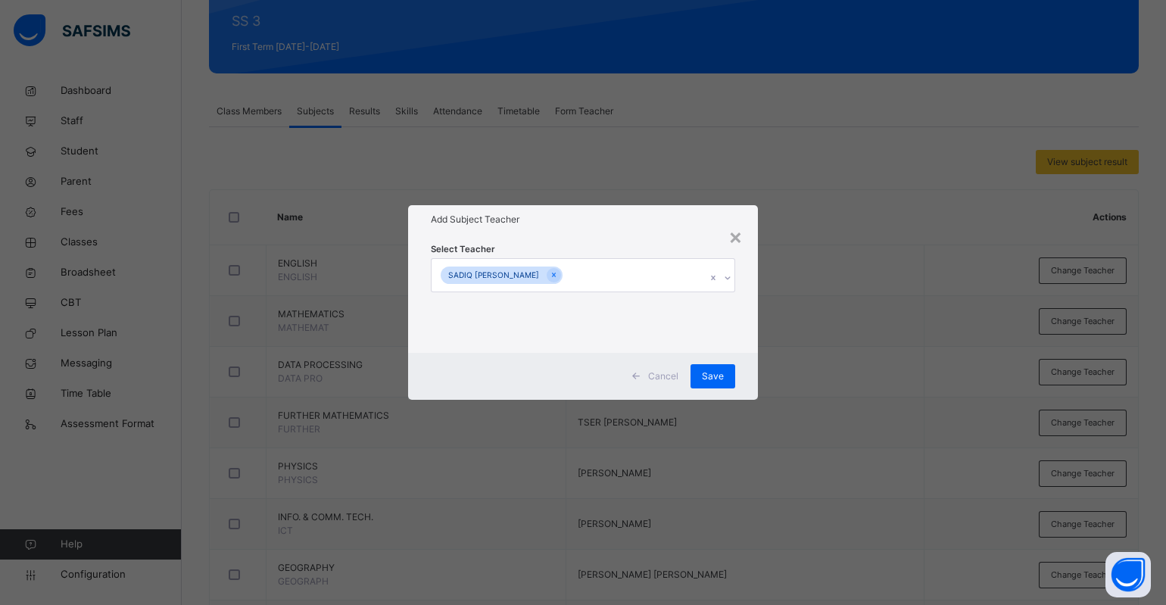
click at [650, 224] on h1 "Add Subject Teacher" at bounding box center [583, 220] width 304 height 14
click at [708, 367] on div "Save" at bounding box center [703, 376] width 45 height 24
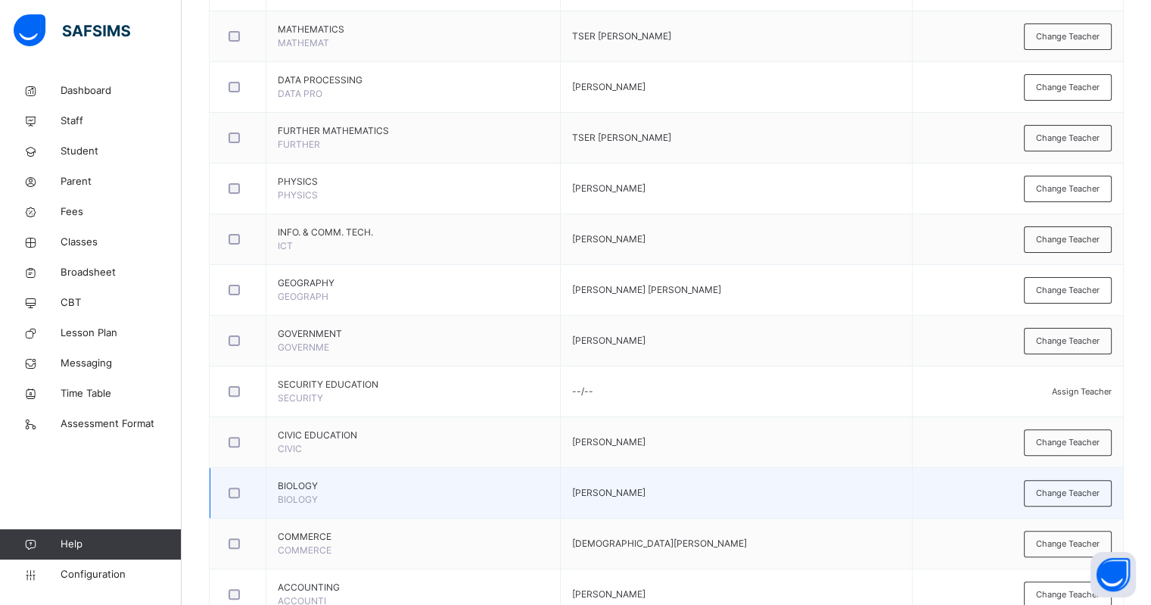
scroll to position [946, 0]
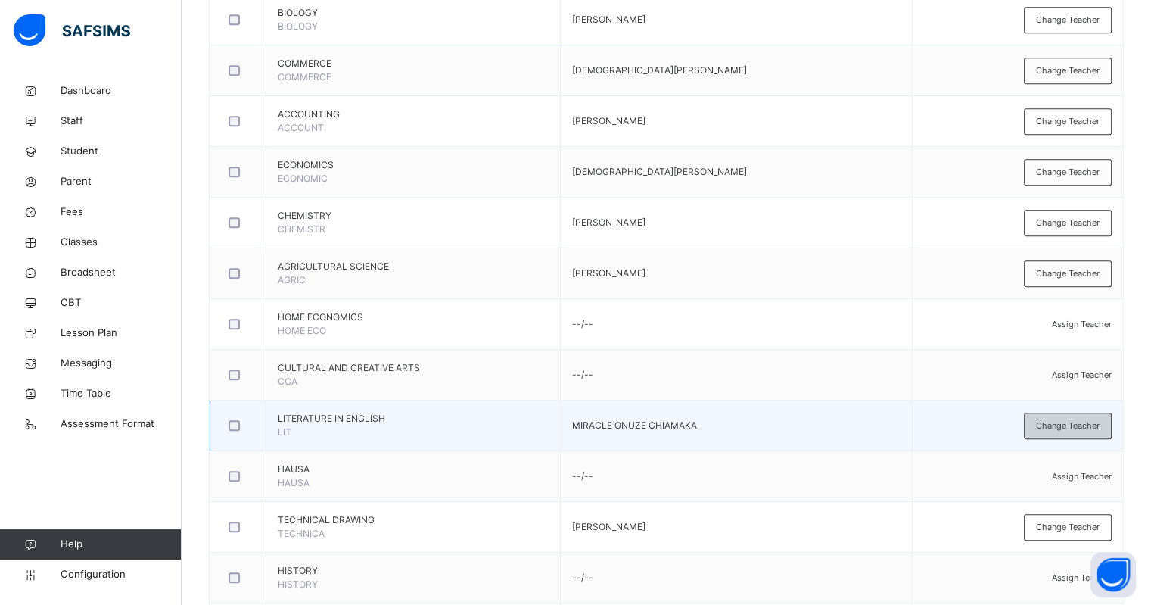
click at [1057, 425] on span "Change Teacher" at bounding box center [1068, 425] width 64 height 13
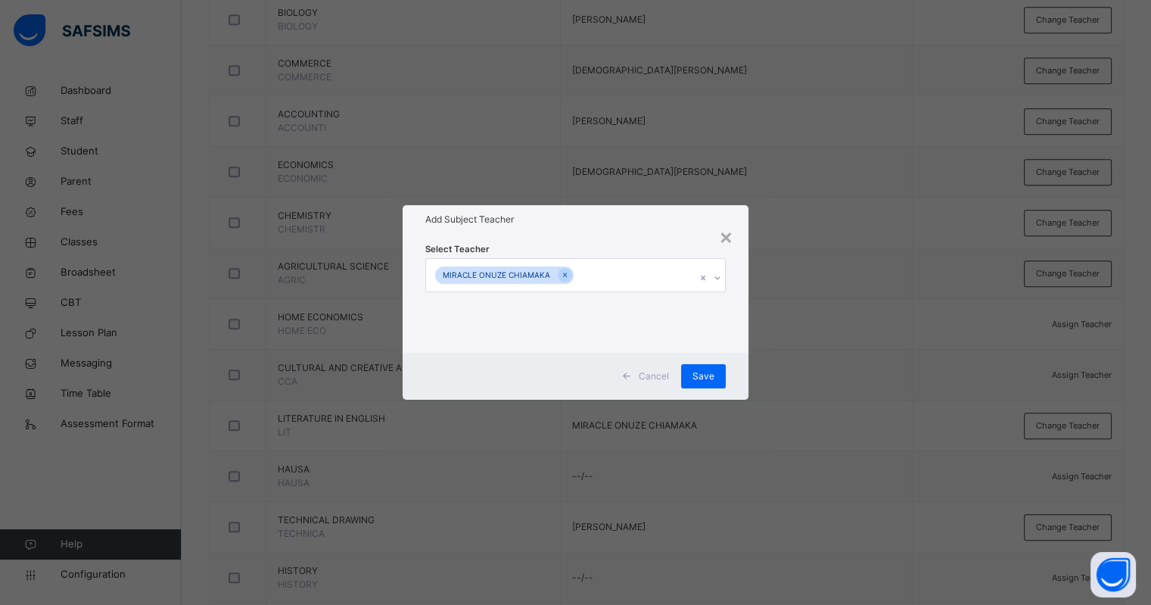
click at [563, 278] on icon at bounding box center [565, 275] width 8 height 11
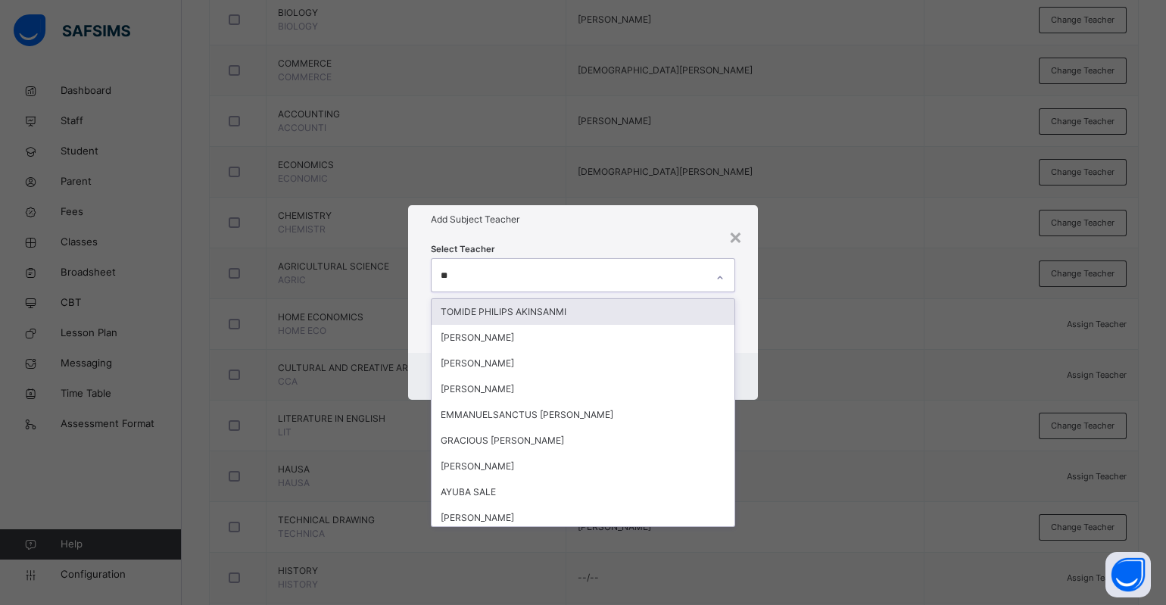
type input "***"
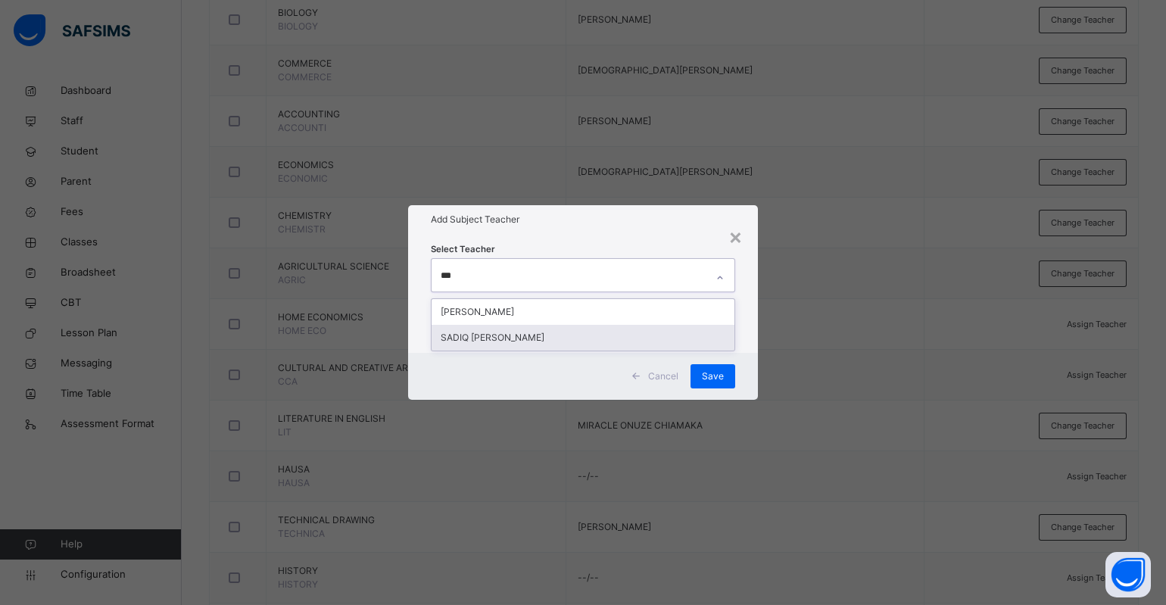
click at [537, 337] on div "SADIQ [PERSON_NAME]" at bounding box center [583, 338] width 303 height 26
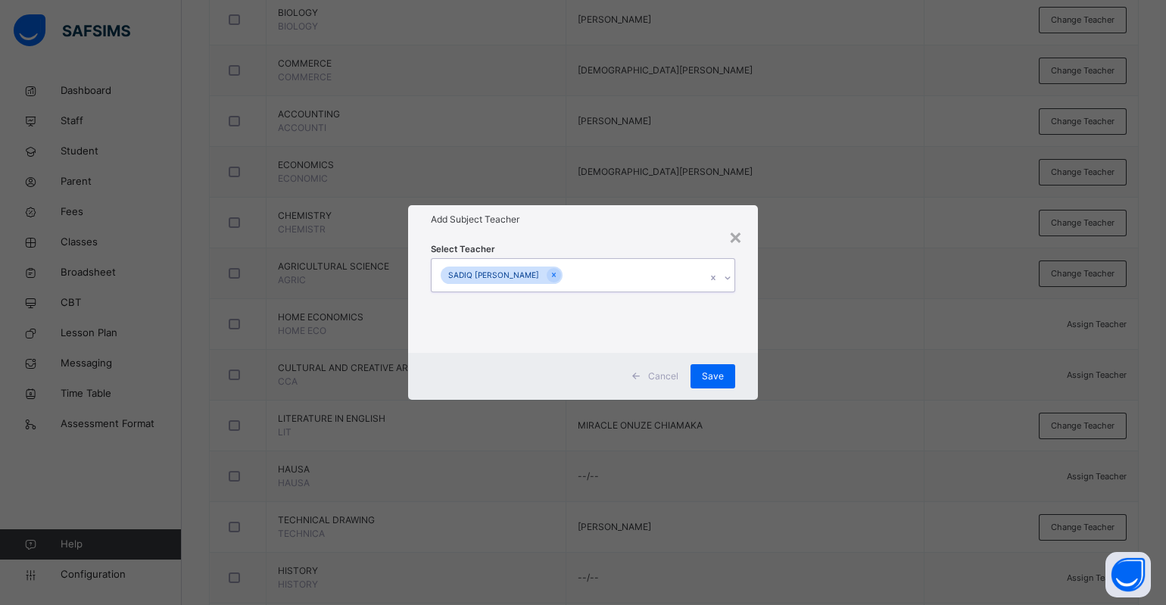
click at [675, 263] on div "SADIQ [PERSON_NAME]" at bounding box center [569, 275] width 274 height 32
click at [715, 383] on div "Save" at bounding box center [712, 376] width 45 height 24
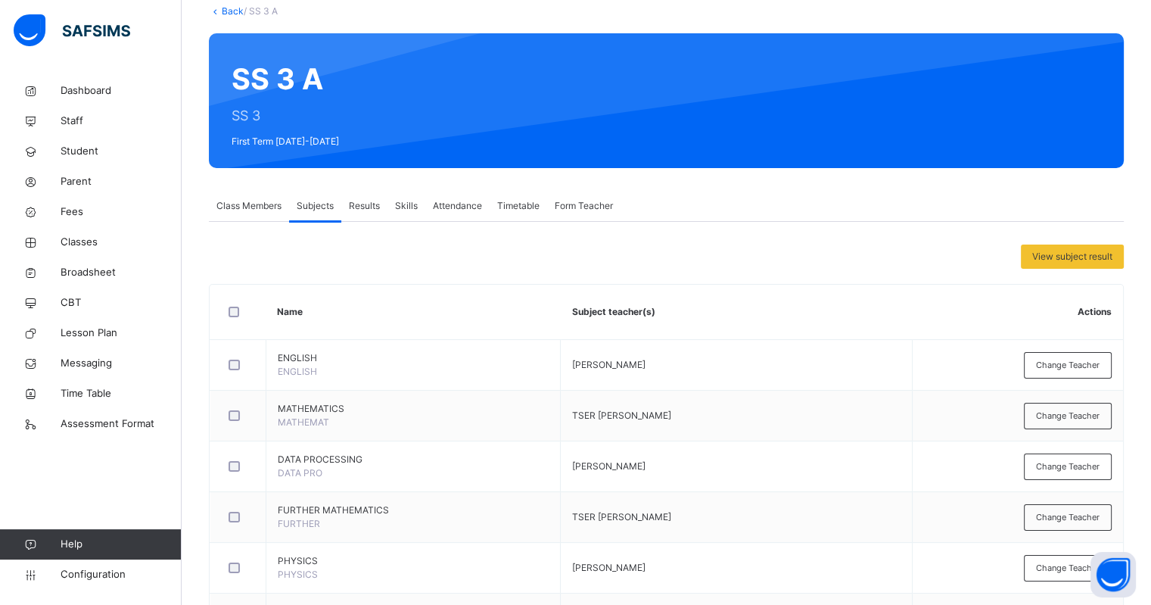
scroll to position [0, 0]
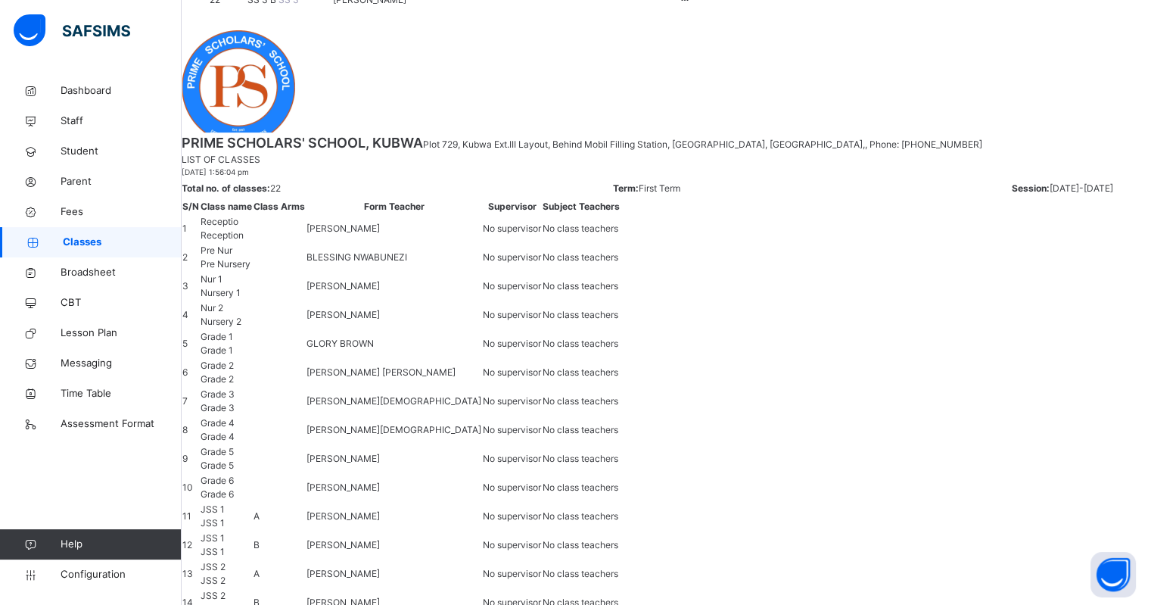
scroll to position [625, 0]
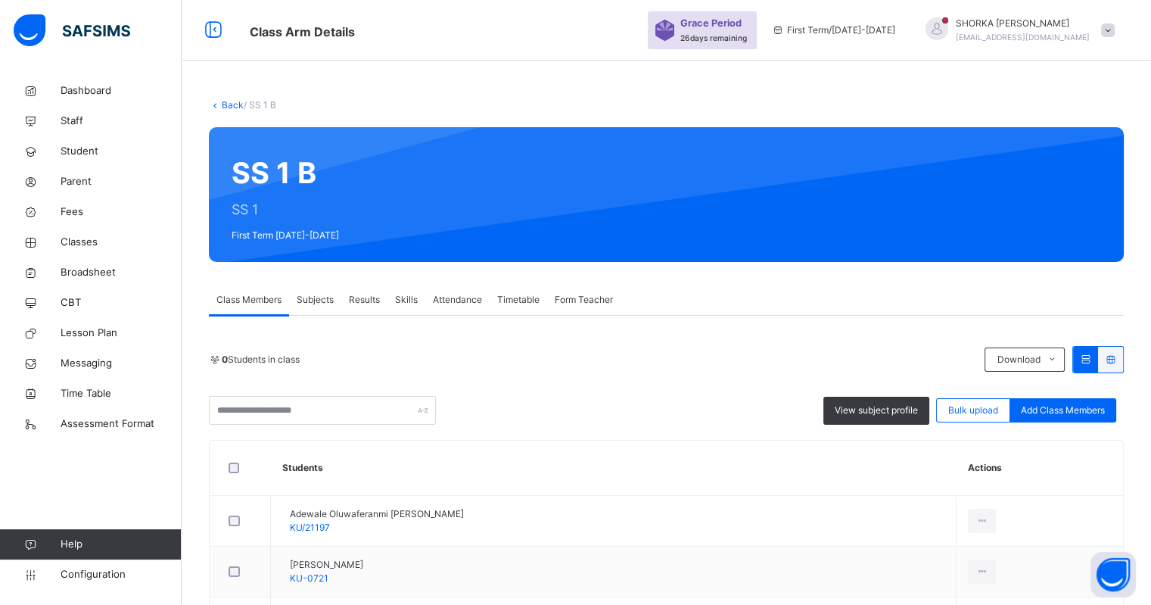
click at [316, 301] on span "Subjects" at bounding box center [315, 300] width 37 height 14
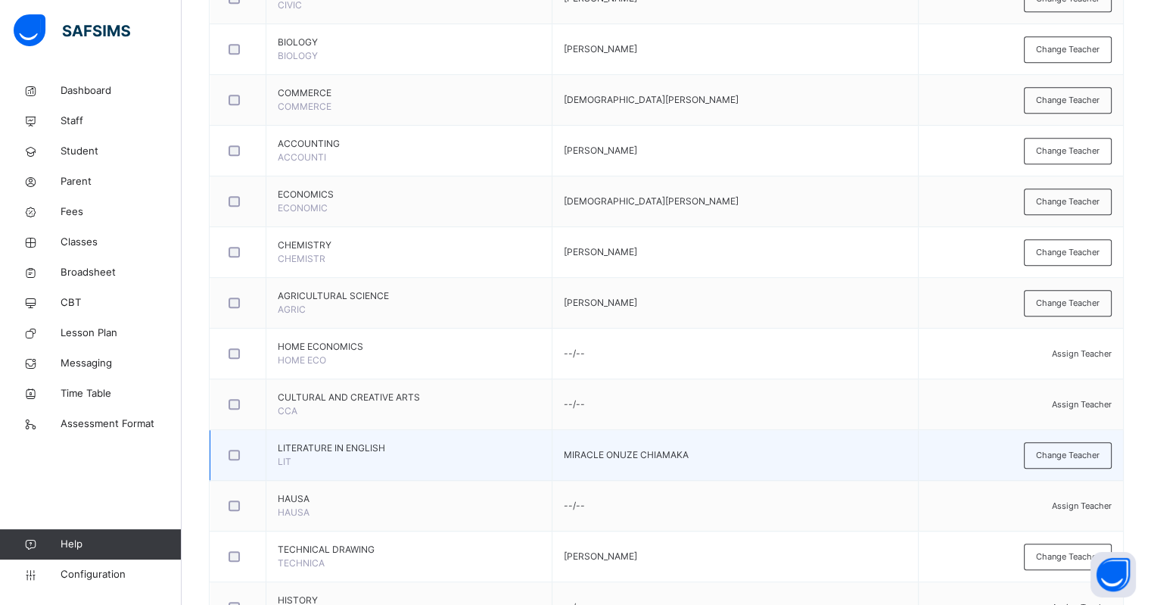
scroll to position [946, 0]
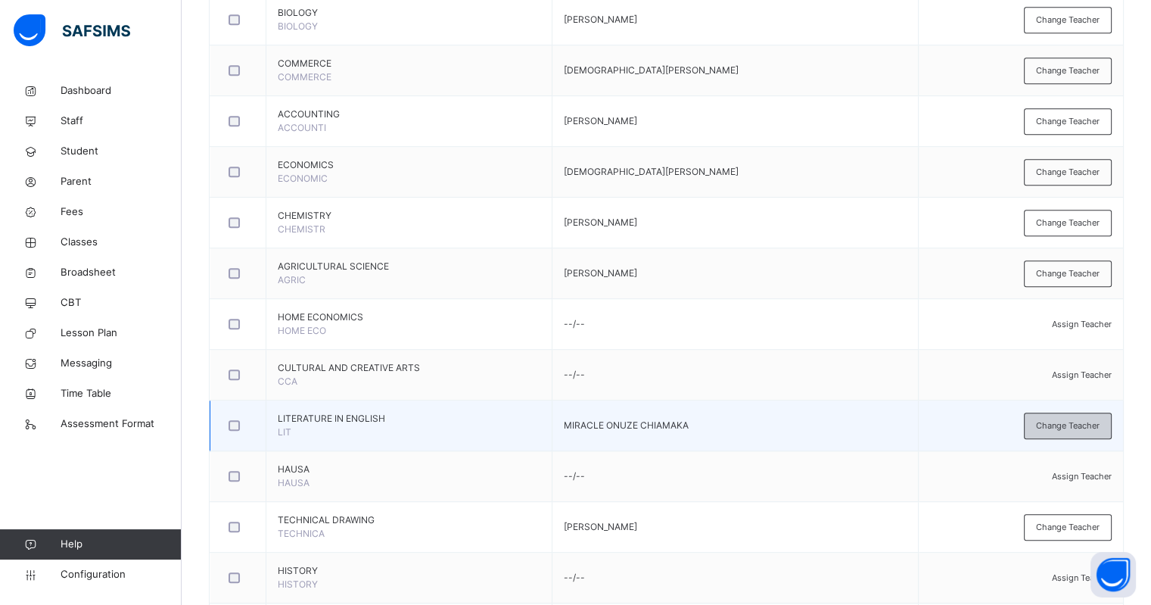
click at [1077, 421] on span "Change Teacher" at bounding box center [1068, 425] width 64 height 13
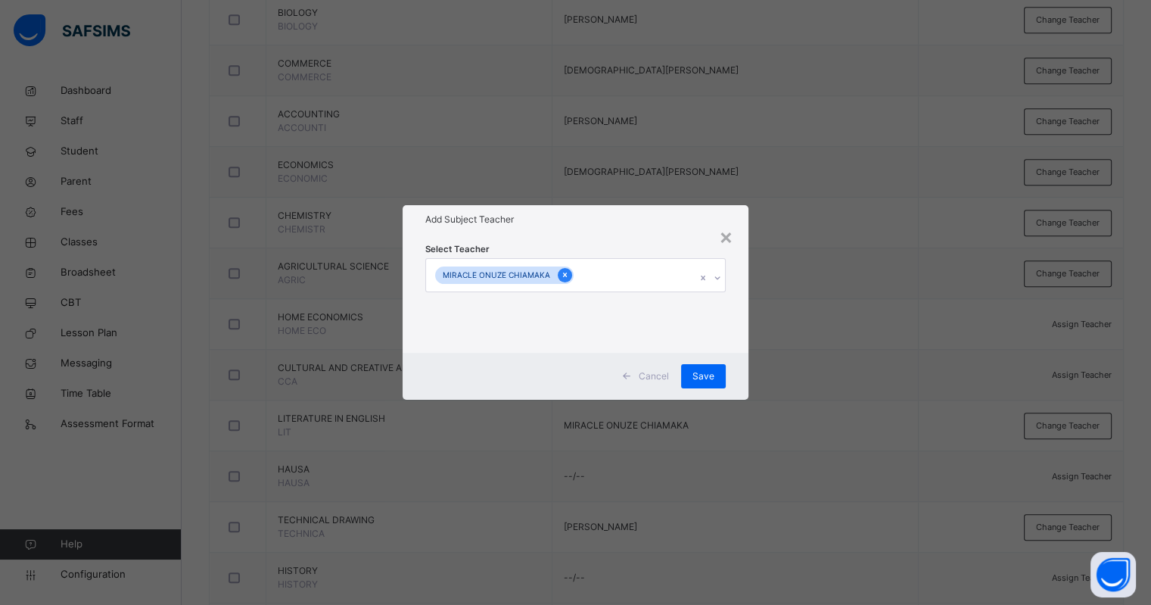
click at [561, 276] on icon at bounding box center [565, 275] width 8 height 11
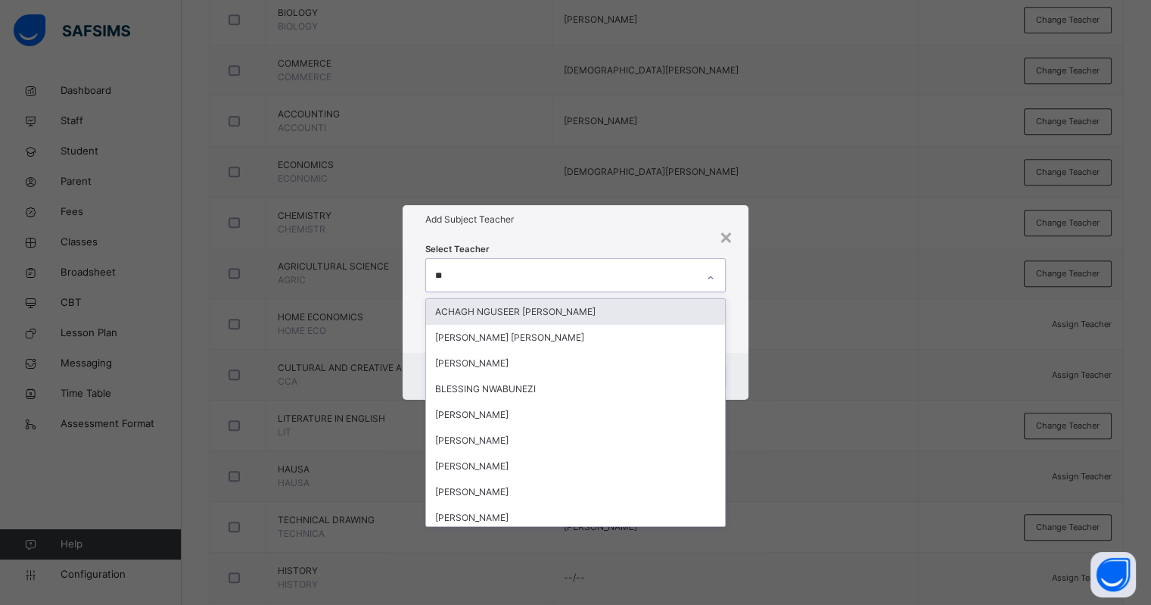
type input "***"
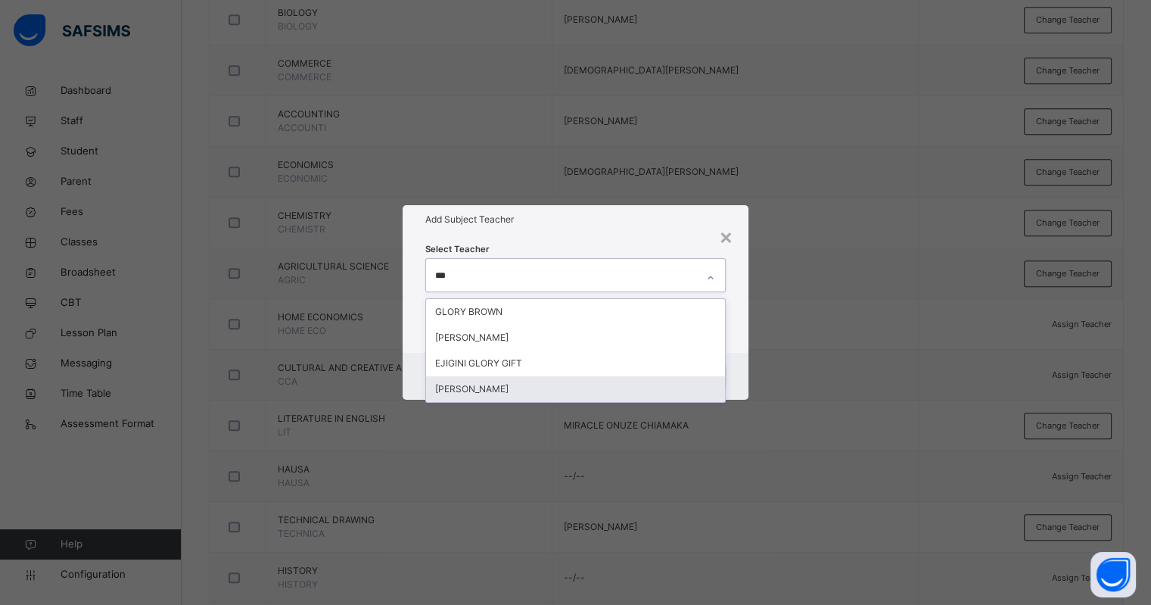
click at [469, 385] on div "[PERSON_NAME]" at bounding box center [575, 389] width 298 height 26
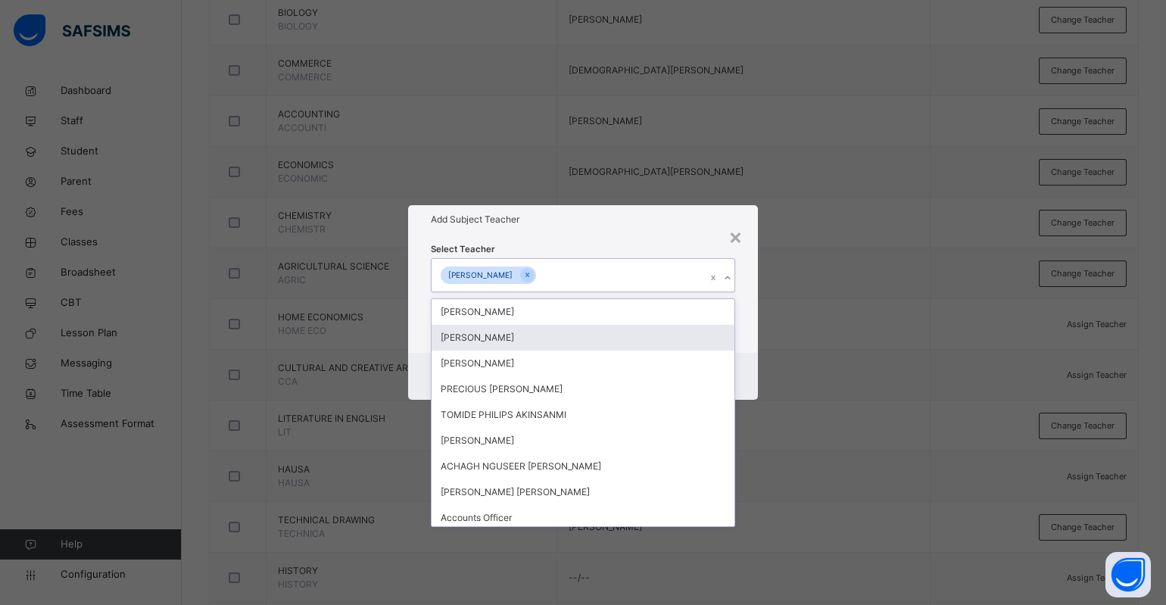
click at [553, 215] on h1 "Add Subject Teacher" at bounding box center [583, 220] width 304 height 14
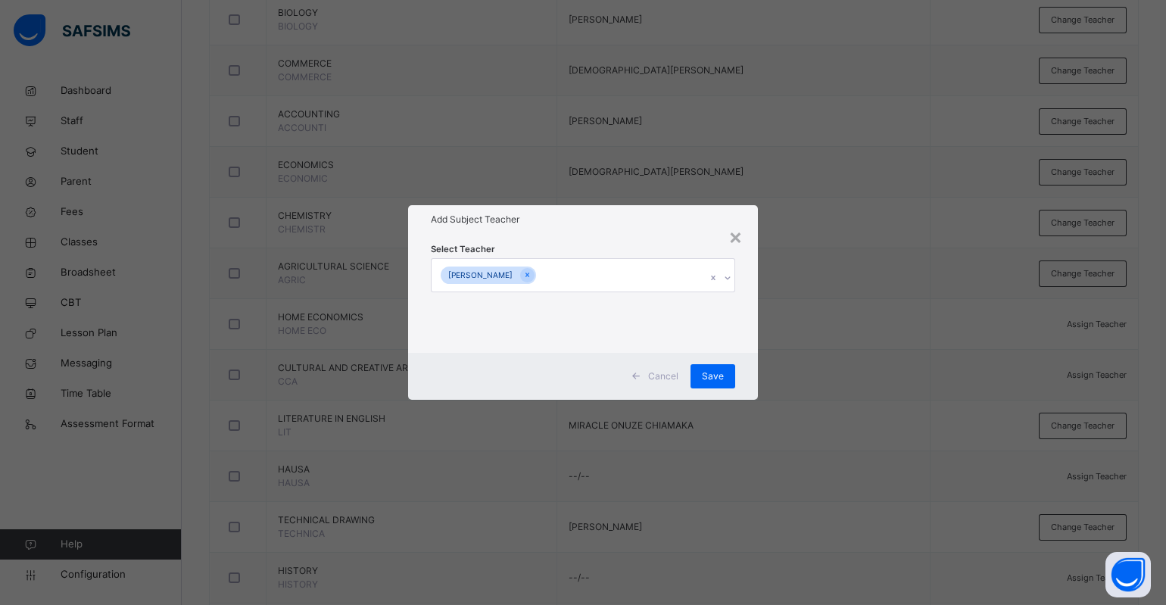
drag, startPoint x: 718, startPoint y: 376, endPoint x: 700, endPoint y: 334, distance: 45.4
click at [718, 376] on span "Save" at bounding box center [713, 376] width 22 height 14
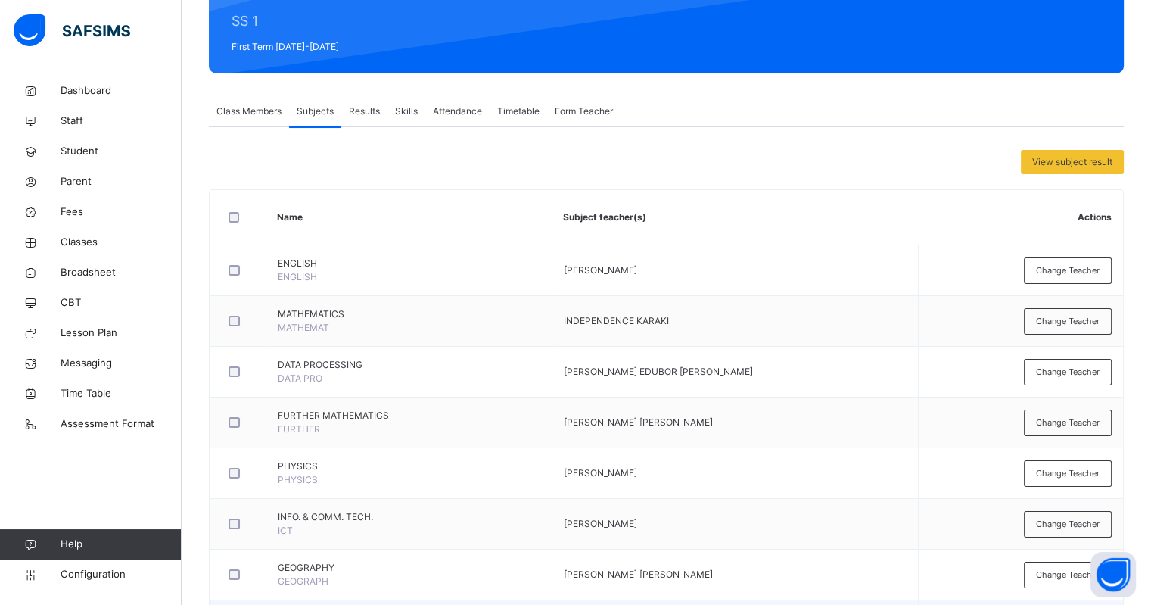
scroll to position [0, 0]
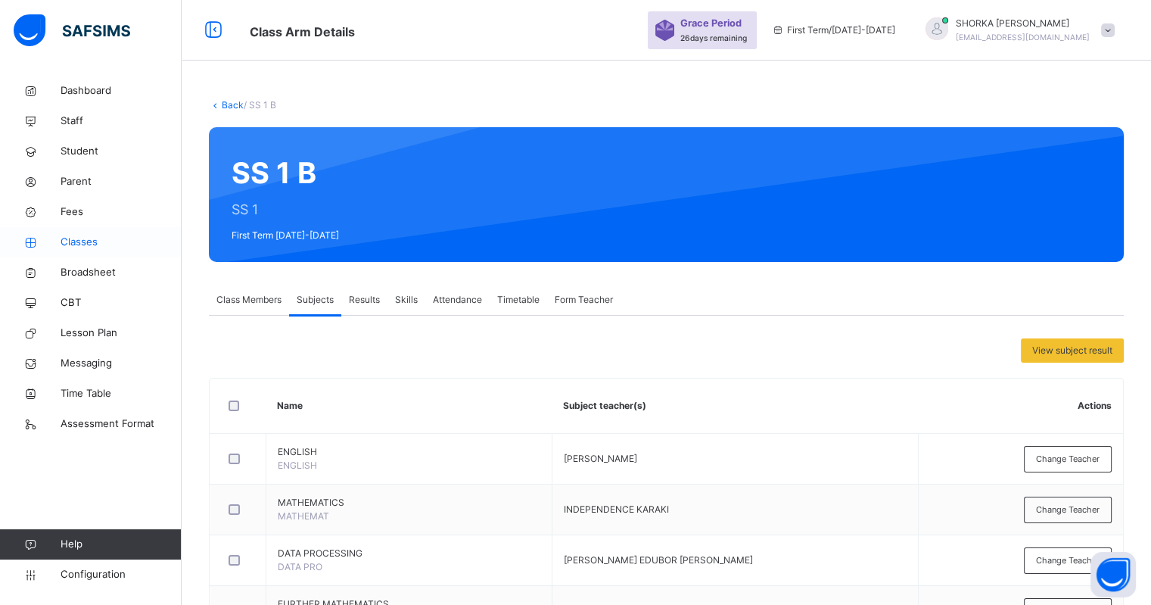
click at [95, 238] on span "Classes" at bounding box center [121, 242] width 121 height 15
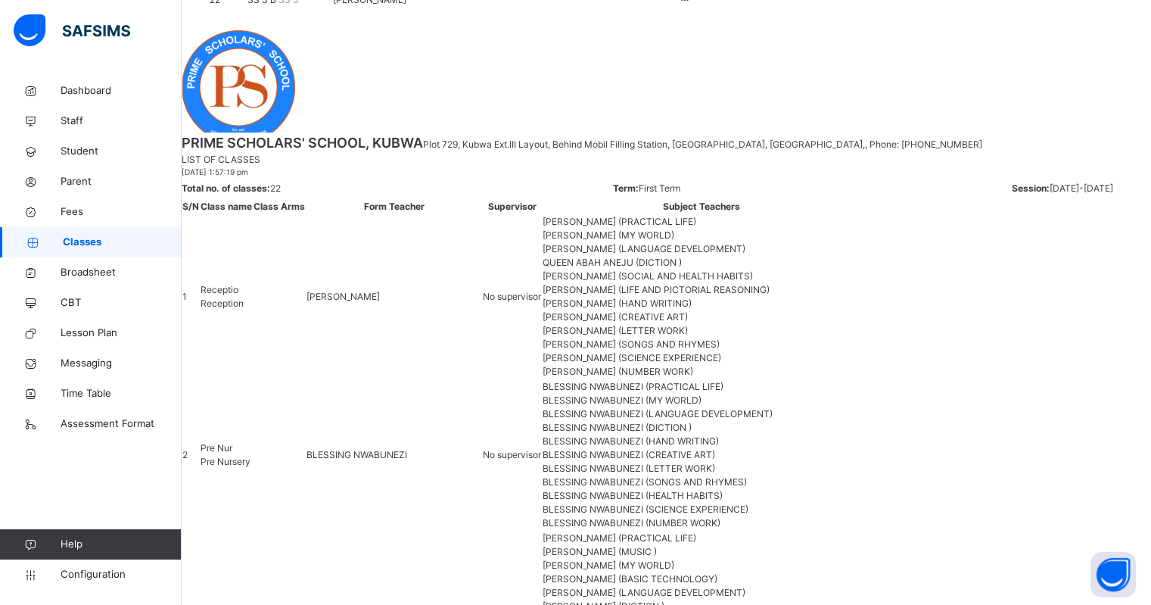
scroll to position [625, 0]
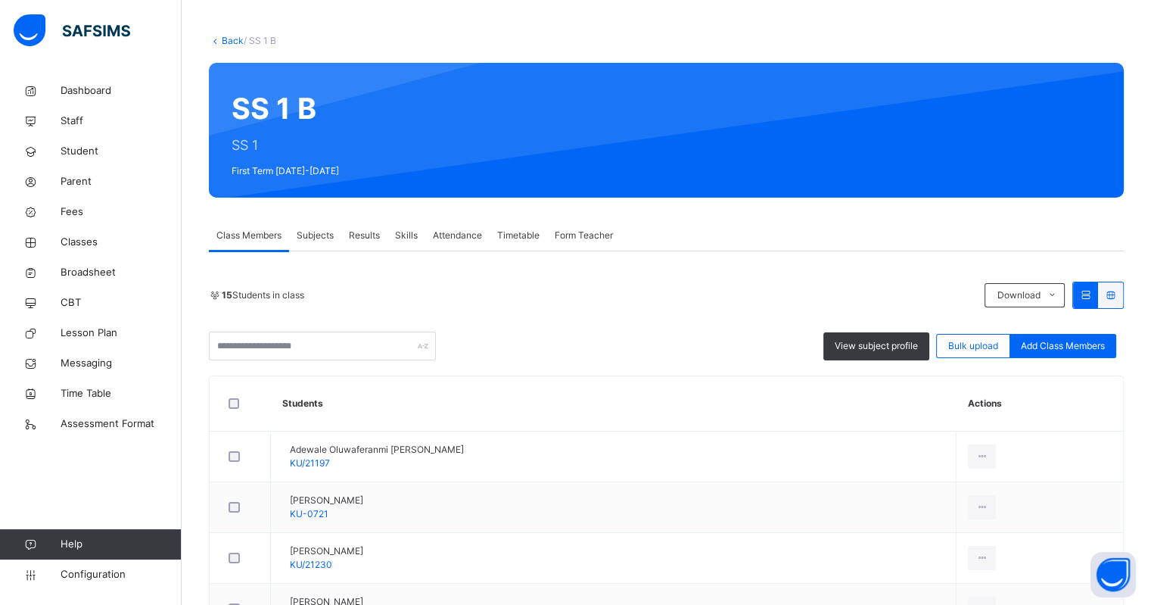
scroll to position [94, 0]
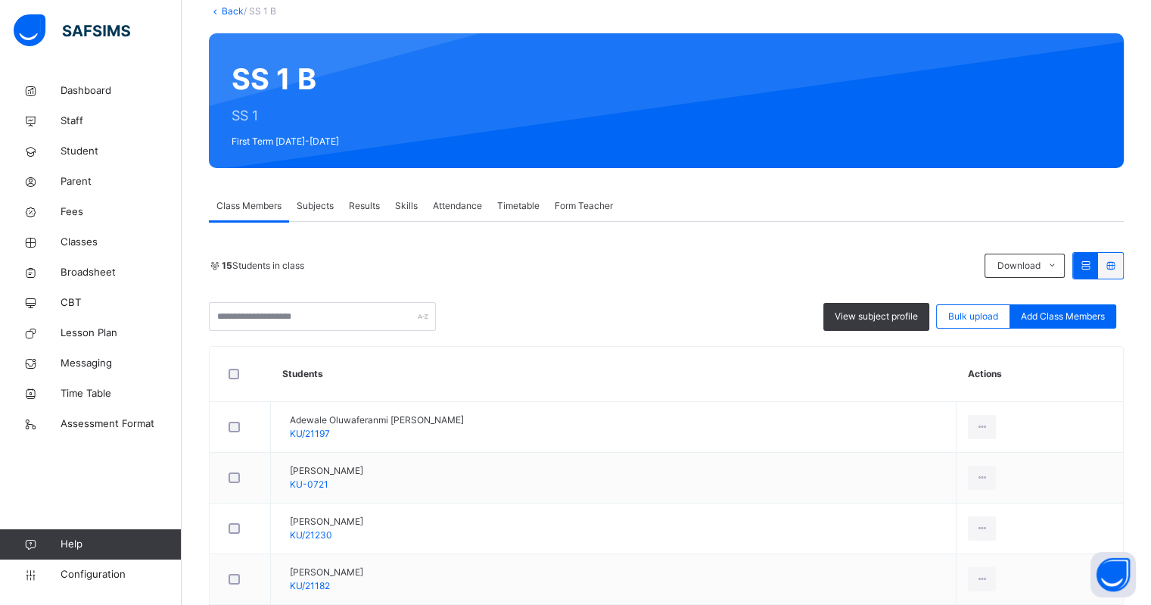
click at [322, 199] on span "Subjects" at bounding box center [315, 206] width 37 height 14
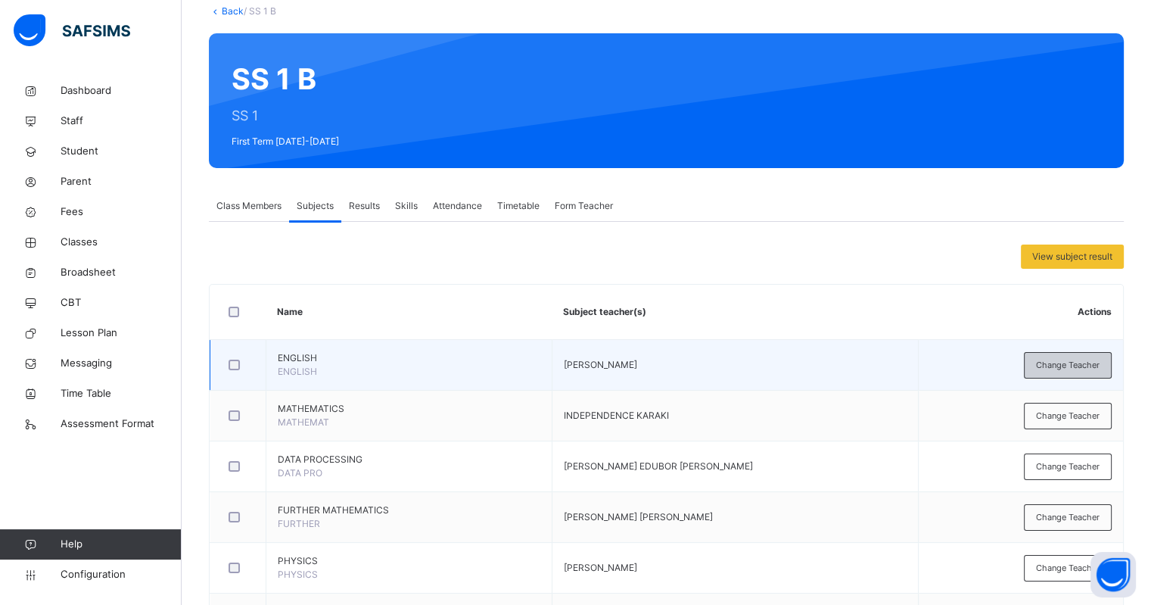
click at [1063, 360] on span "Change Teacher" at bounding box center [1068, 365] width 64 height 13
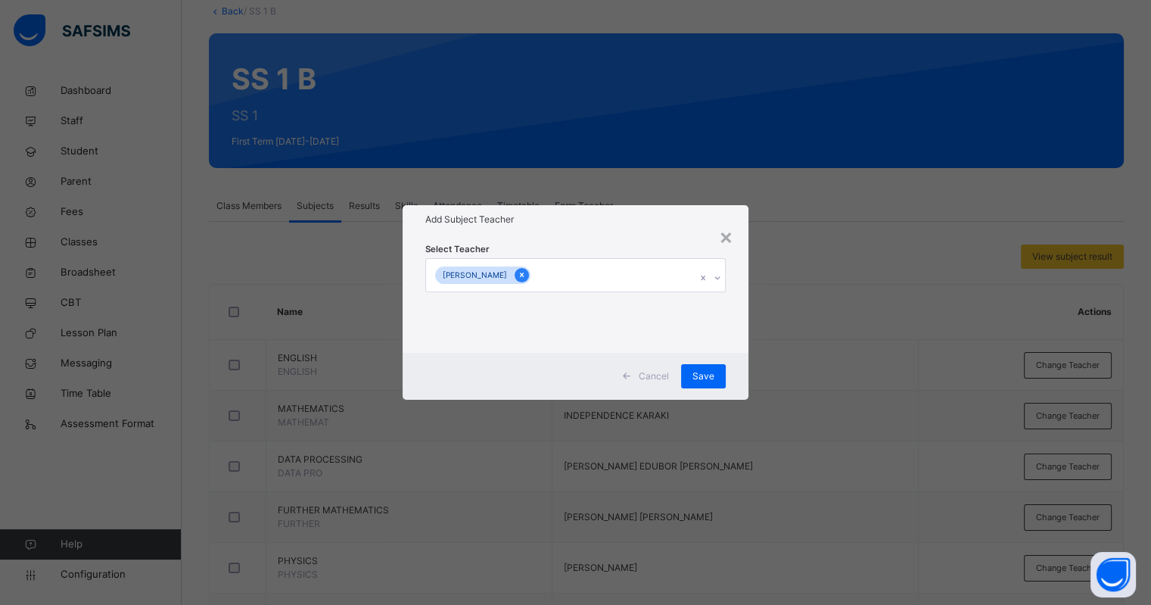
click at [526, 274] on icon at bounding box center [522, 275] width 8 height 11
click at [514, 278] on div "Select subject teacher's name" at bounding box center [505, 275] width 128 height 29
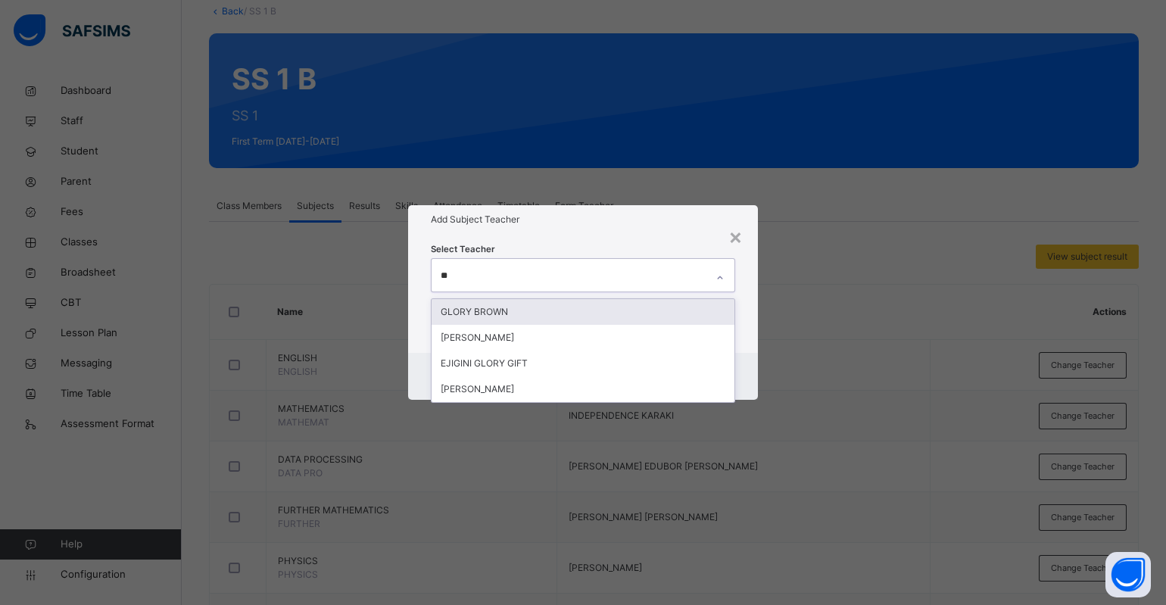
type input "***"
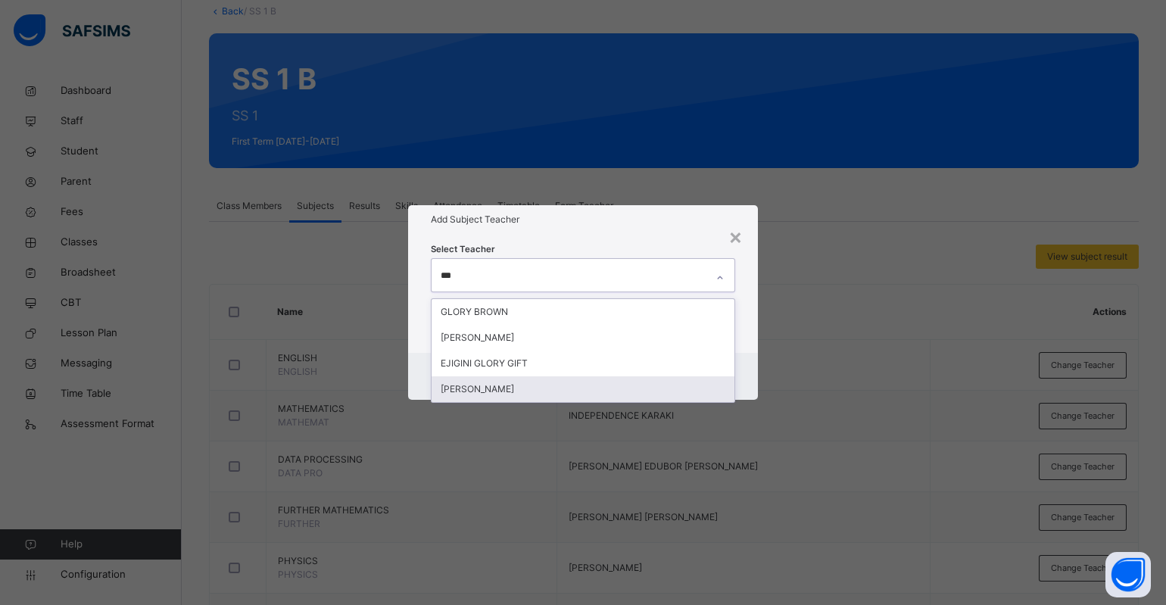
click at [487, 386] on div "[PERSON_NAME]" at bounding box center [583, 389] width 303 height 26
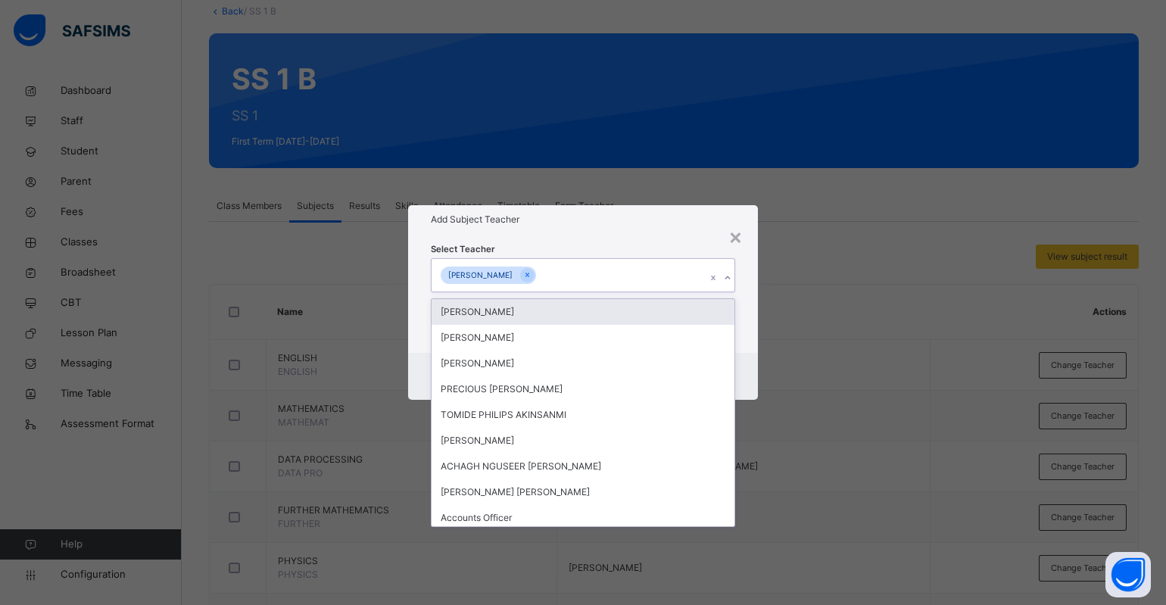
click at [619, 232] on div "Add Subject Teacher" at bounding box center [583, 219] width 350 height 29
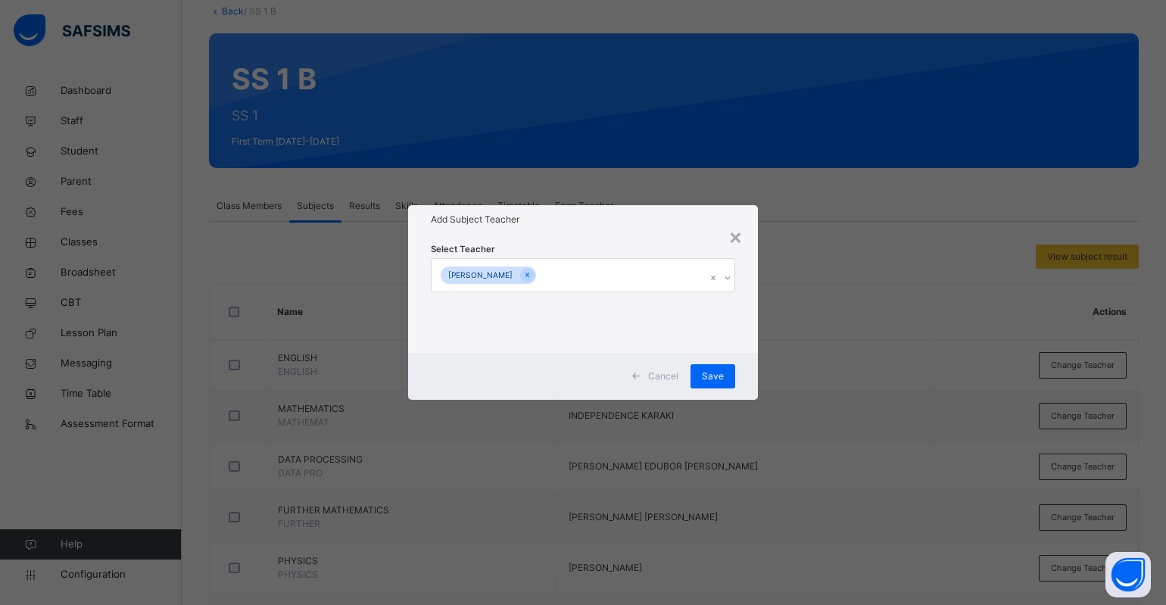
click at [710, 390] on div "Cancel Save" at bounding box center [583, 376] width 350 height 47
click at [715, 372] on span "Save" at bounding box center [713, 376] width 22 height 14
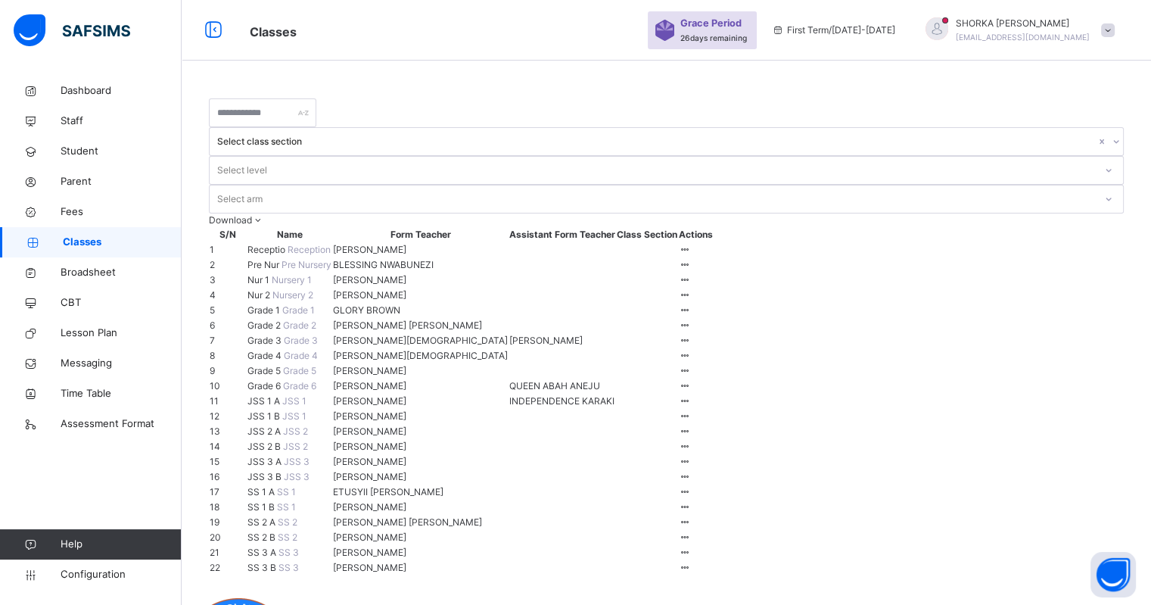
scroll to position [625, 0]
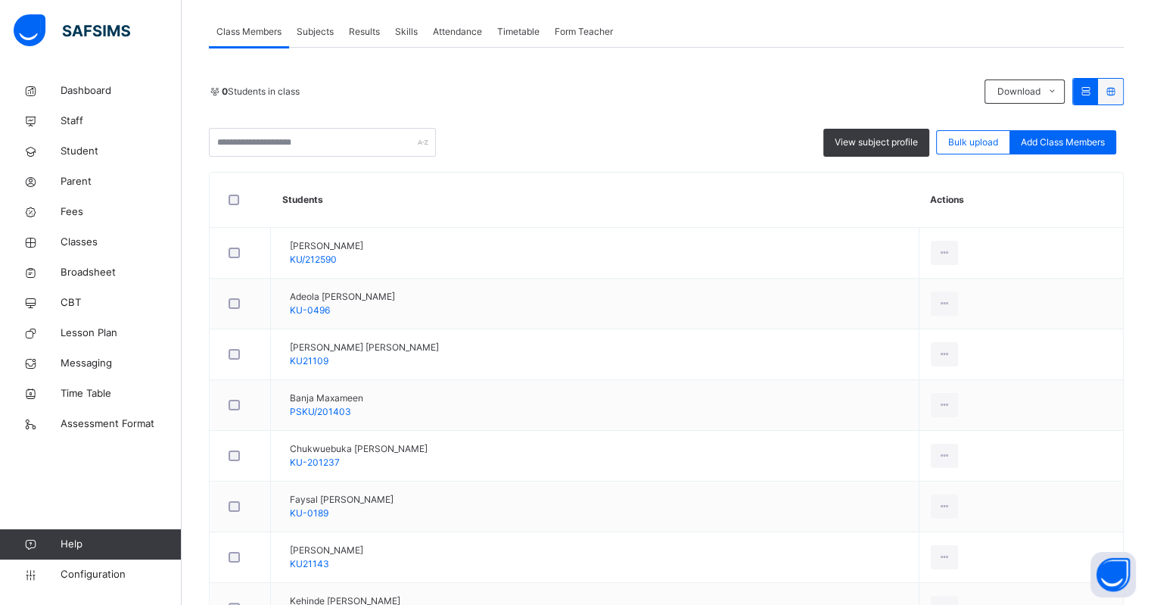
scroll to position [284, 0]
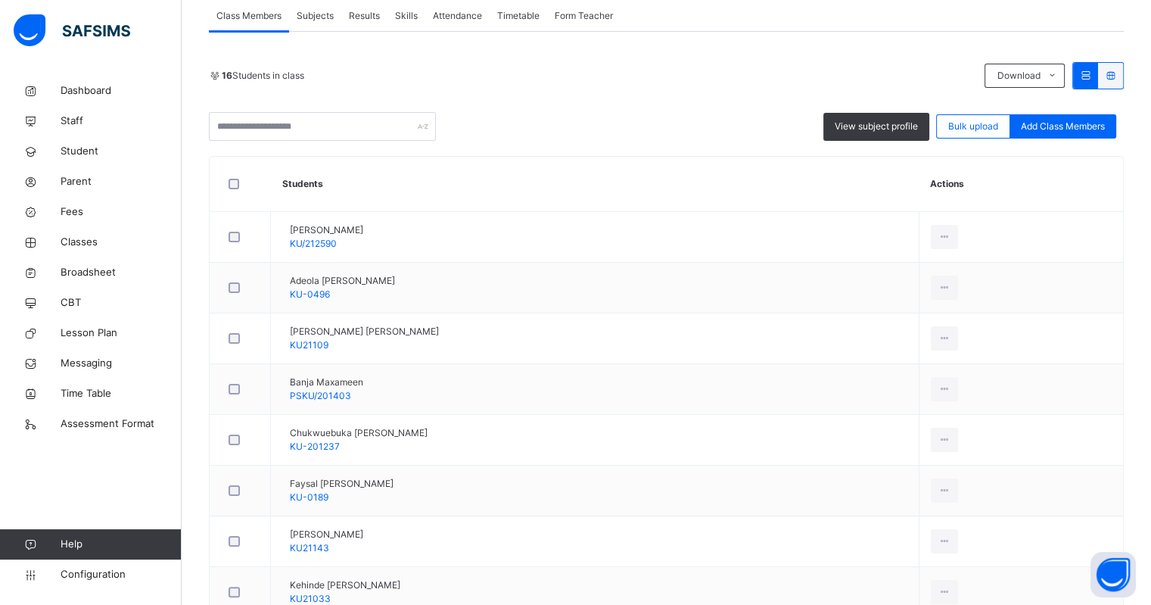
click at [301, 15] on span "Subjects" at bounding box center [315, 16] width 37 height 14
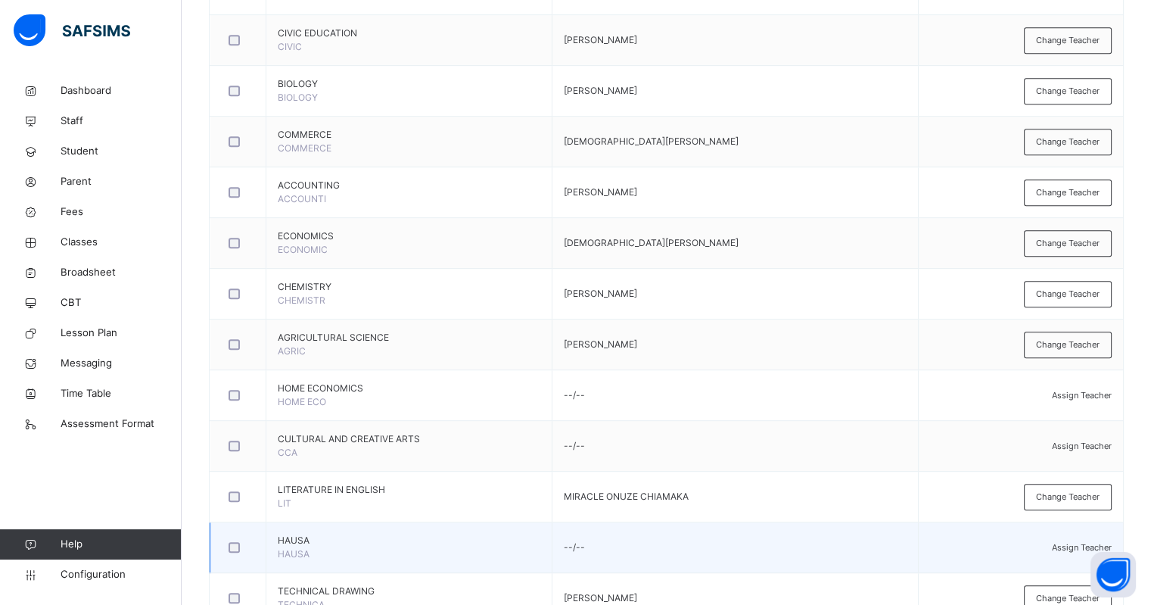
scroll to position [946, 0]
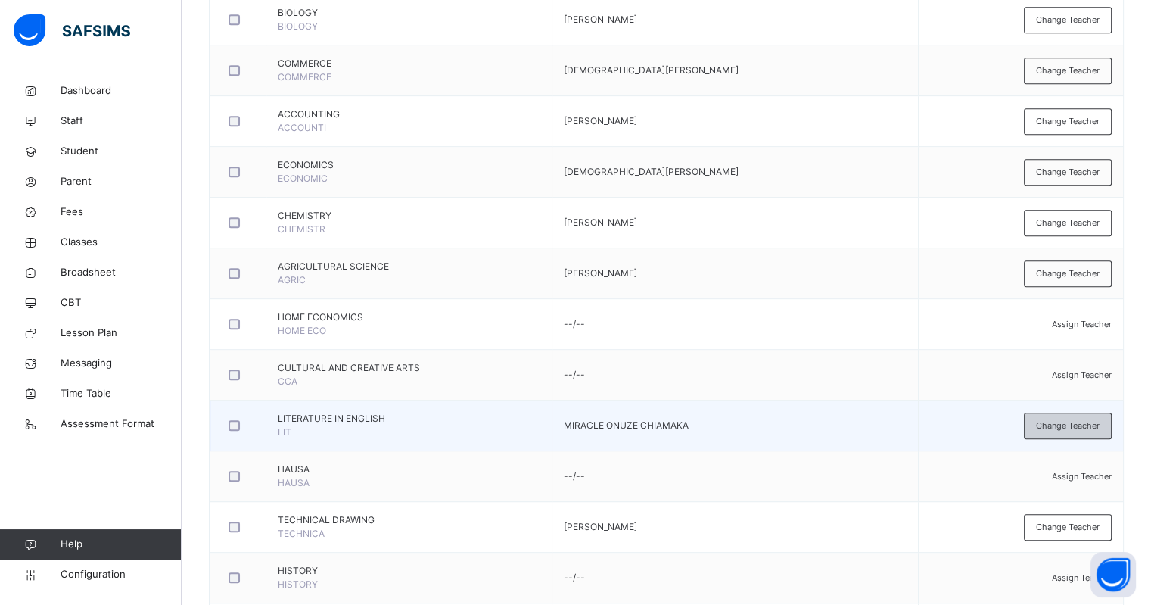
click at [1058, 424] on span "Change Teacher" at bounding box center [1068, 425] width 64 height 13
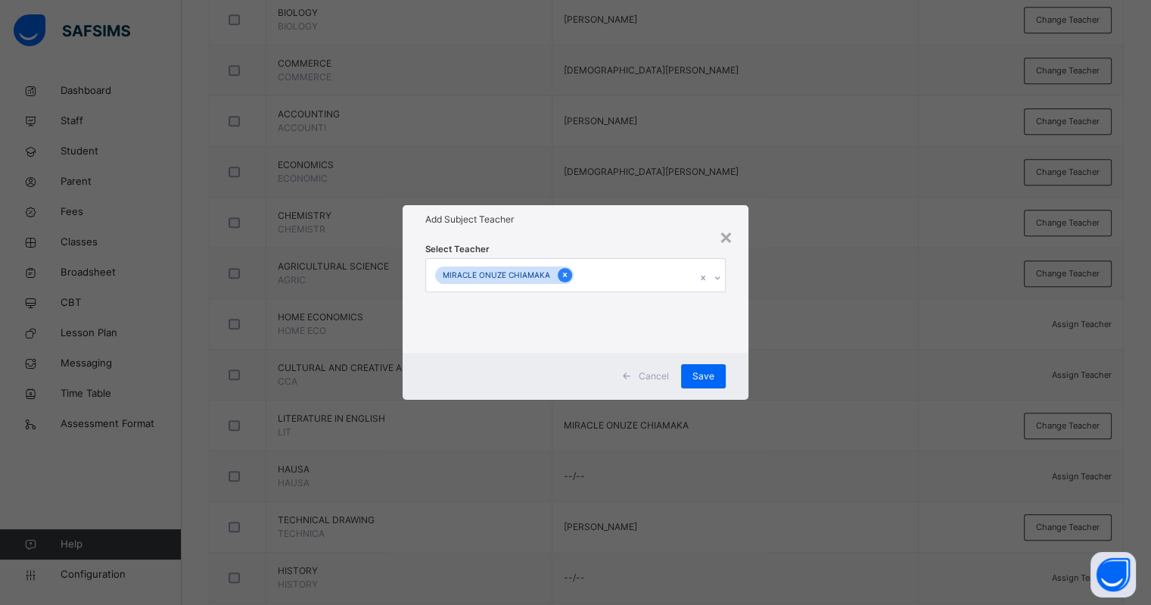
click at [561, 277] on icon at bounding box center [565, 275] width 8 height 11
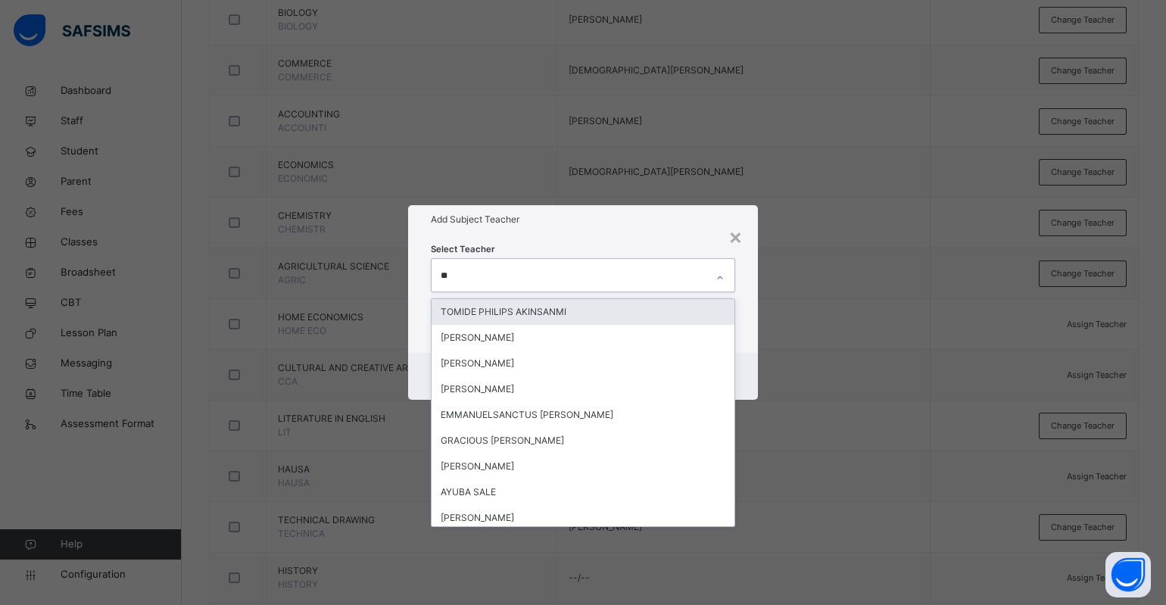
type input "***"
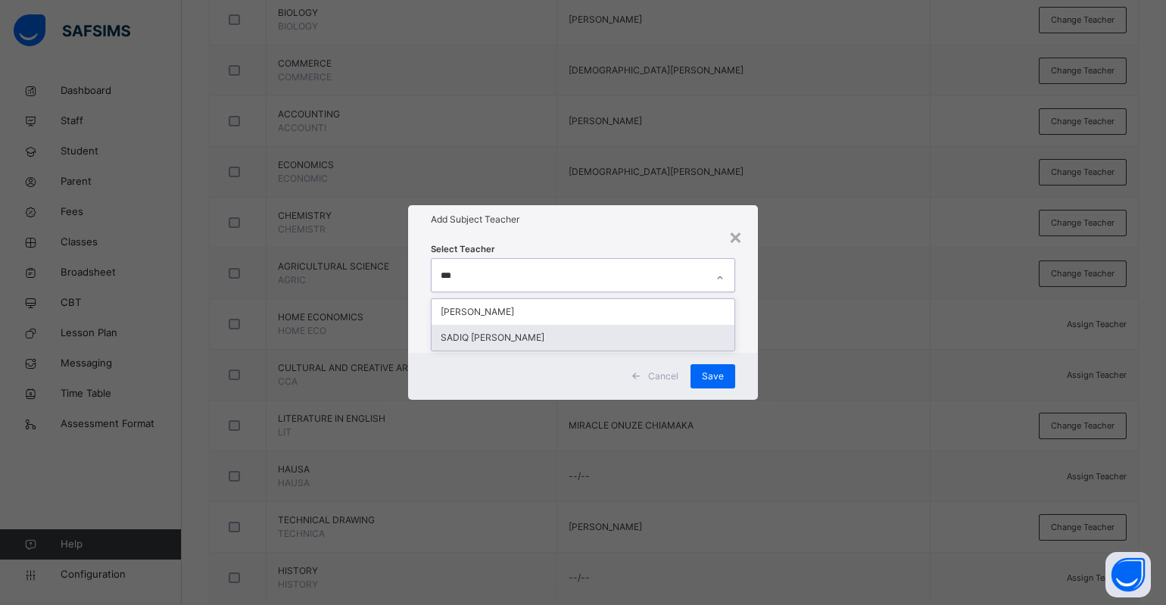
click at [507, 338] on div "SADIQ [PERSON_NAME]" at bounding box center [583, 338] width 303 height 26
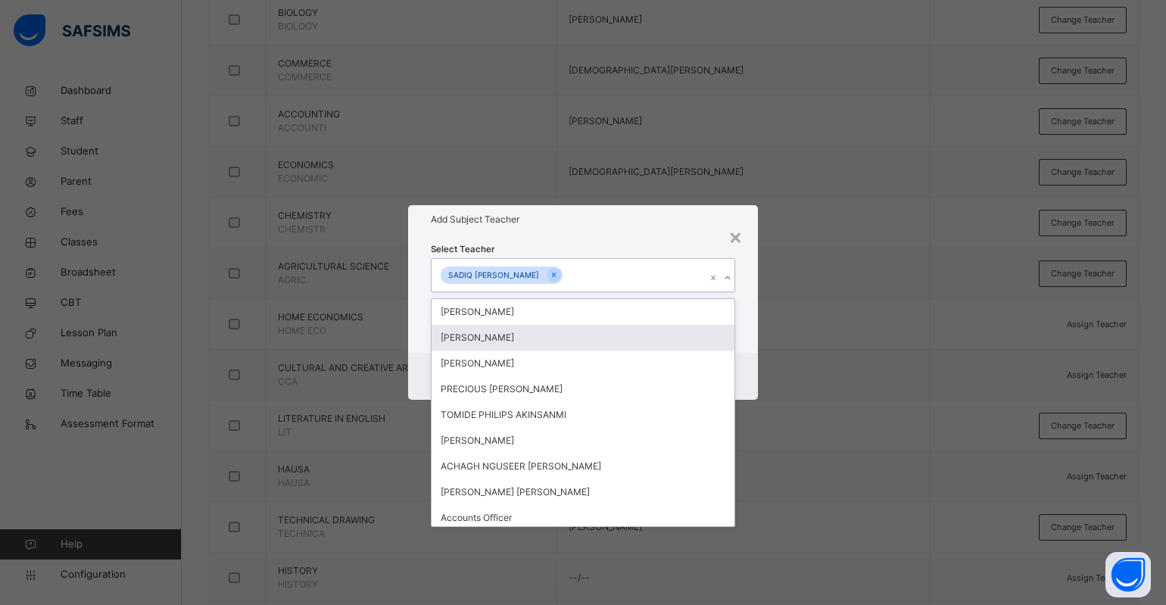
click at [662, 218] on h1 "Add Subject Teacher" at bounding box center [583, 220] width 304 height 14
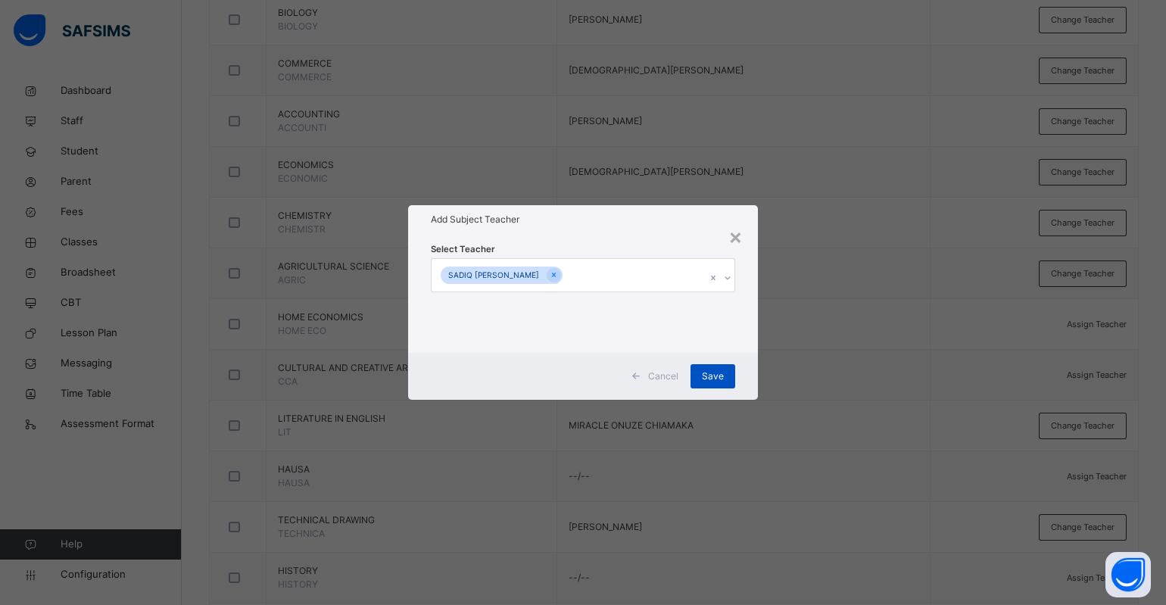
click at [715, 372] on span "Save" at bounding box center [713, 376] width 22 height 14
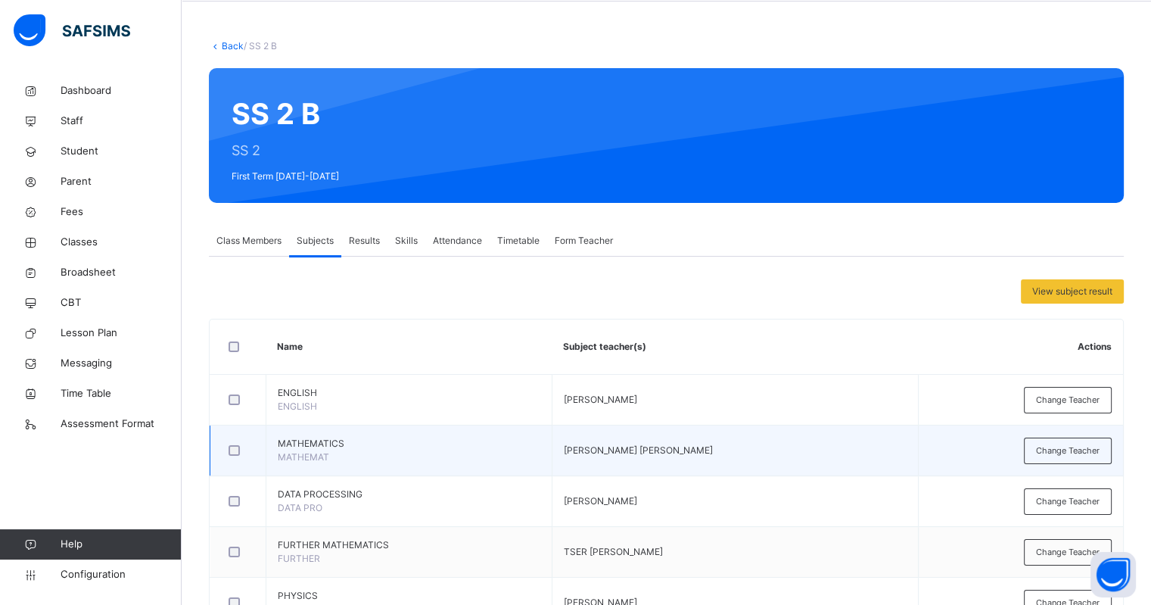
scroll to position [0, 0]
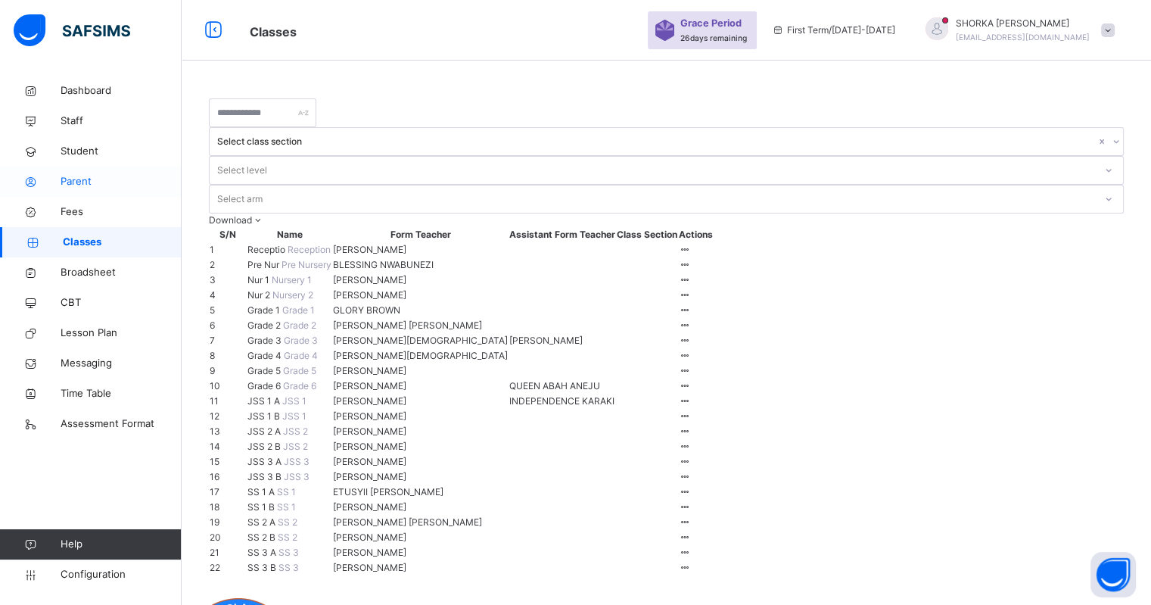
click at [97, 177] on span "Parent" at bounding box center [121, 181] width 121 height 15
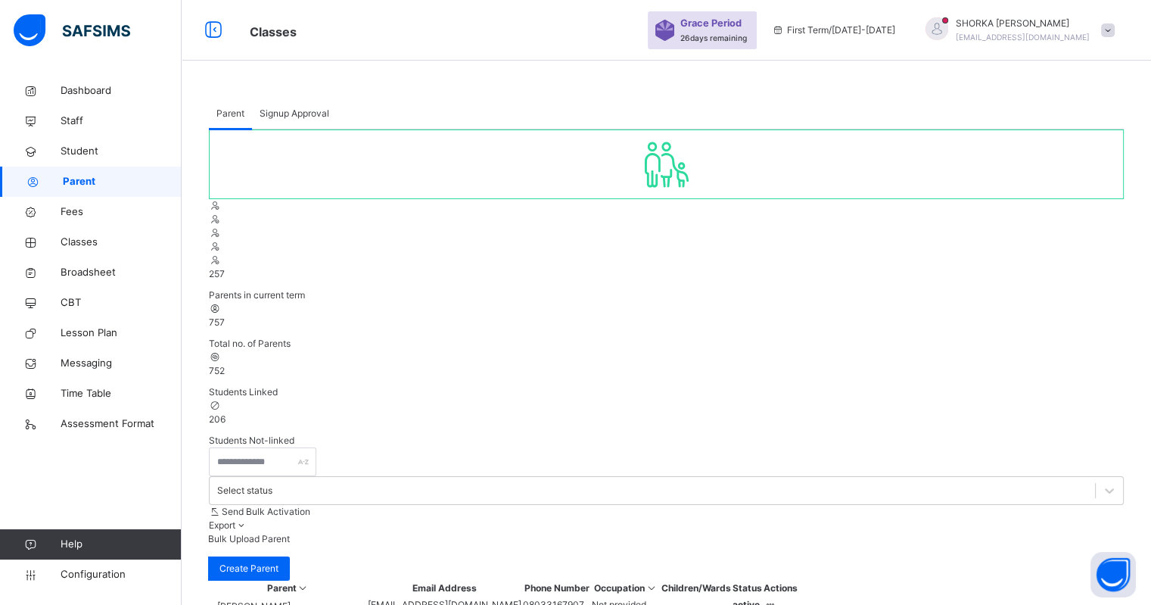
click at [290, 533] on span "Bulk Upload Parent" at bounding box center [249, 538] width 82 height 11
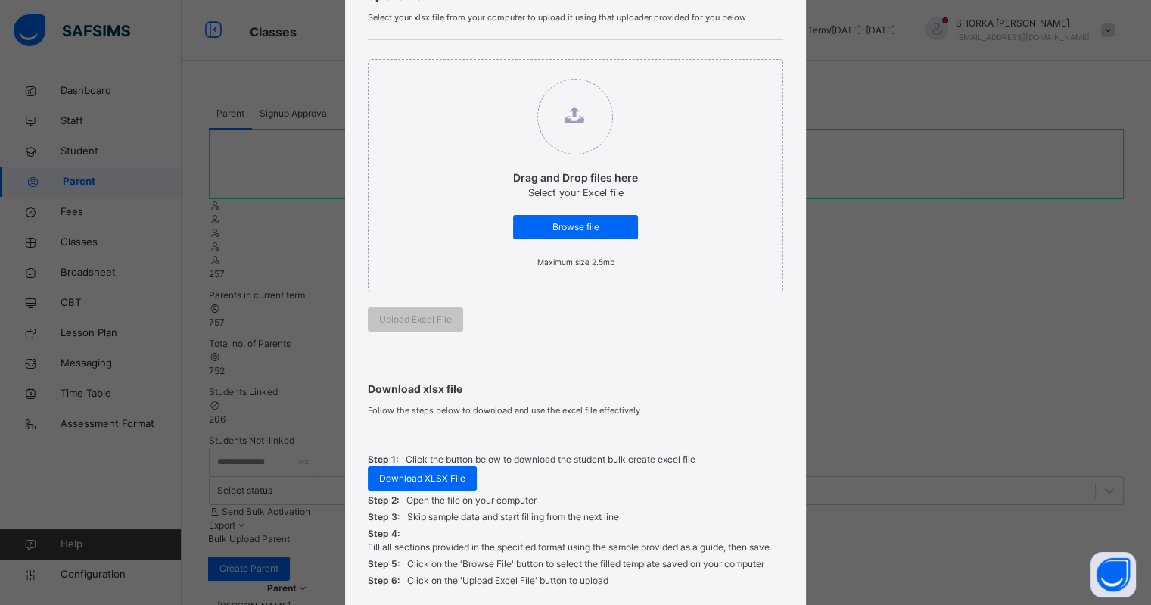
scroll to position [252, 0]
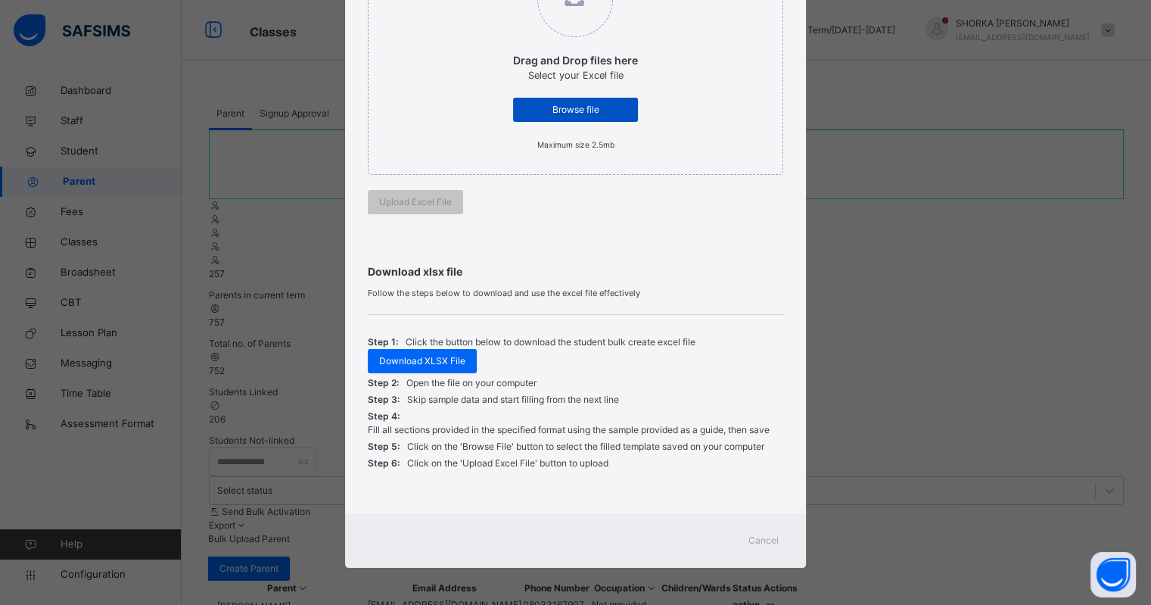
click at [608, 101] on div "Browse file" at bounding box center [575, 110] width 125 height 24
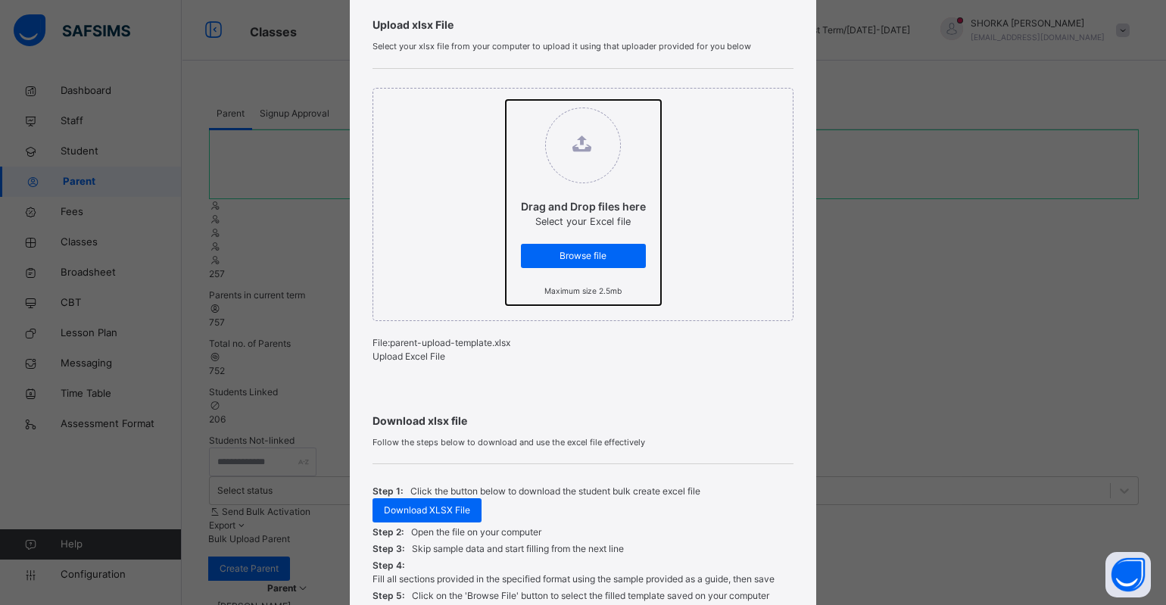
scroll to position [76, 0]
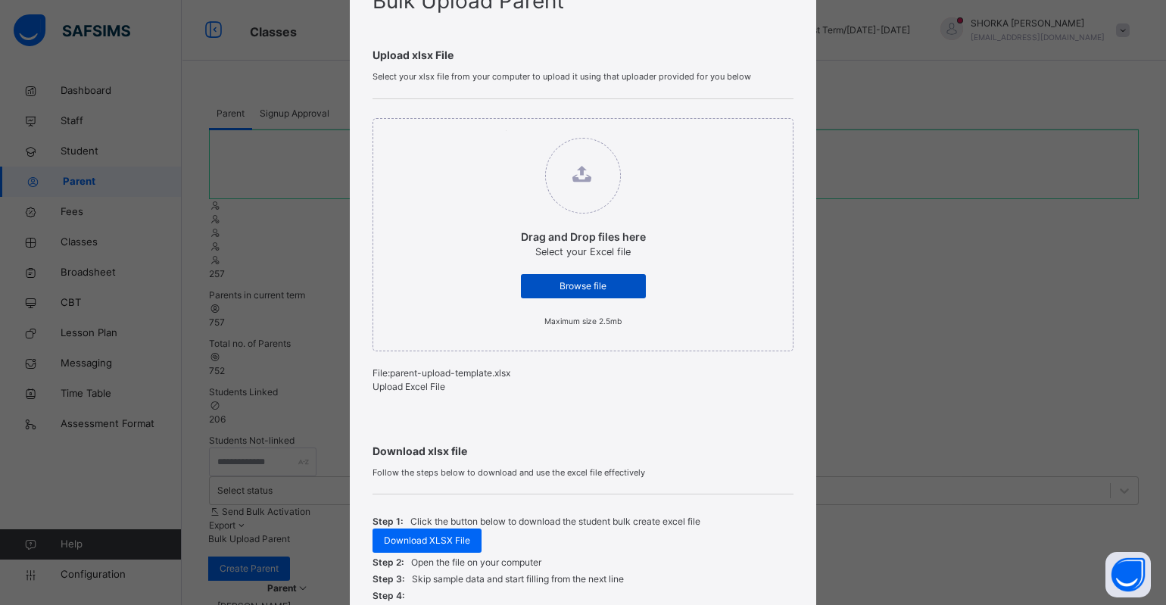
click at [598, 273] on label "Drag and Drop files here Select your Excel file Browse file Maximum size 2.5mb" at bounding box center [583, 232] width 155 height 205
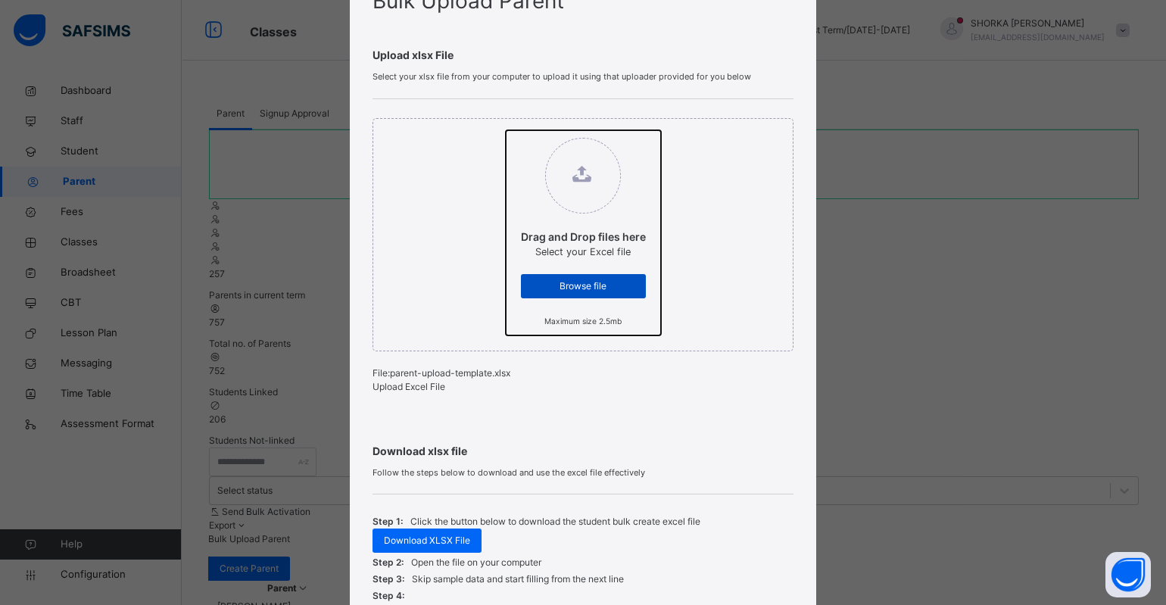
click at [506, 130] on input "Drag and Drop files here Select your Excel file Browse file Maximum size 2.5mb" at bounding box center [506, 130] width 0 height 0
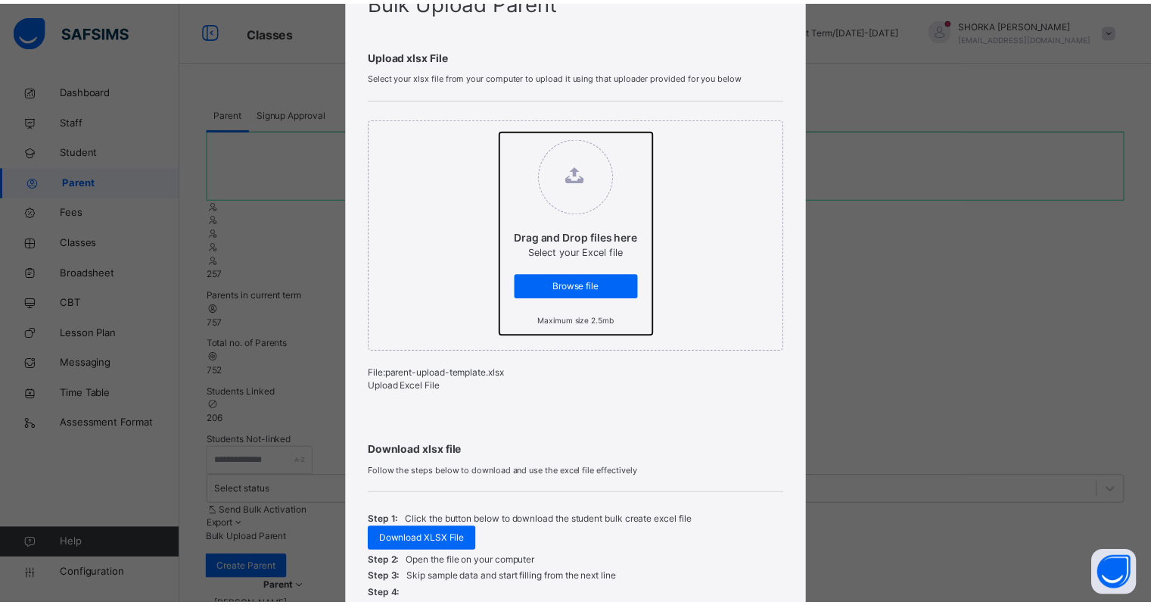
scroll to position [265, 0]
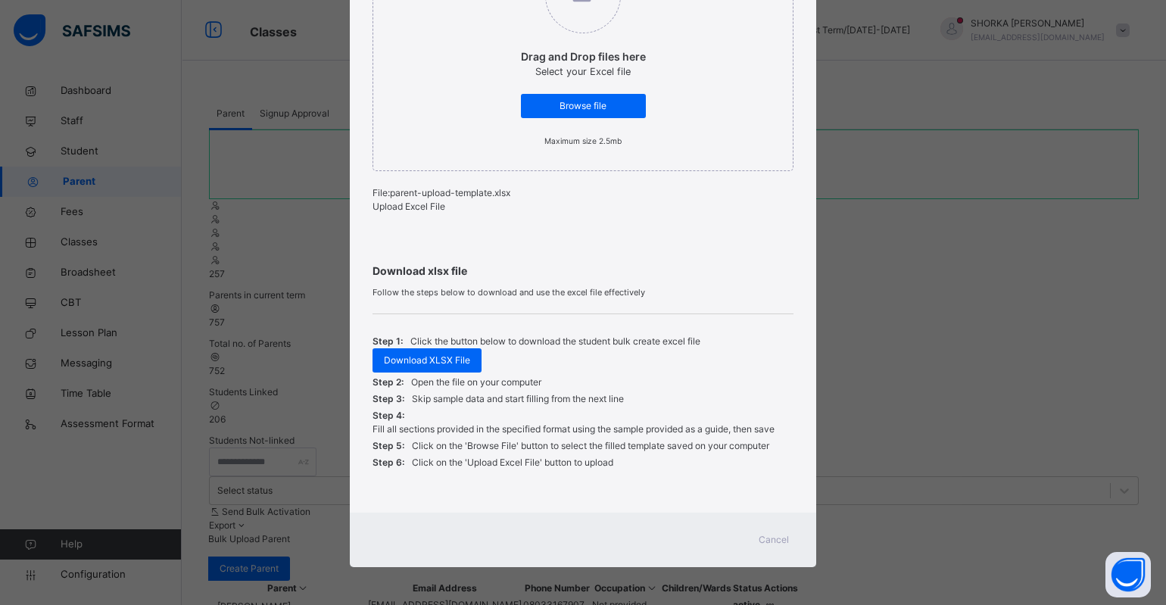
click at [428, 205] on span "Upload Excel File" at bounding box center [408, 206] width 73 height 11
click at [422, 202] on span "Upload Excel File" at bounding box center [404, 206] width 73 height 11
click at [441, 201] on span "Upload Excel File" at bounding box center [404, 206] width 73 height 11
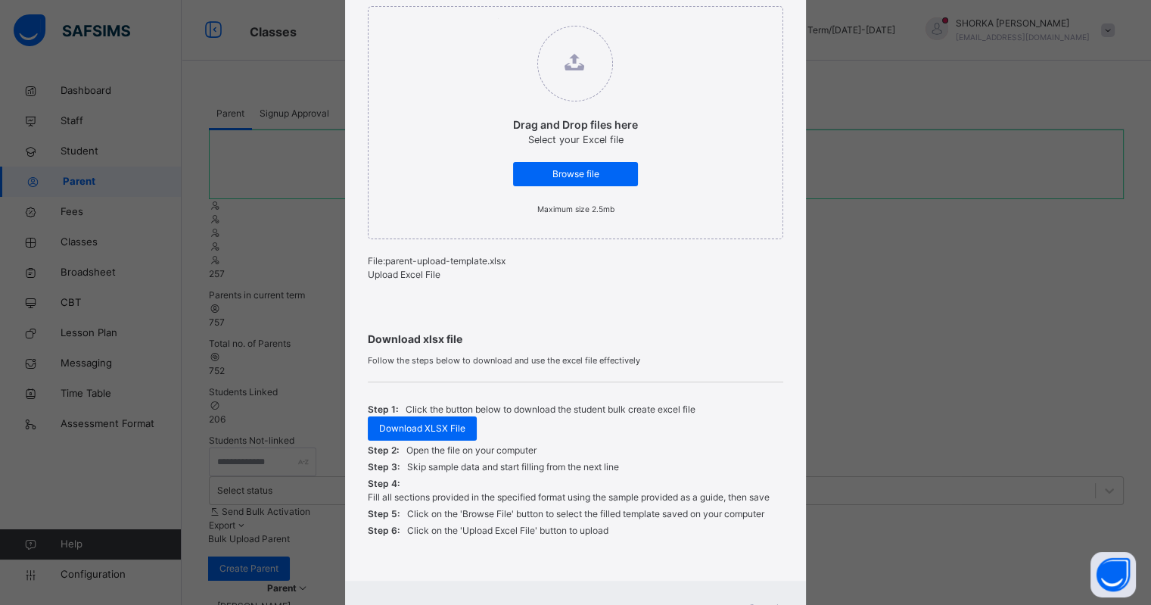
scroll to position [170, 0]
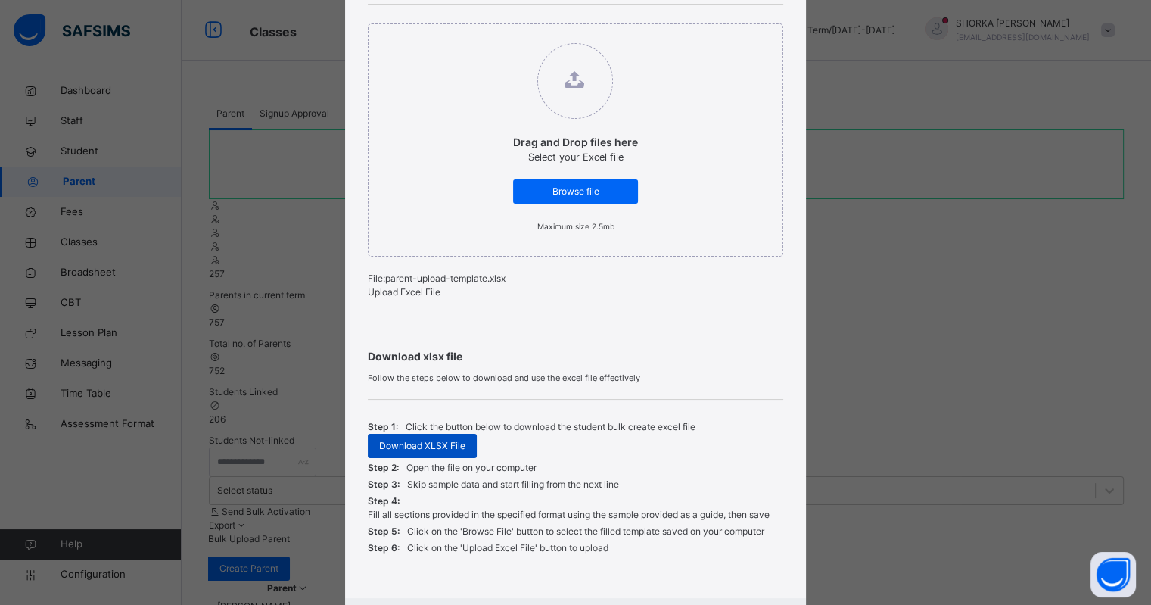
click at [421, 453] on span "Download XLSX File" at bounding box center [422, 446] width 86 height 14
click at [419, 288] on div "Upload Excel File" at bounding box center [575, 292] width 415 height 14
click at [603, 195] on span "Browse file" at bounding box center [576, 192] width 102 height 14
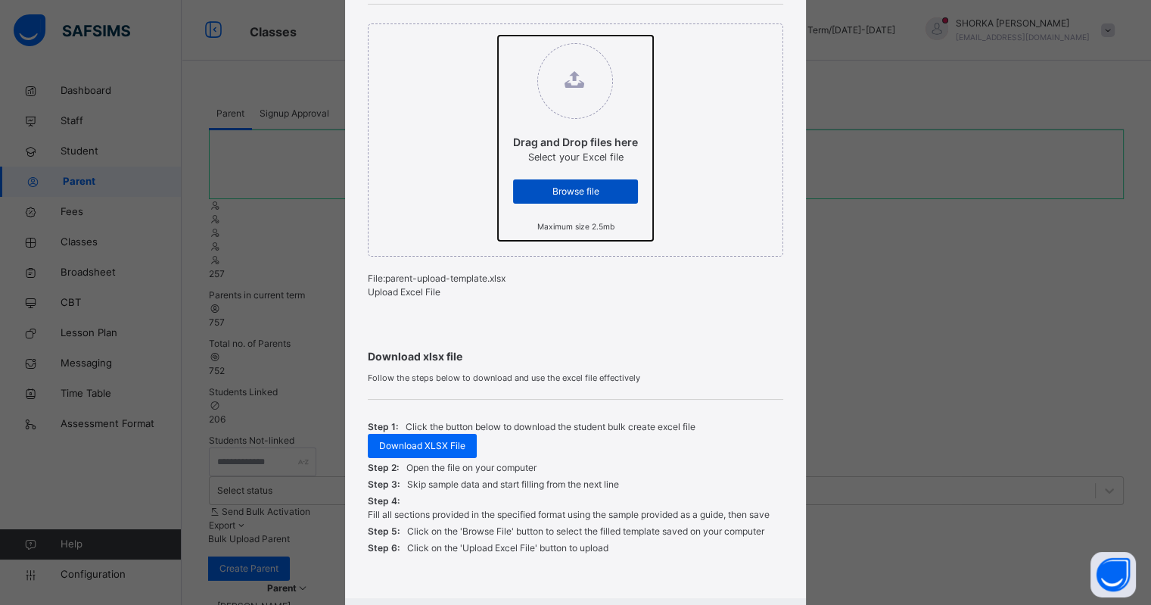
click at [498, 36] on input "Drag and Drop files here Select your Excel file Browse file Maximum size 2.5mb" at bounding box center [498, 36] width 0 height 0
type input "**********"
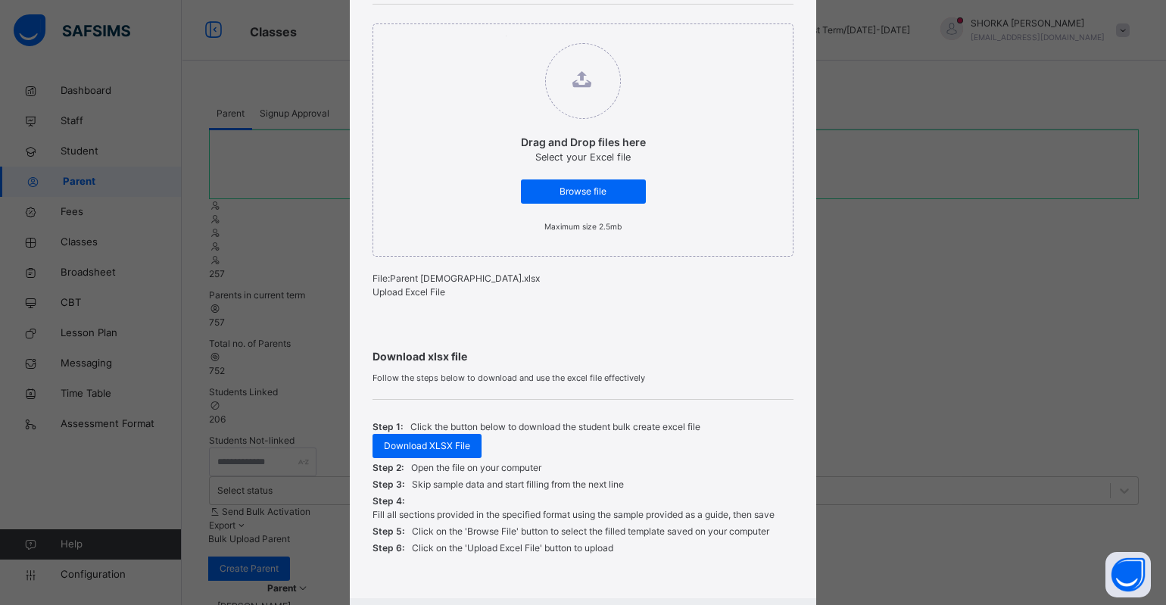
click at [404, 293] on span "Upload Excel File" at bounding box center [408, 291] width 73 height 11
click at [404, 285] on div "Upload Excel File" at bounding box center [575, 292] width 415 height 14
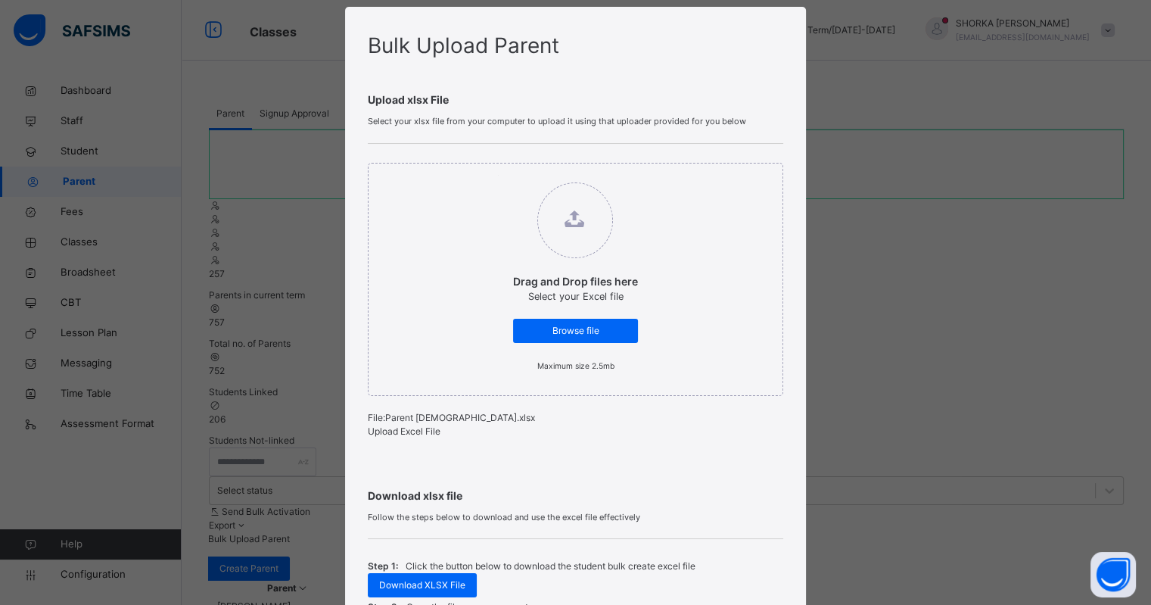
scroll to position [0, 0]
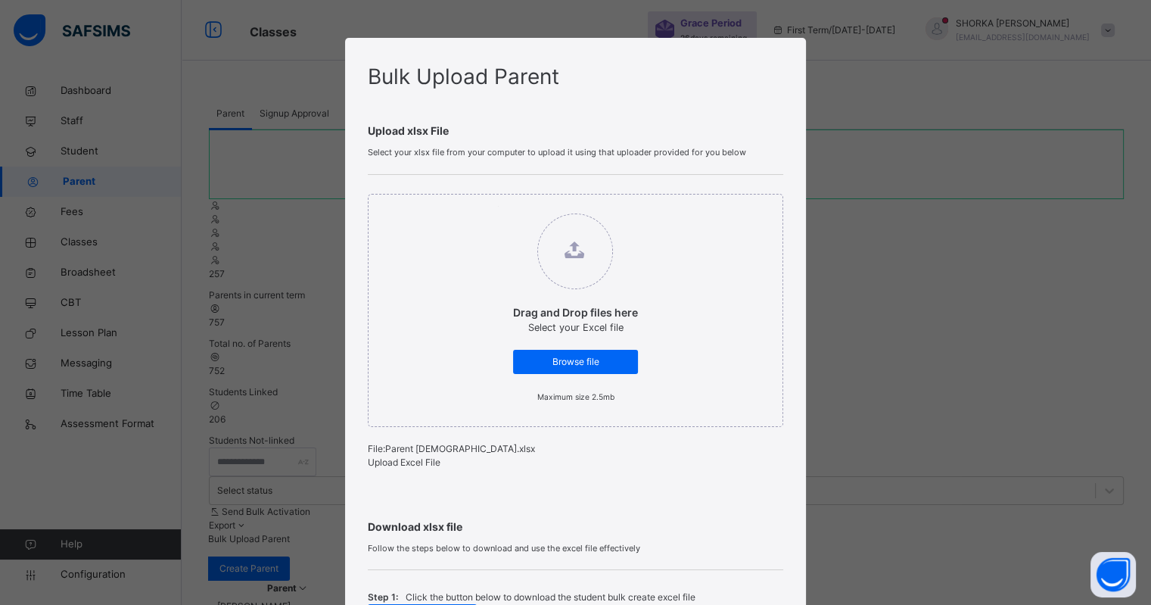
click at [835, 136] on div "Bulk Upload Parent Upload xlsx File Select your xlsx file from your computer to…" at bounding box center [575, 302] width 1151 height 605
click at [795, 65] on div "Bulk Upload Parent Upload xlsx File Select your xlsx file from your computer to…" at bounding box center [575, 403] width 460 height 731
click at [873, 131] on div "Bulk Upload Parent Upload xlsx File Select your xlsx file from your computer to…" at bounding box center [575, 302] width 1151 height 605
click at [846, 104] on div "Bulk Upload Parent Upload xlsx File Select your xlsx file from your computer to…" at bounding box center [575, 302] width 1151 height 605
click at [849, 114] on div "Bulk Upload Parent Upload xlsx File Select your xlsx file from your computer to…" at bounding box center [575, 302] width 1151 height 605
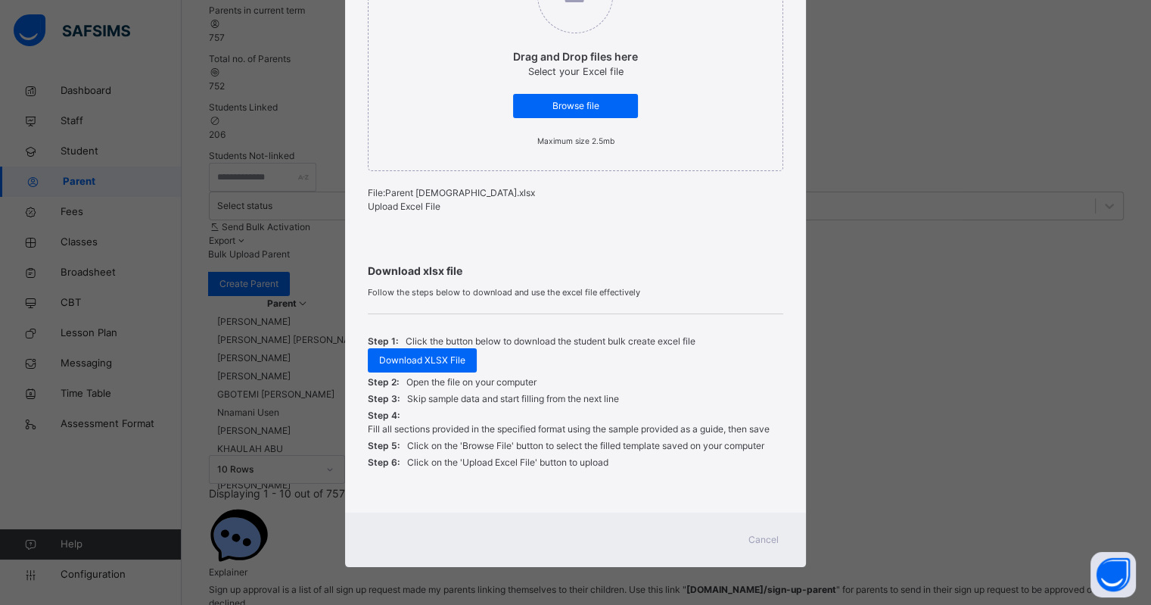
scroll to position [355, 0]
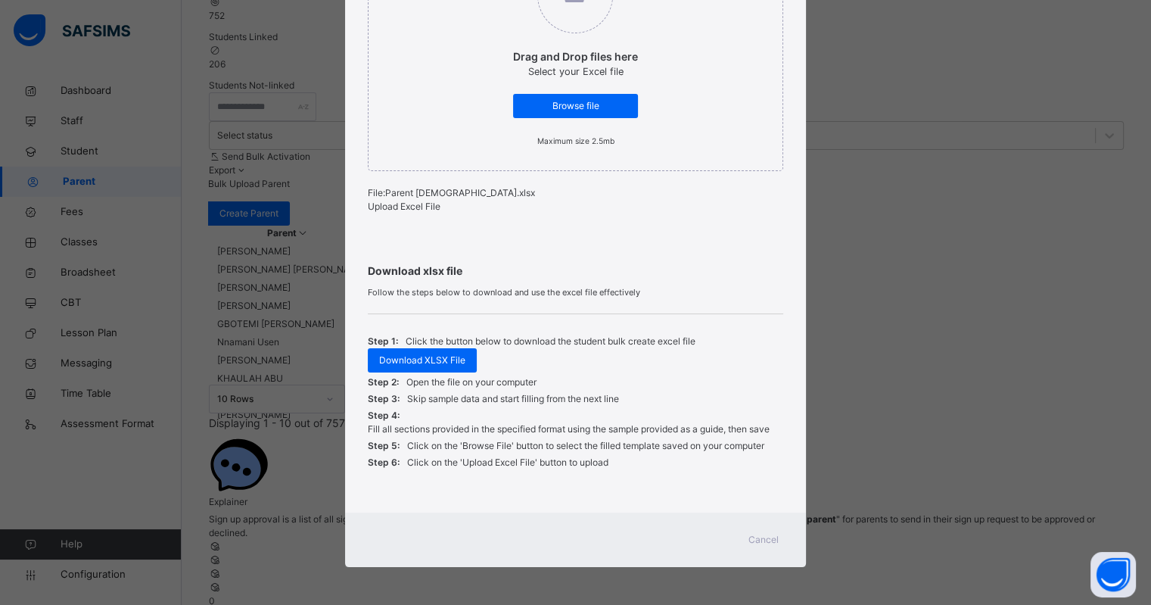
click at [765, 539] on span "Cancel" at bounding box center [764, 540] width 30 height 14
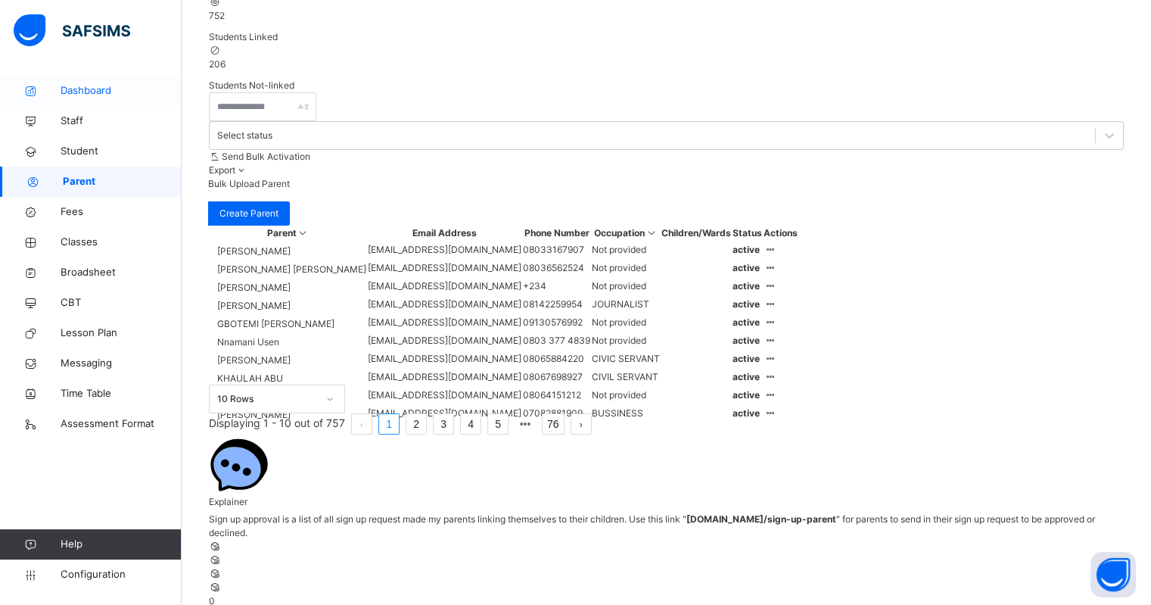
click at [79, 99] on link "Dashboard" at bounding box center [91, 91] width 182 height 30
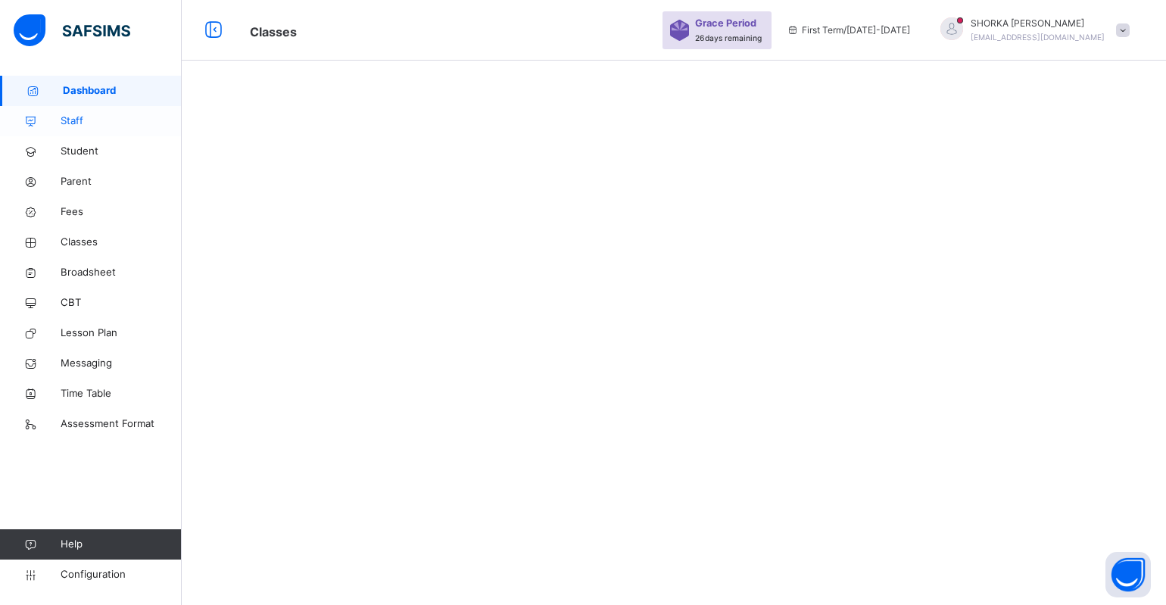
click at [83, 115] on span "Staff" at bounding box center [121, 121] width 121 height 15
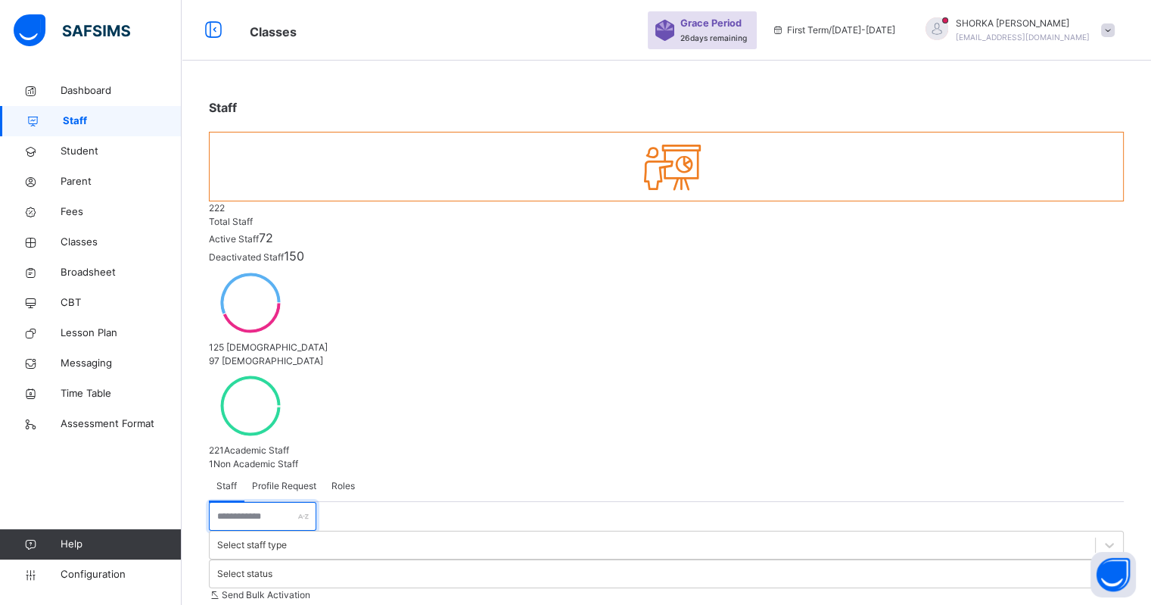
click at [287, 502] on input "text" at bounding box center [263, 516] width 108 height 29
type input "*****"
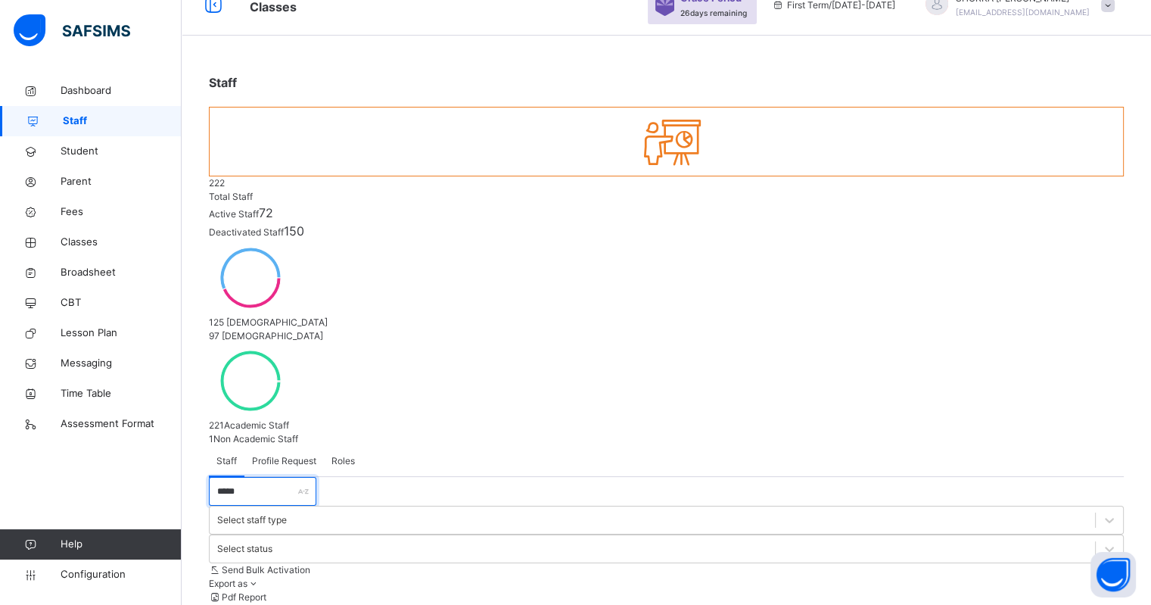
scroll to position [38, 0]
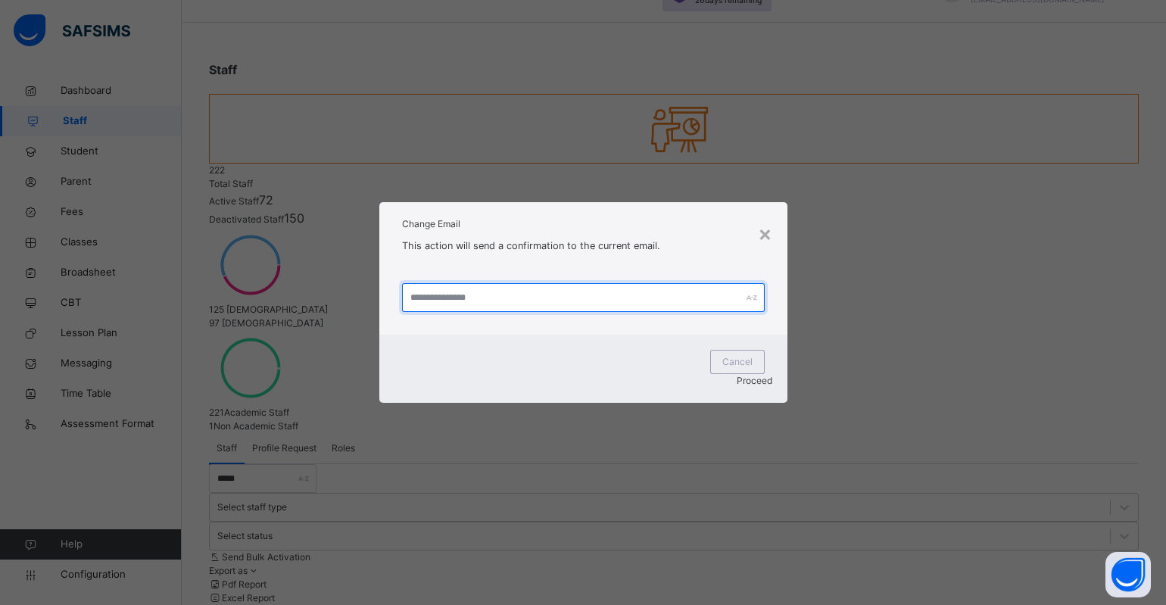
click at [545, 311] on input "text" at bounding box center [583, 297] width 363 height 29
type input "**********"
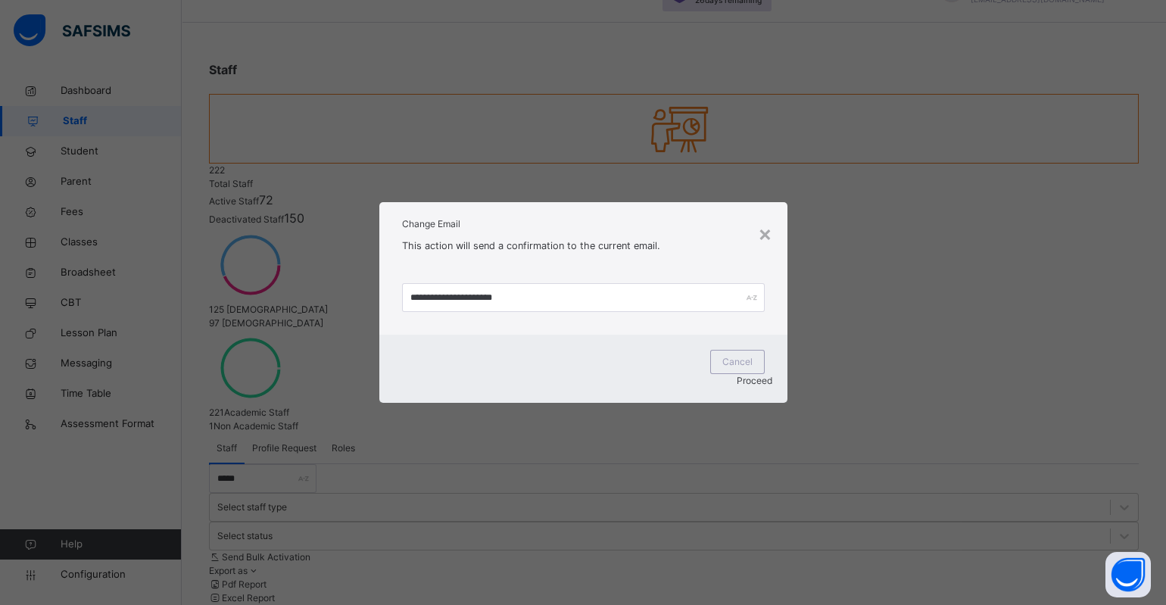
click at [756, 376] on span "Proceed" at bounding box center [755, 380] width 36 height 11
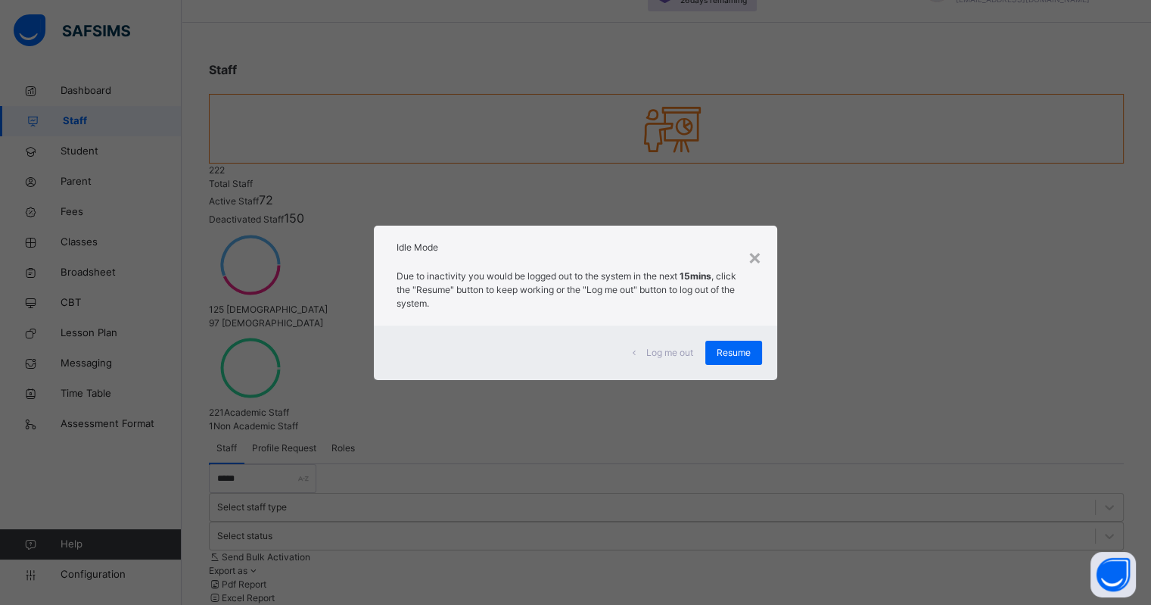
click at [733, 357] on span "Resume" at bounding box center [734, 353] width 34 height 14
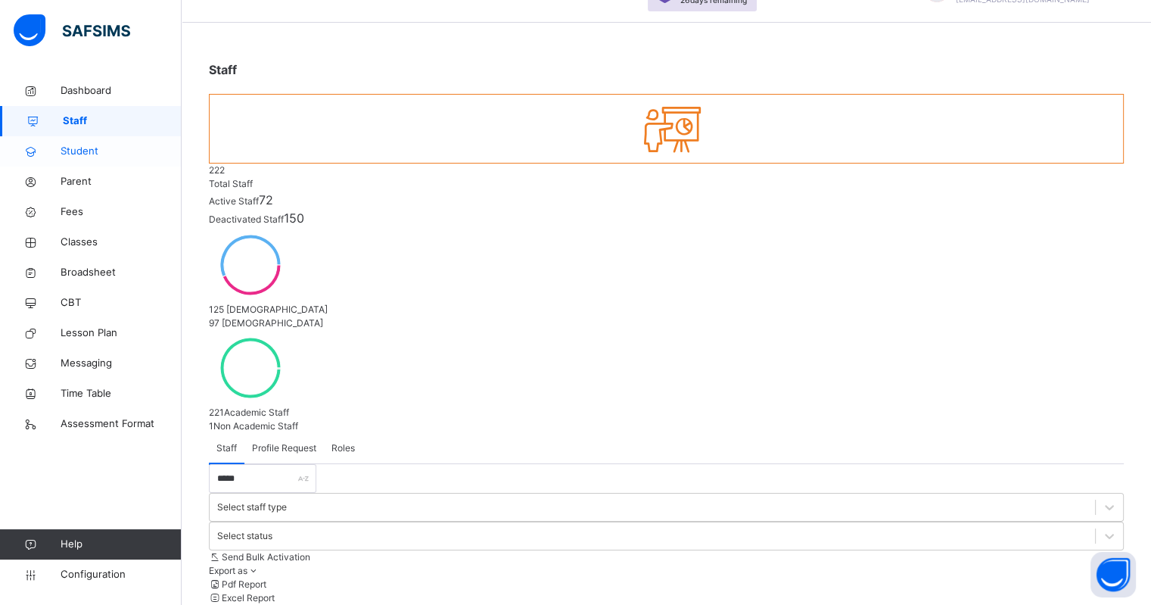
click at [92, 151] on span "Student" at bounding box center [121, 151] width 121 height 15
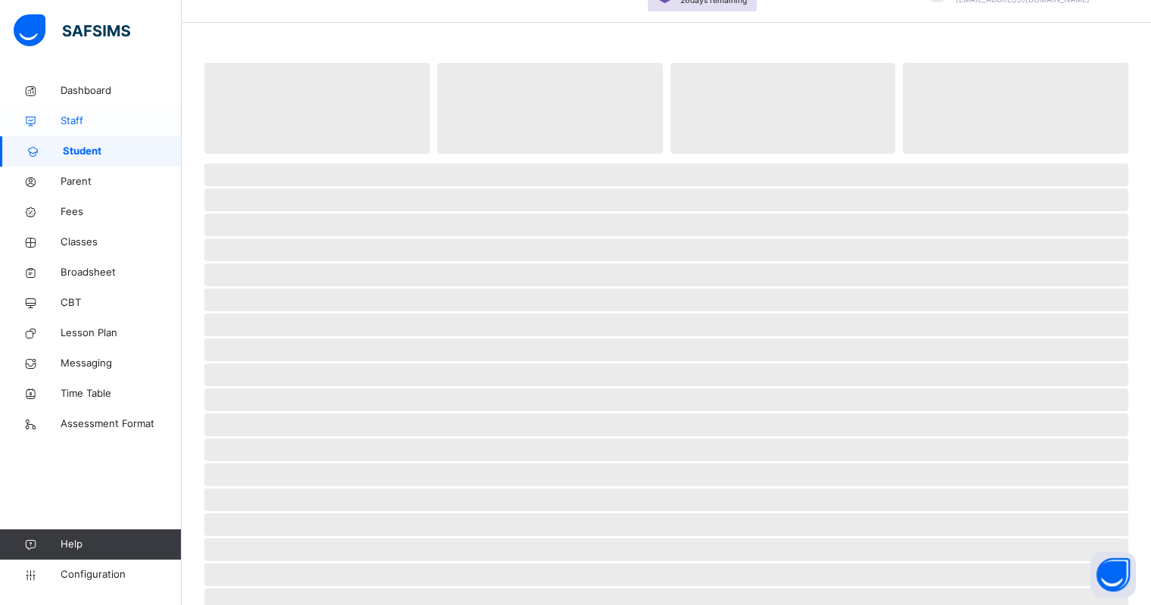
click at [92, 119] on span "Staff" at bounding box center [121, 121] width 121 height 15
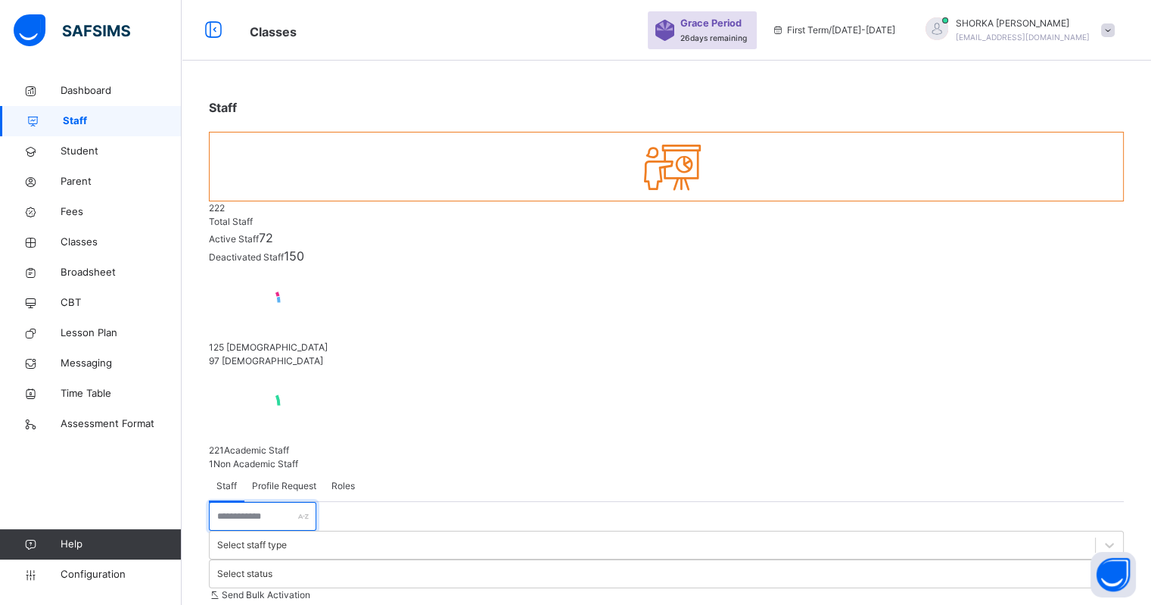
click at [284, 502] on input "text" at bounding box center [263, 516] width 108 height 29
type input "***"
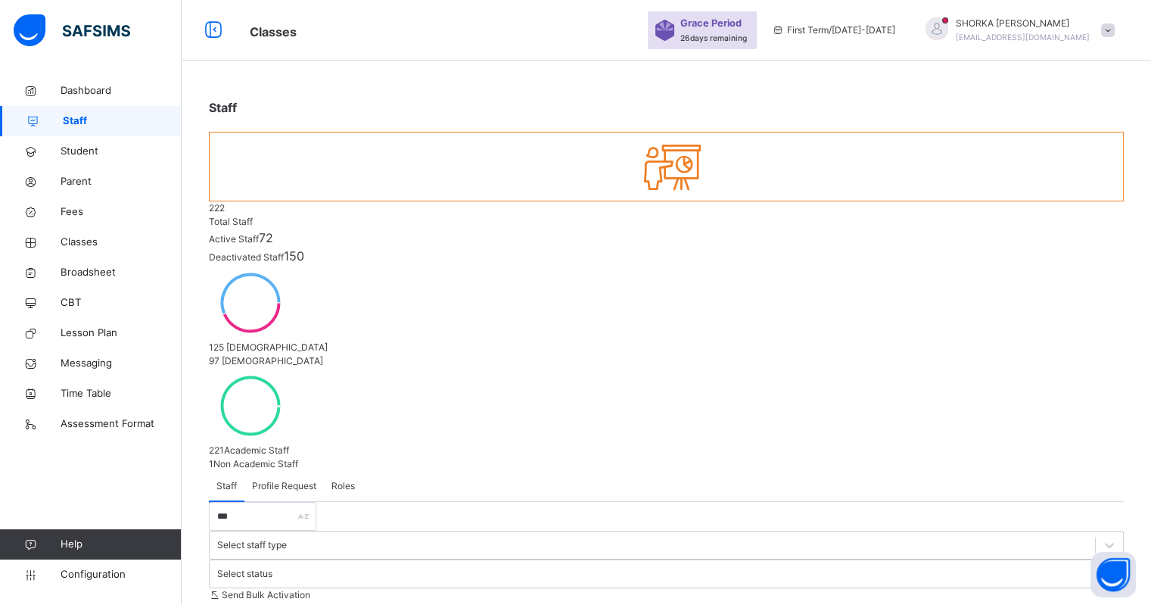
drag, startPoint x: 78, startPoint y: 170, endPoint x: 4, endPoint y: 211, distance: 84.7
click at [78, 170] on link "Parent" at bounding box center [91, 182] width 182 height 30
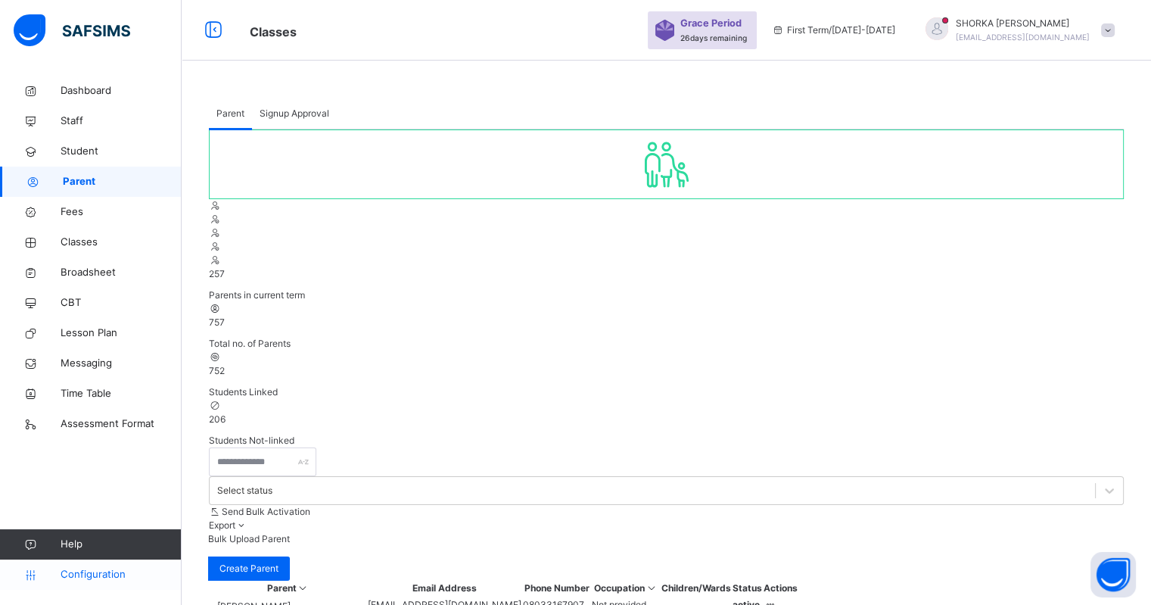
click at [92, 572] on span "Configuration" at bounding box center [121, 574] width 120 height 15
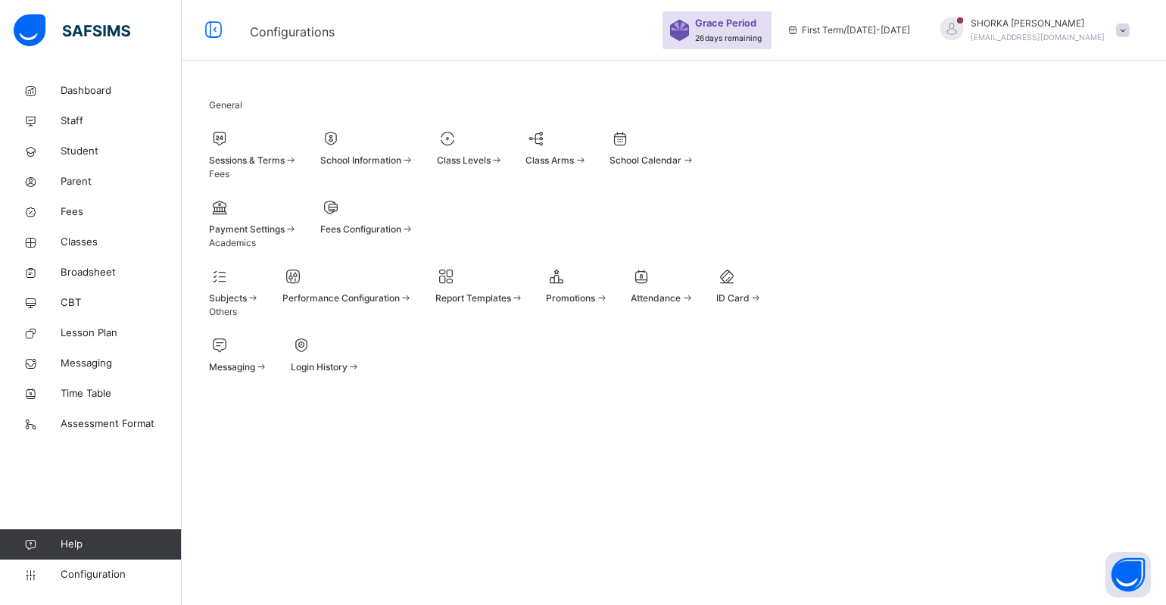
click at [414, 219] on div at bounding box center [367, 207] width 94 height 23
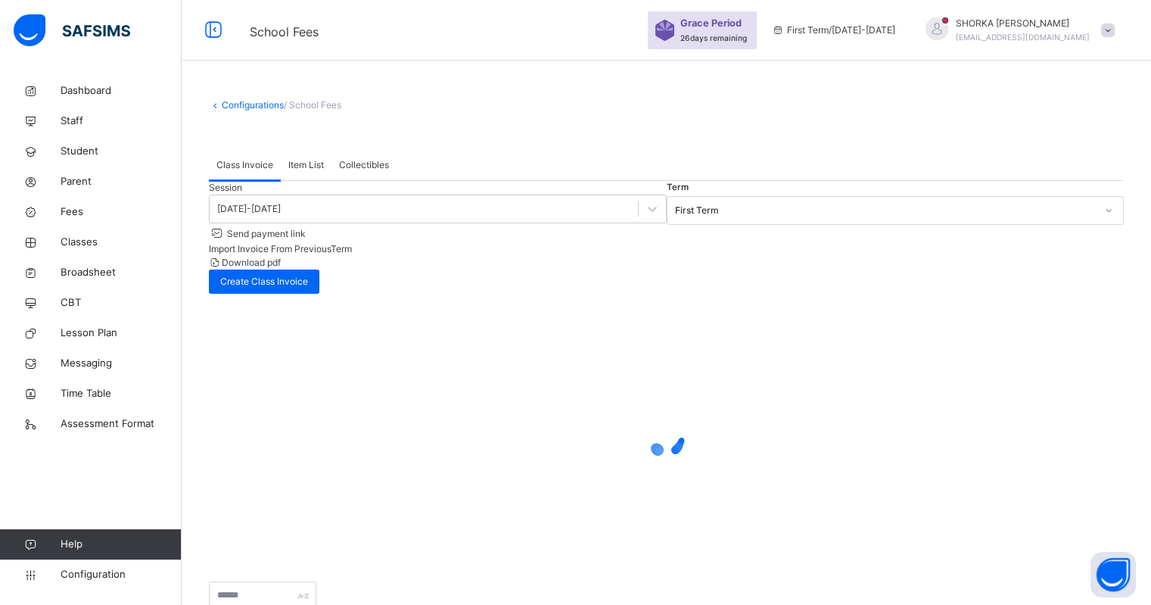
click at [315, 160] on span "Item List" at bounding box center [306, 165] width 36 height 14
click at [288, 581] on input "text" at bounding box center [263, 595] width 108 height 29
click at [674, 155] on div "Class Invoice Item List Collectibles" at bounding box center [666, 165] width 915 height 31
